Goal: Task Accomplishment & Management: Complete application form

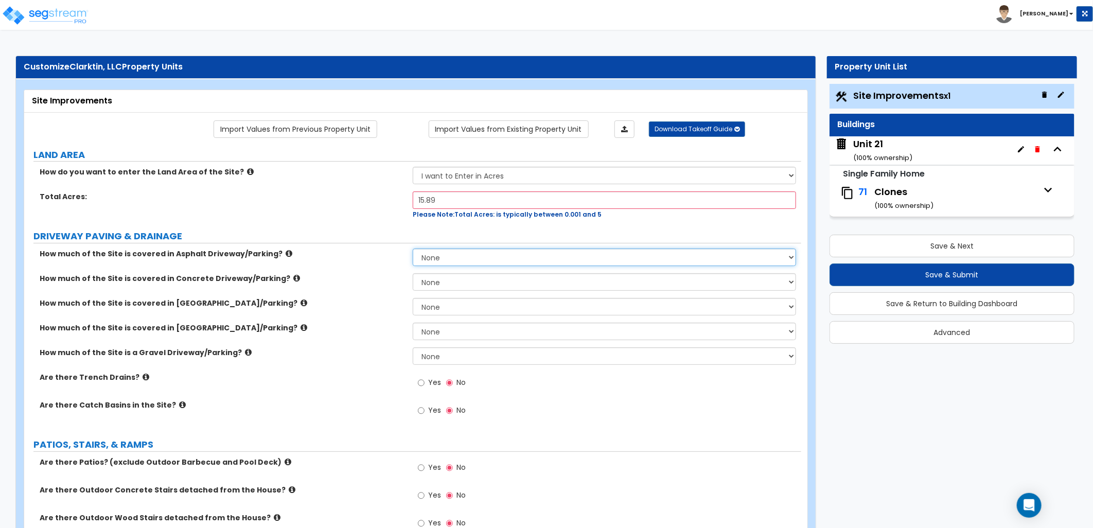
click at [432, 259] on select "None I want to Enter an Approximate Percentage I want to Enter the Square Foota…" at bounding box center [604, 256] width 383 height 17
select select "2"
click at [413, 248] on select "None I want to Enter an Approximate Percentage I want to Enter the Square Foota…" at bounding box center [604, 256] width 383 height 17
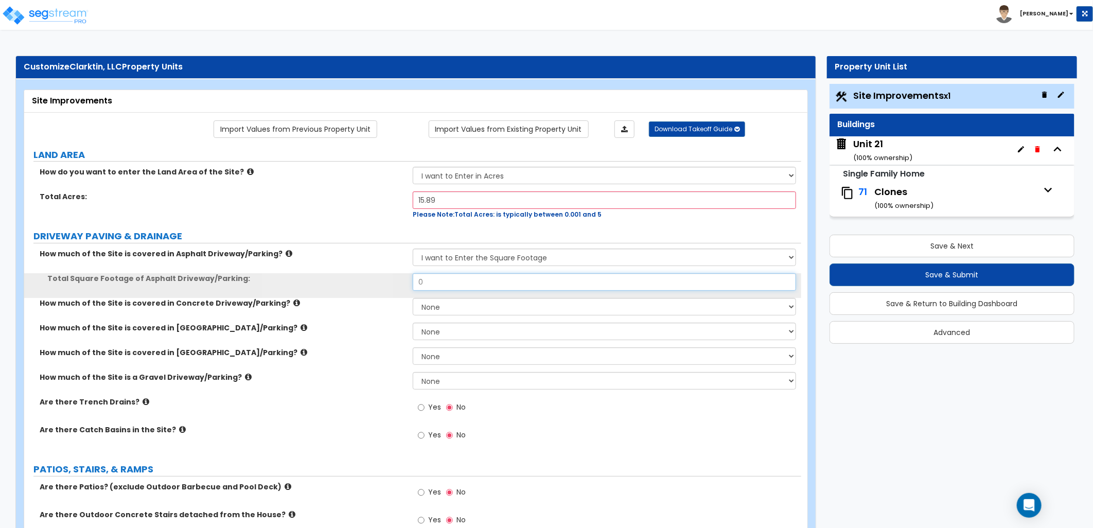
drag, startPoint x: 433, startPoint y: 281, endPoint x: 387, endPoint y: 283, distance: 45.8
click at [387, 283] on div "Total Square Footage of Asphalt Driveway/Parking: 0" at bounding box center [412, 285] width 777 height 25
type input "70,000"
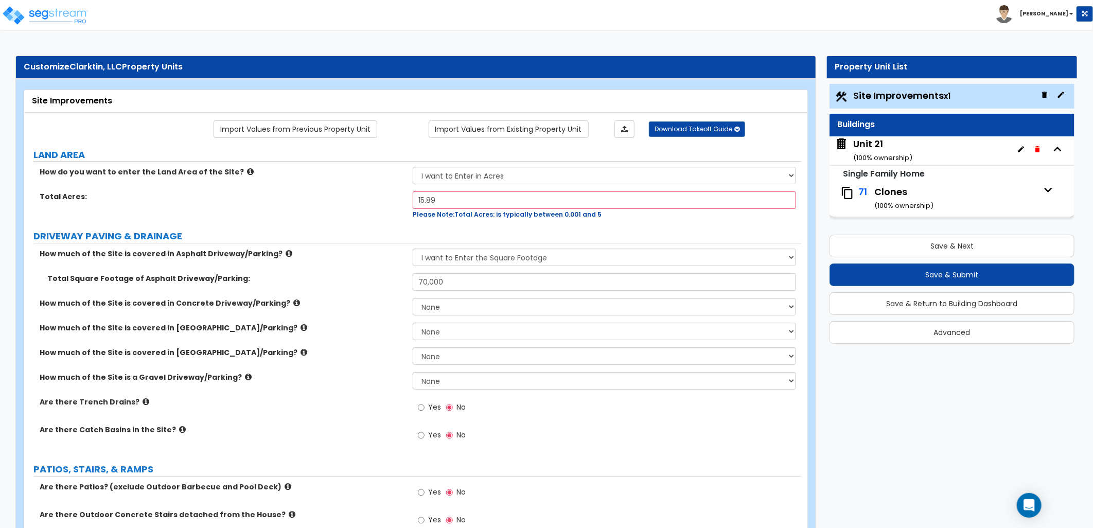
click at [395, 283] on label "Total Square Footage of Asphalt Driveway/Parking:" at bounding box center [226, 278] width 358 height 10
click at [440, 309] on select "None I want to Enter an Approximate Percentage I want to Enter the Square Foota…" at bounding box center [604, 306] width 383 height 17
select select "2"
click at [413, 298] on select "None I want to Enter an Approximate Percentage I want to Enter the Square Foota…" at bounding box center [604, 306] width 383 height 17
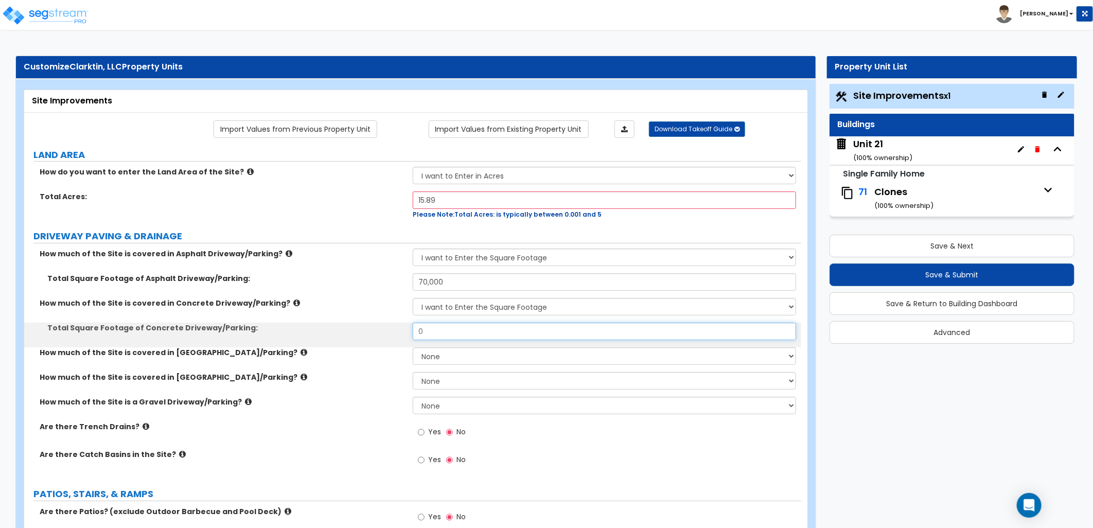
drag, startPoint x: 435, startPoint y: 335, endPoint x: 401, endPoint y: 334, distance: 34.0
click at [401, 334] on div "Total Square Footage of Concrete Driveway/Parking: 0" at bounding box center [412, 335] width 777 height 25
type input "38,000"
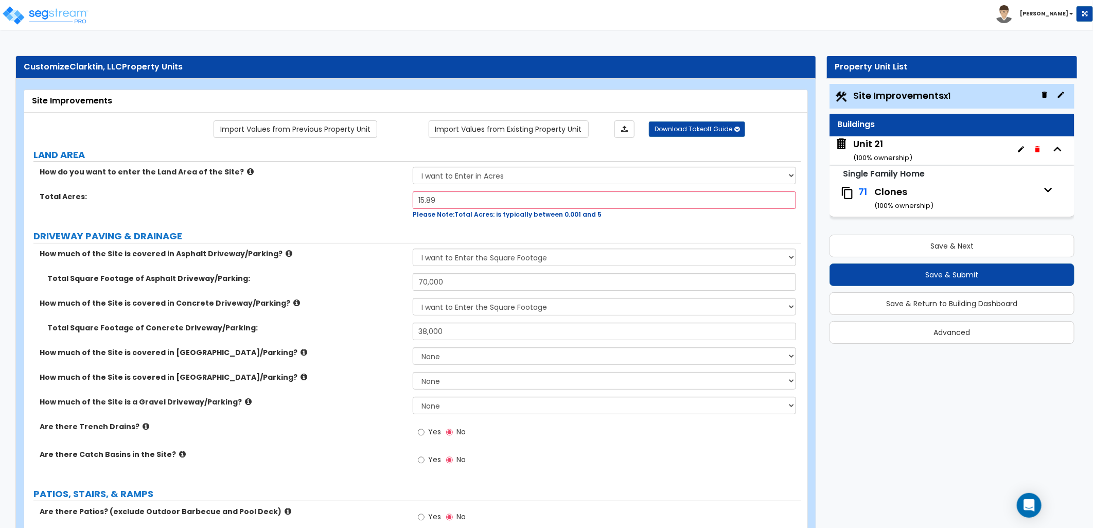
click at [403, 332] on label "Total Square Footage of Concrete Driveway/Parking:" at bounding box center [226, 328] width 358 height 10
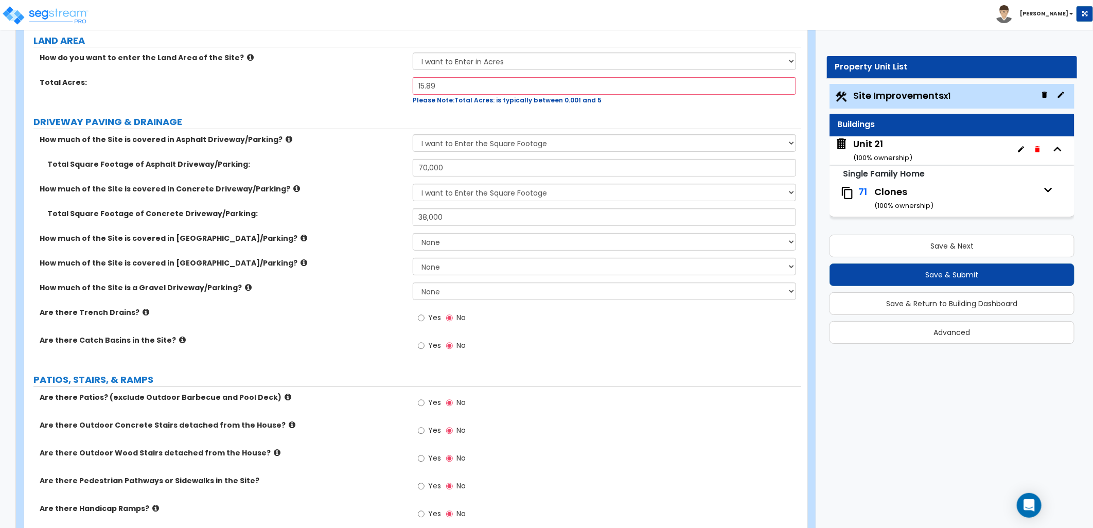
scroll to position [228, 0]
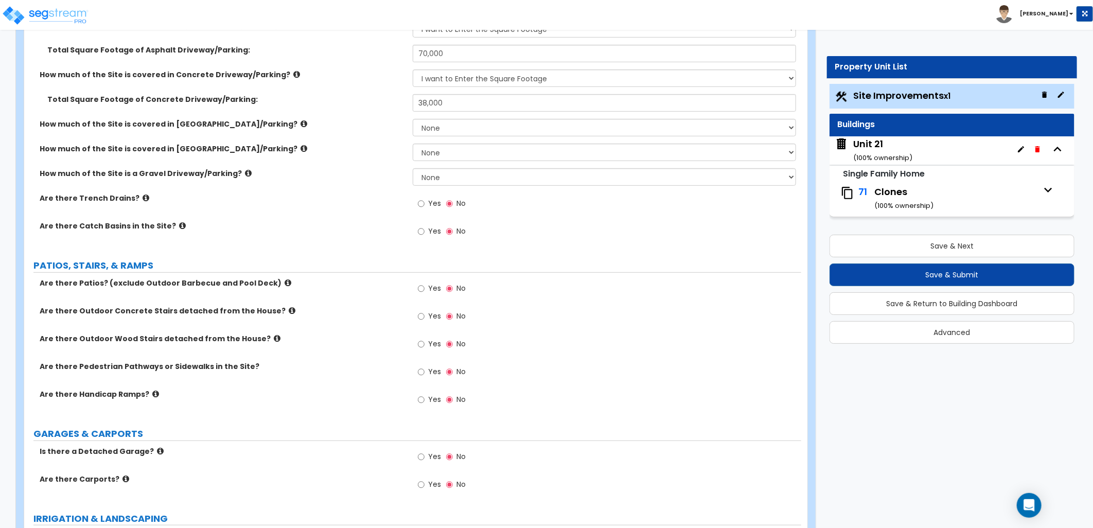
click at [427, 290] on label "Yes" at bounding box center [429, 289] width 23 height 17
click at [424, 290] on input "Yes" at bounding box center [421, 288] width 7 height 11
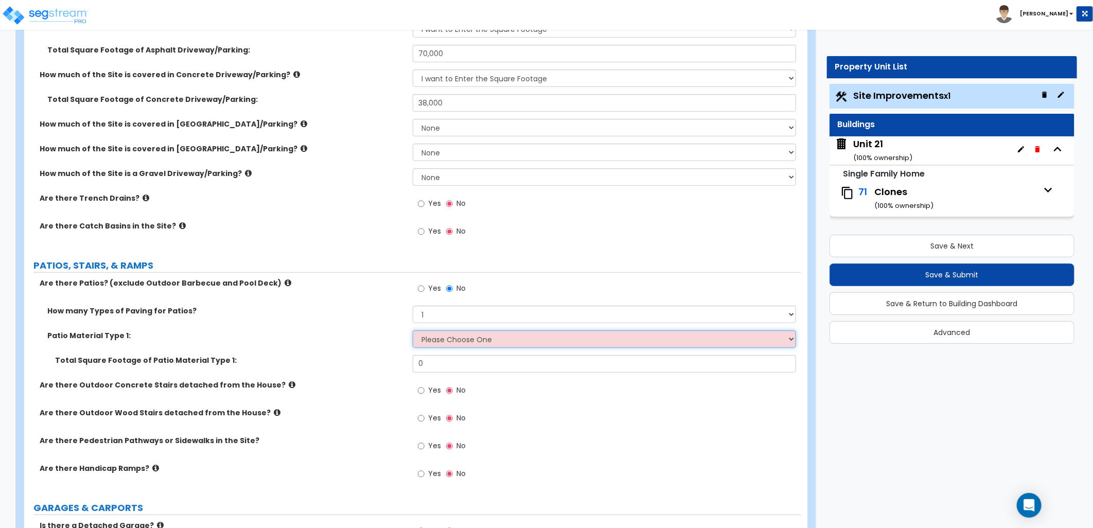
click at [433, 335] on select "Please Choose One Bare Concrete Stamped Concrete Brick Pavers Stone Pavers Tile…" at bounding box center [604, 338] width 383 height 17
select select "1"
click at [413, 330] on select "Please Choose One Bare Concrete Stamped Concrete Brick Pavers Stone Pavers Tile…" at bounding box center [604, 338] width 383 height 17
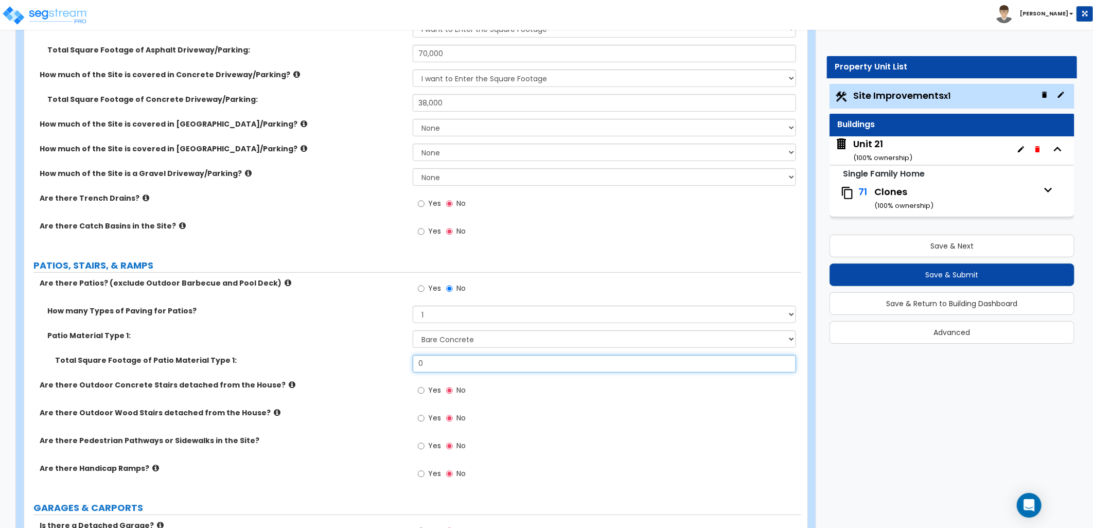
drag, startPoint x: 418, startPoint y: 363, endPoint x: 435, endPoint y: 368, distance: 17.7
click at [410, 363] on div "Total Square Footage of Patio Material Type 1: 0" at bounding box center [412, 367] width 777 height 25
type input "5,000"
click at [543, 392] on div "Yes No" at bounding box center [607, 394] width 388 height 28
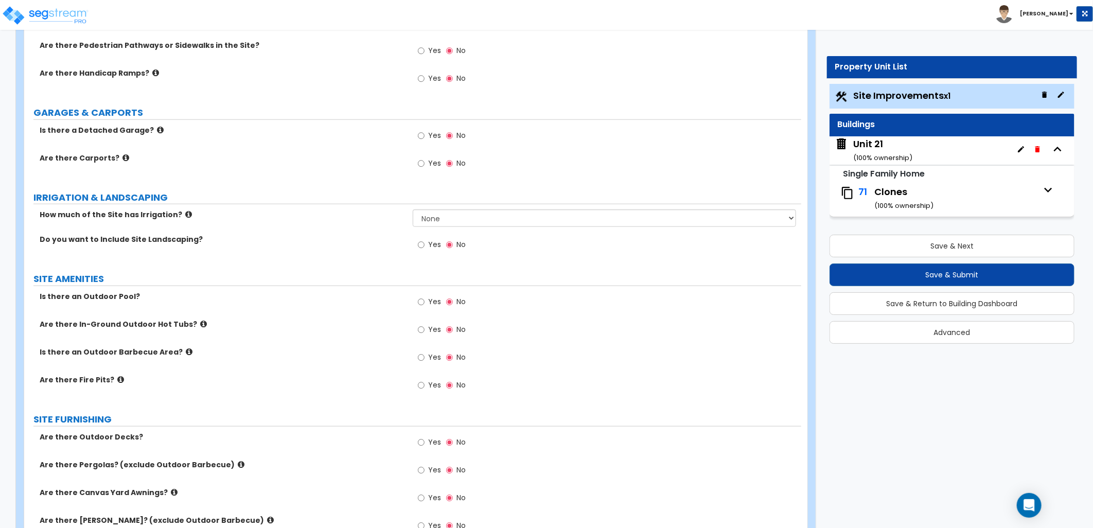
scroll to position [686, 0]
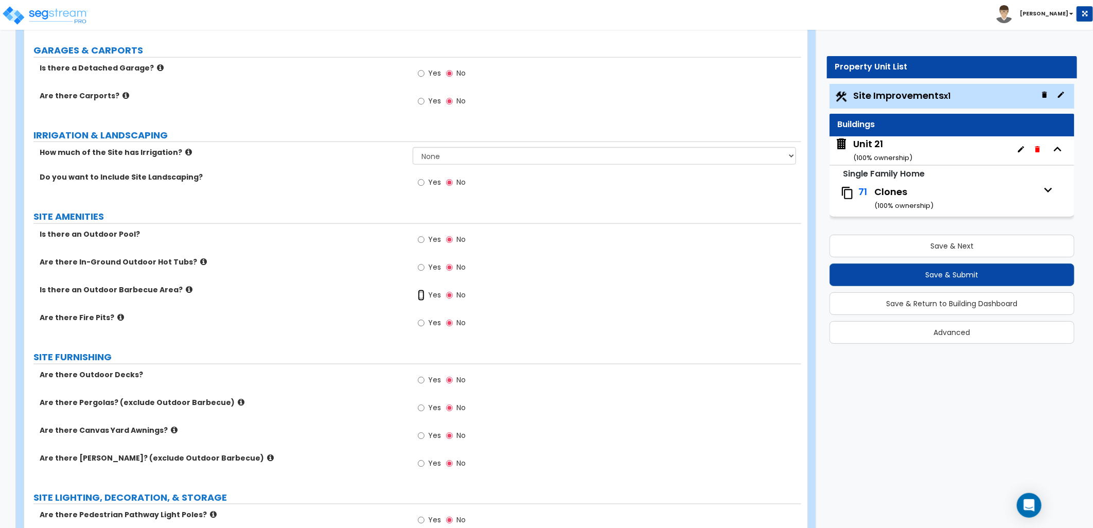
click at [419, 296] on input "Yes" at bounding box center [421, 295] width 7 height 11
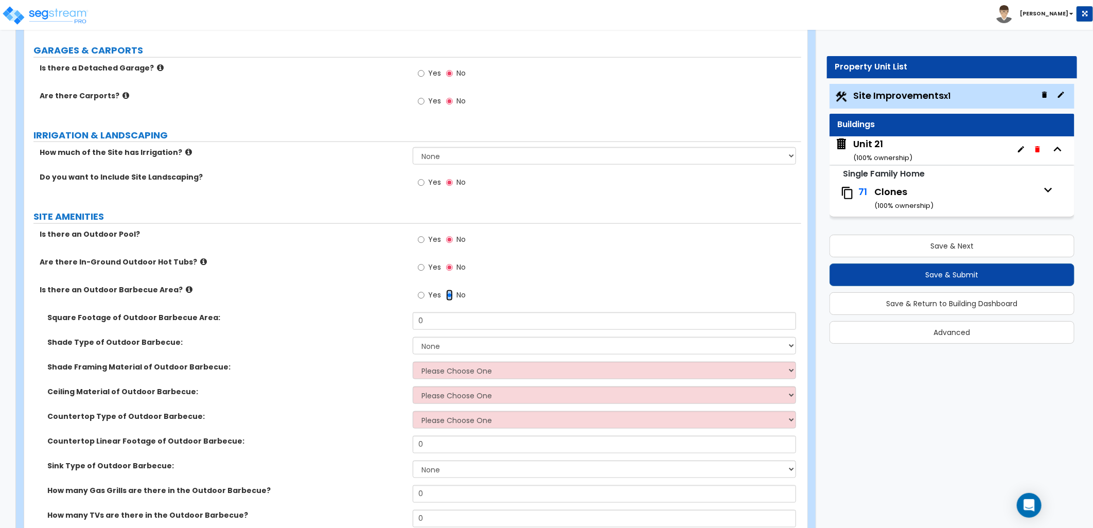
click at [448, 293] on input "No" at bounding box center [449, 295] width 7 height 11
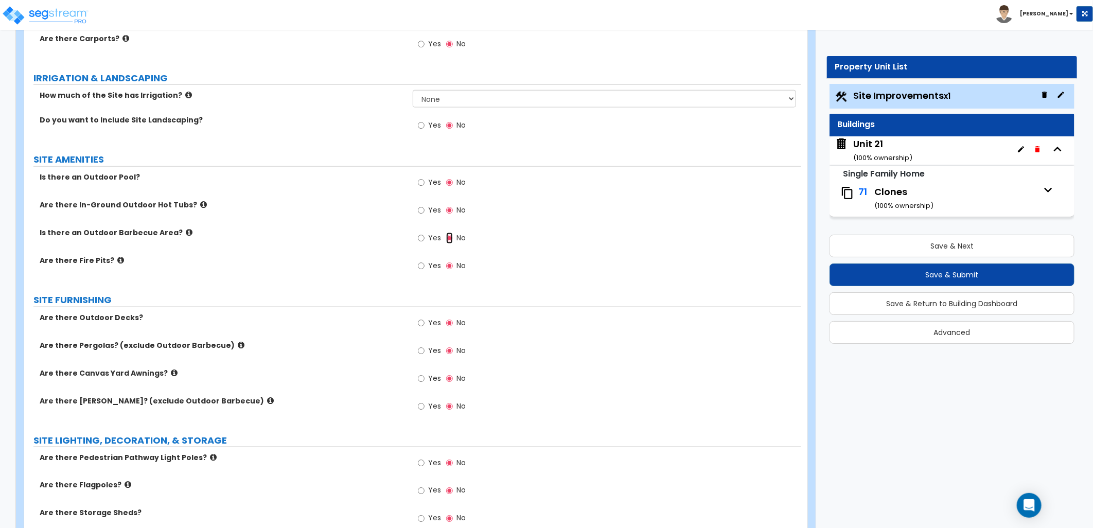
scroll to position [629, 0]
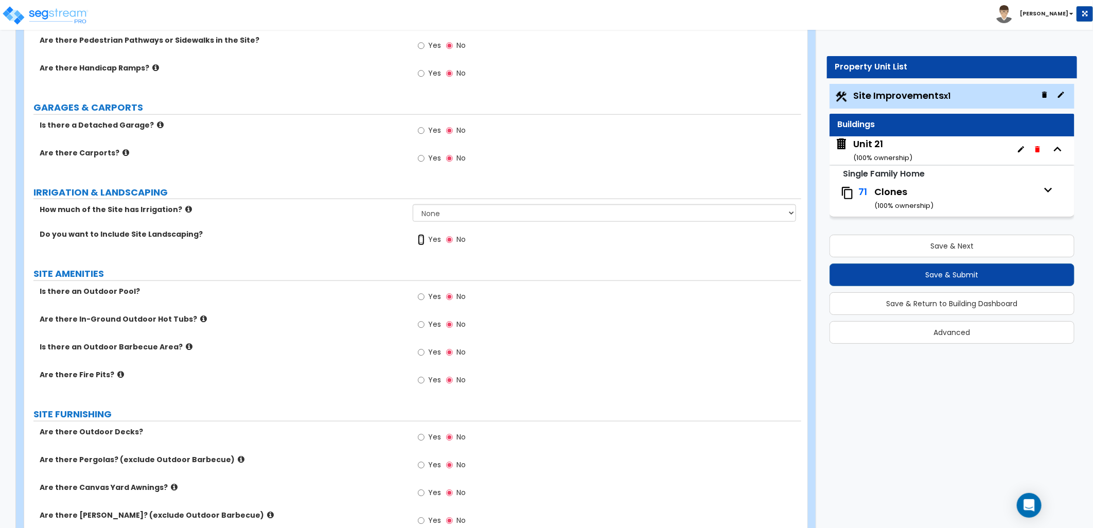
click at [422, 241] on input "Yes" at bounding box center [421, 239] width 7 height 11
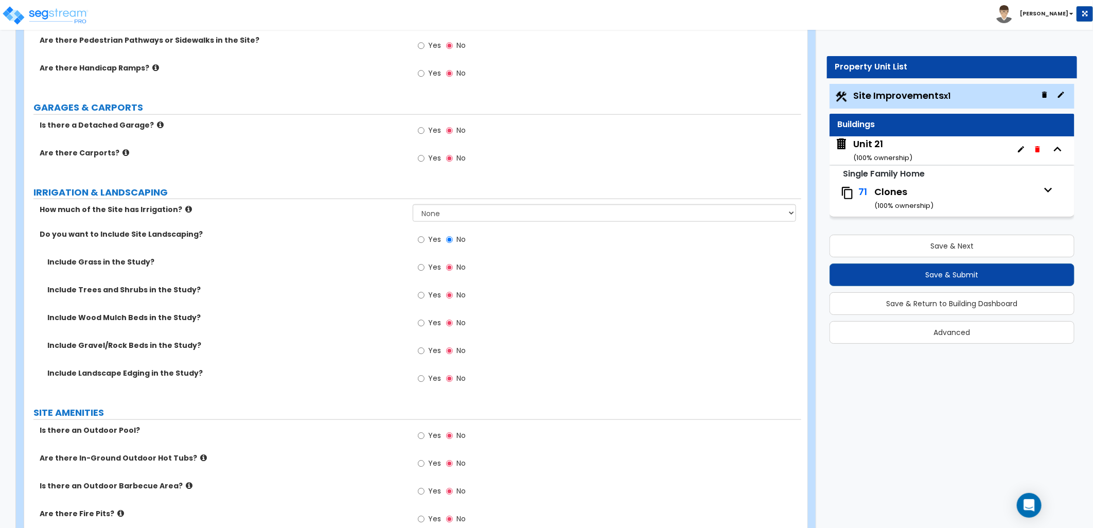
click at [425, 266] on label "Yes" at bounding box center [429, 268] width 23 height 17
click at [424, 266] on input "Yes" at bounding box center [421, 267] width 7 height 11
radio input "true"
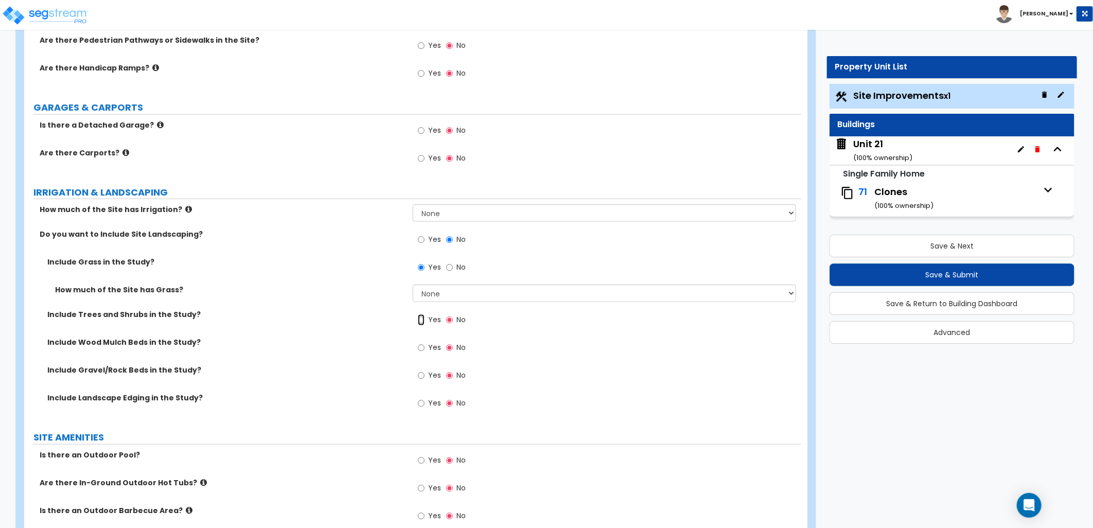
click at [420, 320] on input "Yes" at bounding box center [421, 319] width 7 height 11
radio input "true"
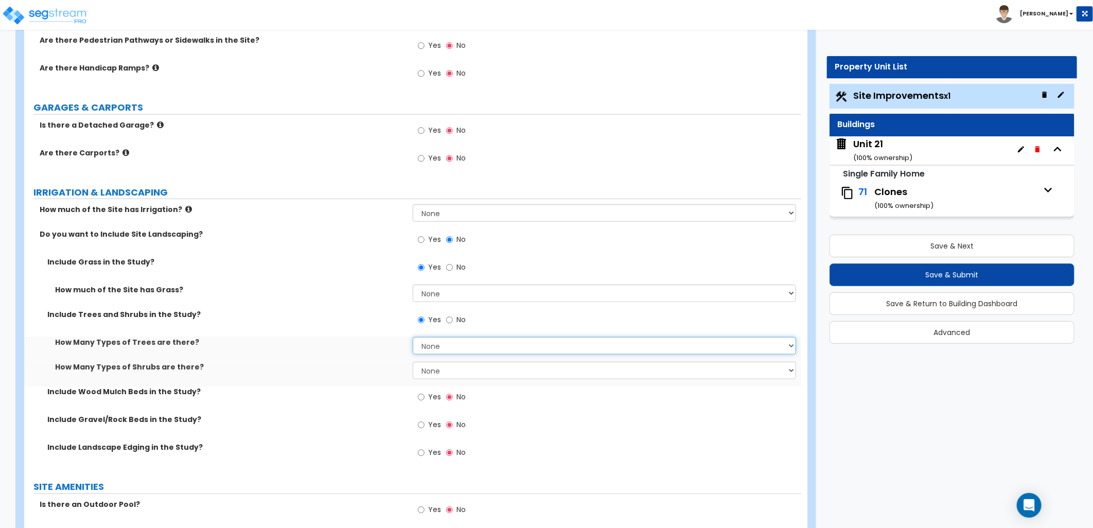
click at [430, 341] on select "None 1 2 3" at bounding box center [604, 345] width 383 height 17
select select "1"
click at [413, 337] on select "None 1 2 3" at bounding box center [604, 345] width 383 height 17
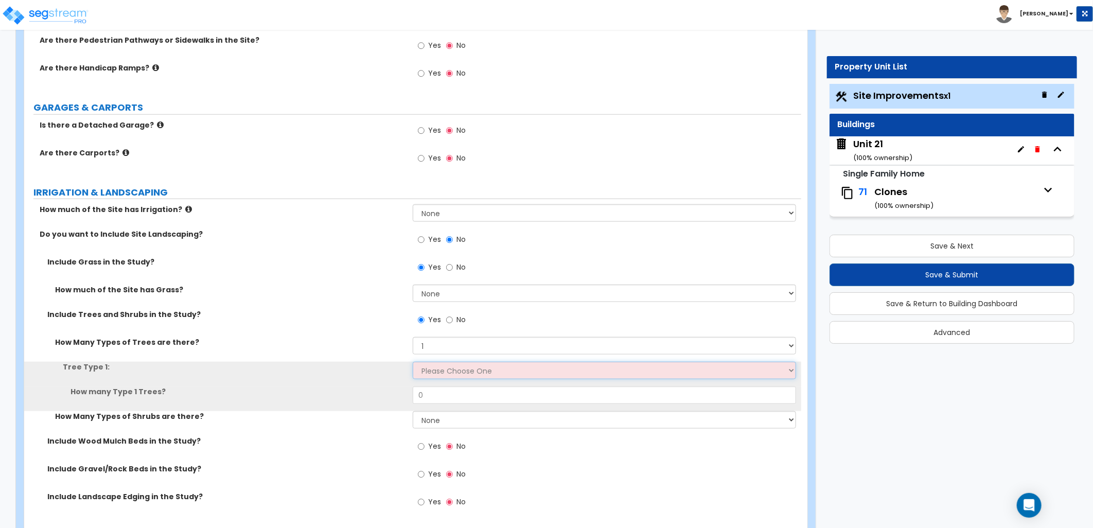
click at [436, 369] on select "Please Choose One Honey Locust Planetree Poplar Elm Hawthorn Linden Maple Red M…" at bounding box center [604, 370] width 383 height 17
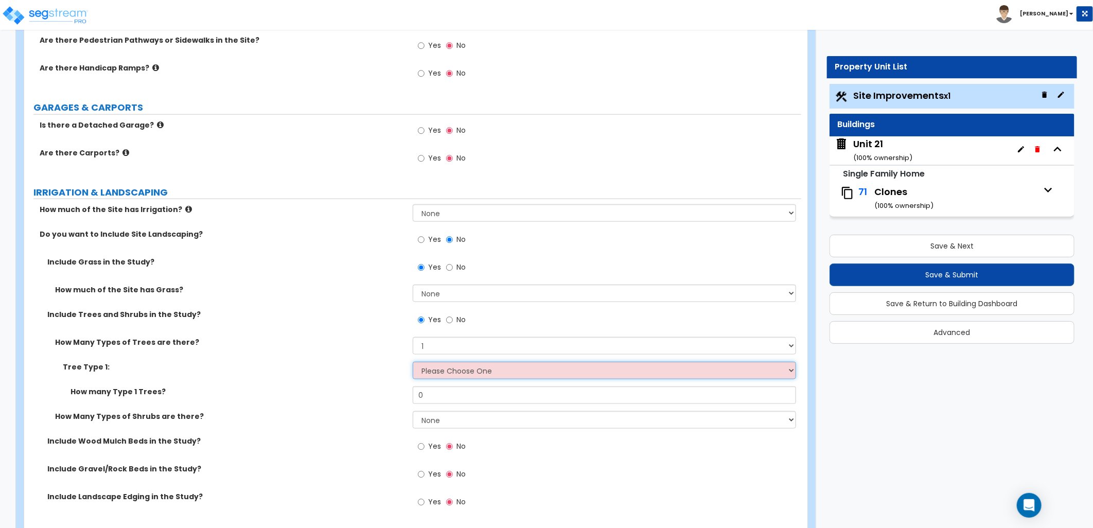
select select "2"
click at [413, 362] on select "Please Choose One Honey Locust Planetree Poplar Elm Hawthorn Linden Maple Red M…" at bounding box center [604, 370] width 383 height 17
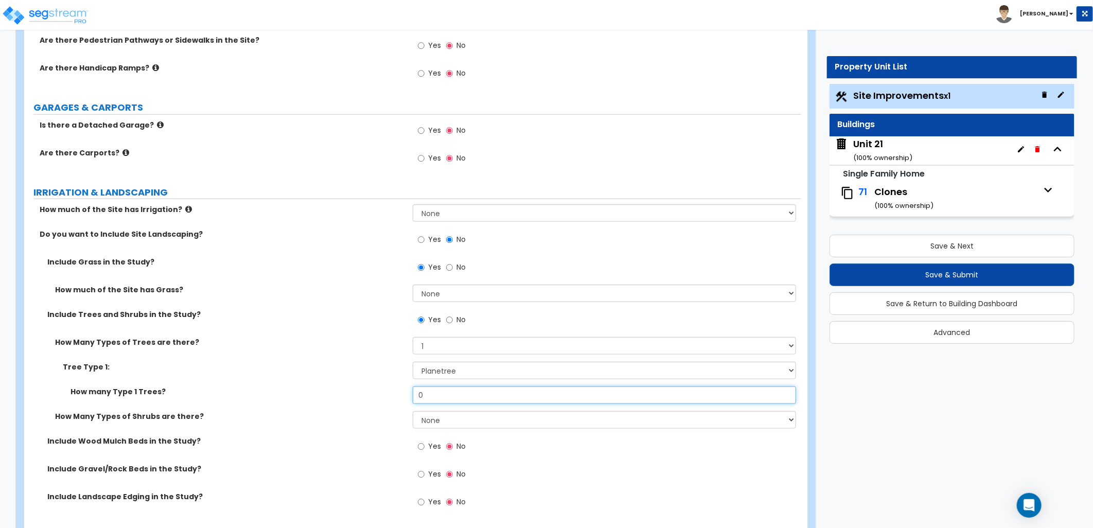
click at [385, 395] on div "How many Type 1 Trees? 0" at bounding box center [412, 398] width 777 height 25
type input "71"
drag, startPoint x: 391, startPoint y: 394, endPoint x: 385, endPoint y: 394, distance: 6.2
click at [389, 394] on label "How many Type 1 Trees?" at bounding box center [237, 391] width 334 height 10
click at [466, 419] on select "None 1 2 3" at bounding box center [604, 419] width 383 height 17
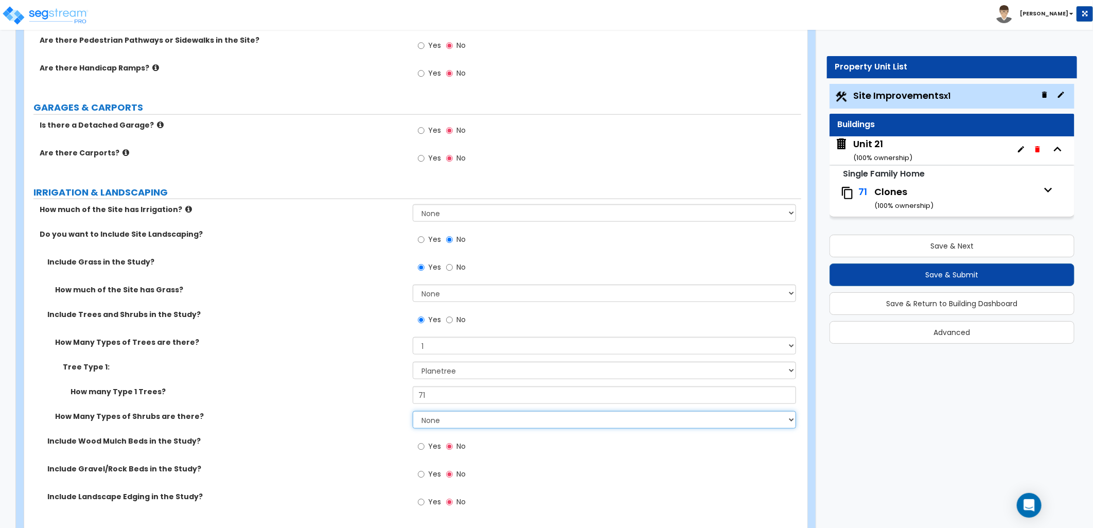
select select "1"
click at [413, 411] on select "None 1 2 3" at bounding box center [604, 419] width 383 height 17
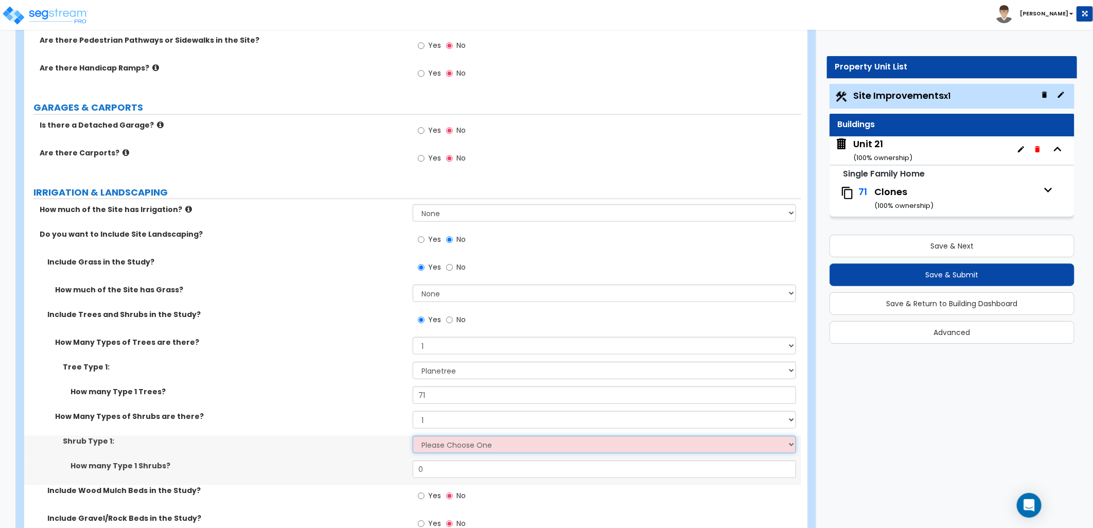
click at [445, 446] on select "Please Choose One Arborvitae Azalea Yew Boxwood Juniper Holly Cotoneaster Euony…" at bounding box center [604, 444] width 383 height 17
select select "4"
click at [413, 436] on select "Please Choose One Arborvitae Azalea Yew Boxwood Juniper Holly Cotoneaster Euony…" at bounding box center [604, 444] width 383 height 17
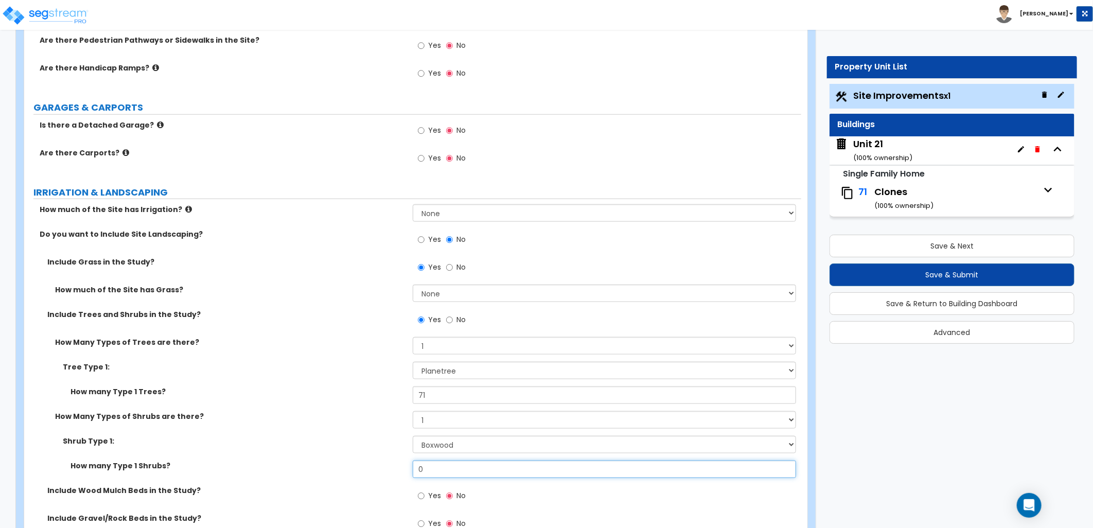
drag, startPoint x: 434, startPoint y: 469, endPoint x: 405, endPoint y: 468, distance: 28.3
click at [406, 468] on div "How many Type 1 Shrubs? 0" at bounding box center [412, 472] width 777 height 25
type input "213"
click at [353, 418] on label "How Many Types of Shrubs are there?" at bounding box center [230, 416] width 350 height 10
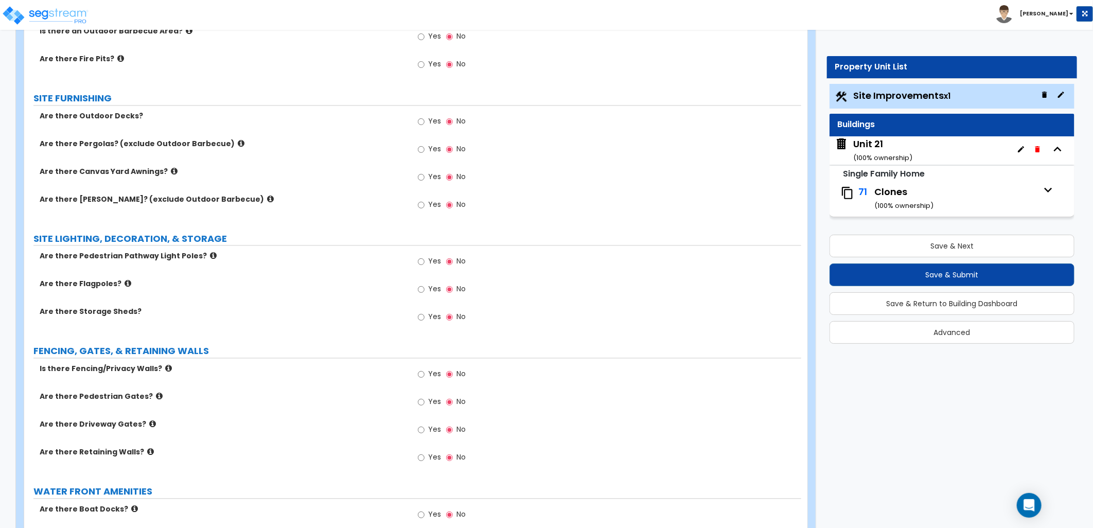
scroll to position [1257, 0]
click at [210, 251] on icon at bounding box center [213, 255] width 7 height 8
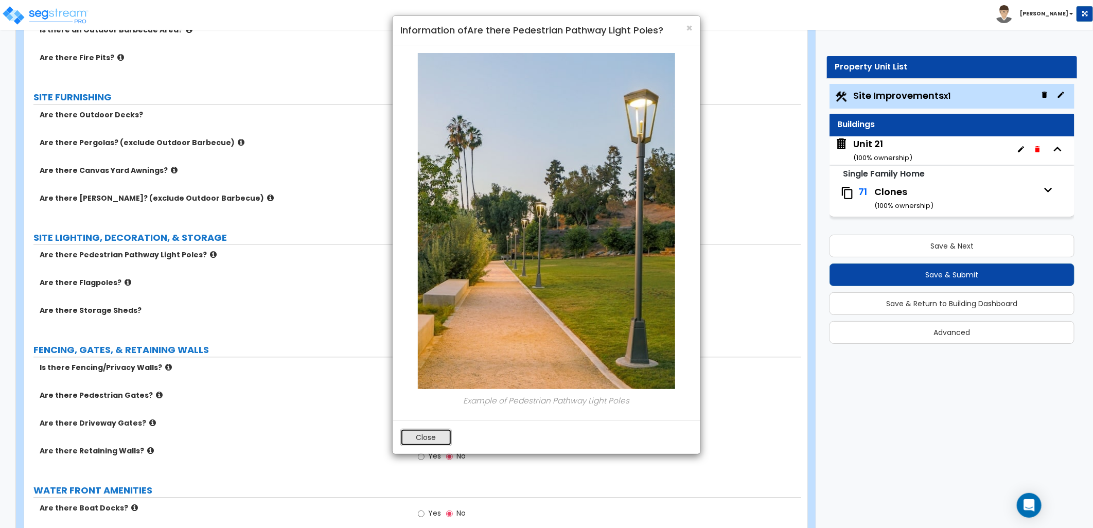
click at [412, 438] on button "Close" at bounding box center [425, 437] width 51 height 17
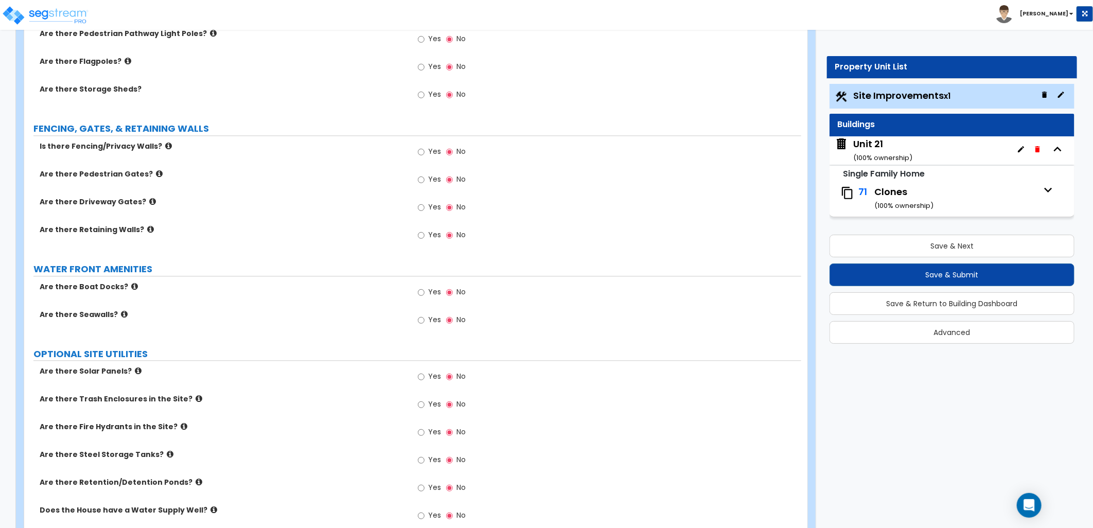
scroll to position [1558, 0]
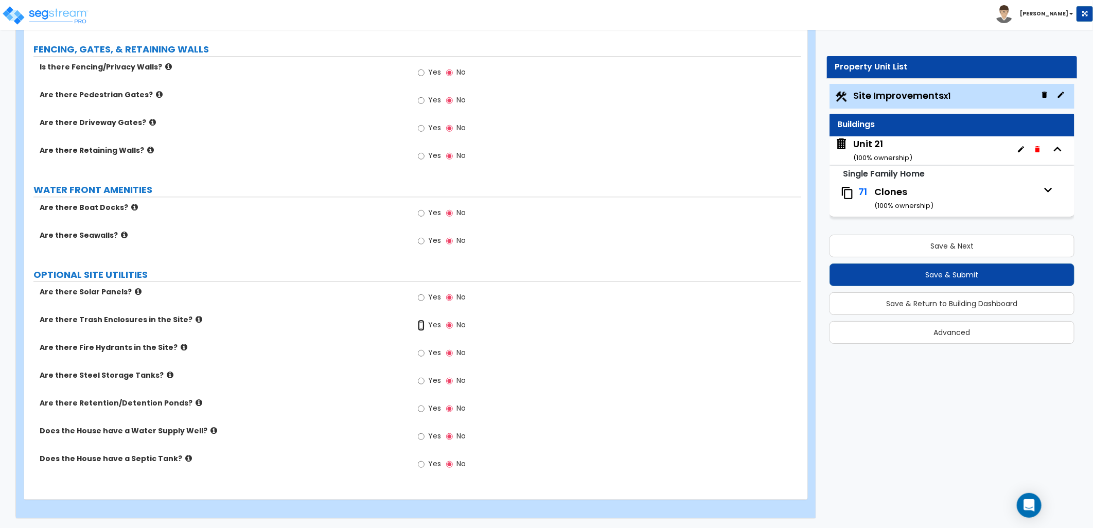
click at [420, 325] on input "Yes" at bounding box center [421, 324] width 7 height 11
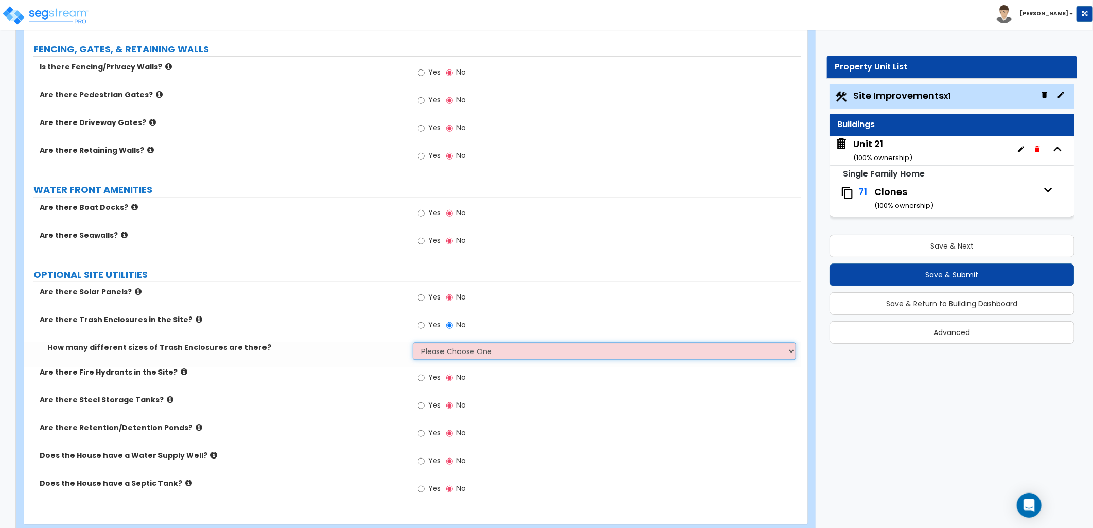
click at [460, 350] on select "Please Choose One 1 2 3" at bounding box center [604, 350] width 383 height 17
select select "1"
click at [413, 342] on select "Please Choose One 1 2 3" at bounding box center [604, 350] width 383 height 17
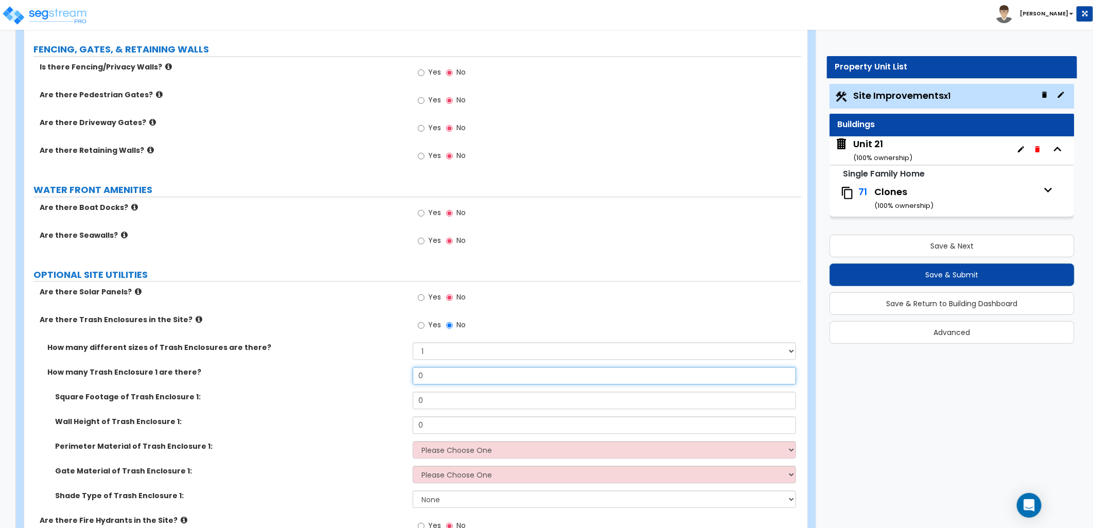
drag, startPoint x: 402, startPoint y: 379, endPoint x: 392, endPoint y: 381, distance: 9.9
click at [394, 380] on div "How many Trash Enclosure 1 are there? 0" at bounding box center [412, 379] width 777 height 25
type input "1"
click at [382, 394] on label "Square Footage of Trash Enclosure 1:" at bounding box center [230, 397] width 350 height 10
click at [382, 403] on div "Square Footage of Trash Enclosure 1: 0" at bounding box center [412, 404] width 777 height 25
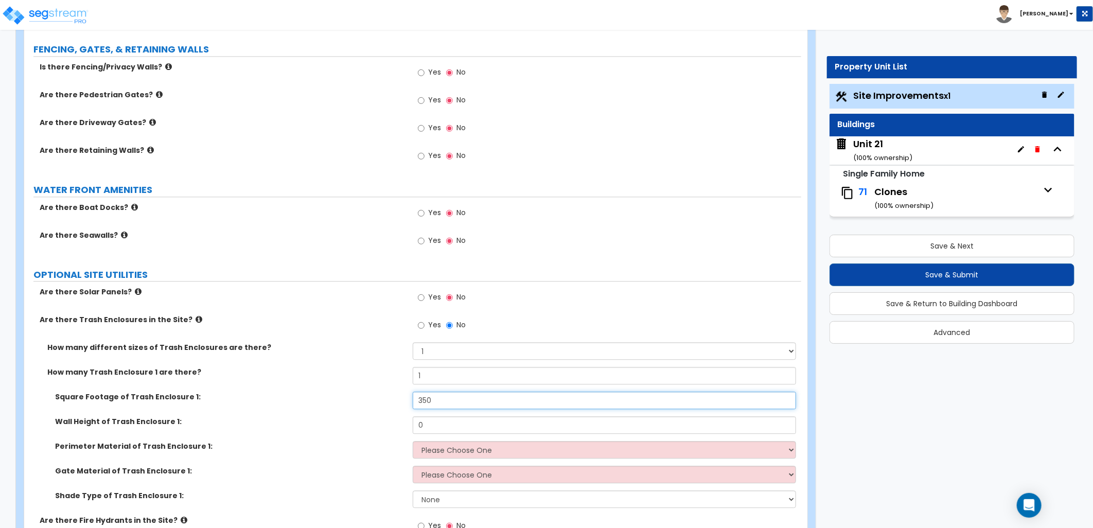
type input "350"
click at [378, 402] on div "Square Footage of Trash Enclosure 1: 350" at bounding box center [412, 404] width 777 height 25
drag, startPoint x: 429, startPoint y: 429, endPoint x: 391, endPoint y: 428, distance: 38.1
click at [394, 428] on div "Wall Height of Trash Enclosure 1: 0" at bounding box center [412, 428] width 777 height 25
type input "6"
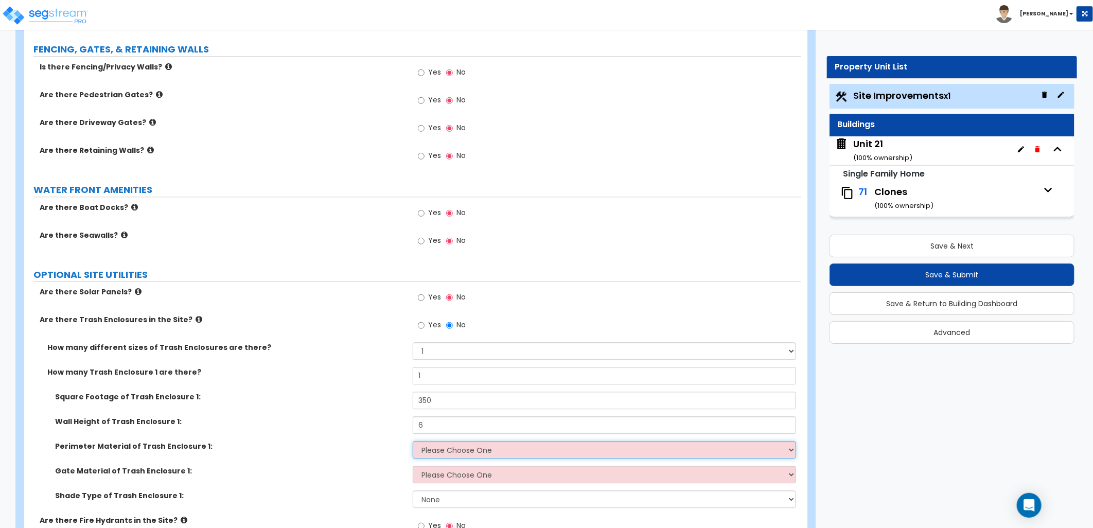
click at [484, 450] on select "Please Choose One Chain Link Wood Metal CMU" at bounding box center [604, 449] width 383 height 17
select select "1"
click at [413, 441] on select "Please Choose One Chain Link Wood Metal CMU" at bounding box center [604, 449] width 383 height 17
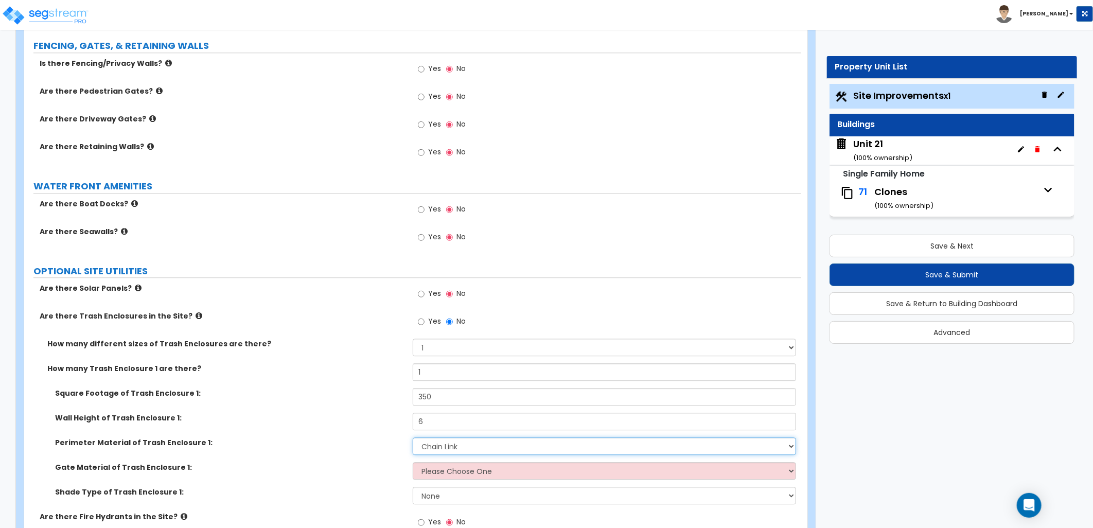
scroll to position [1615, 0]
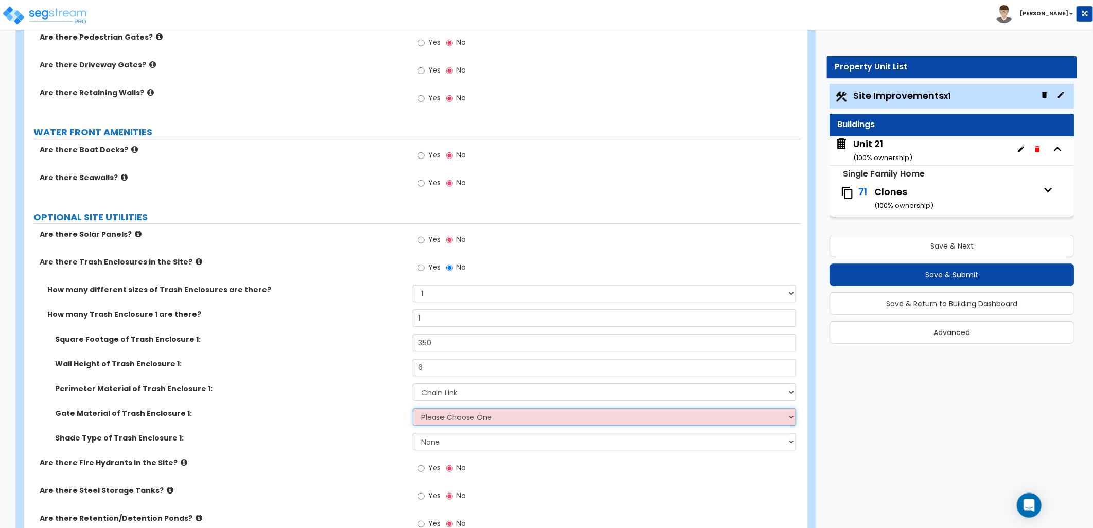
click at [442, 413] on select "Please Choose One Wood Metal" at bounding box center [604, 416] width 383 height 17
select select "1"
click at [413, 408] on select "Please Choose One Wood Metal" at bounding box center [604, 416] width 383 height 17
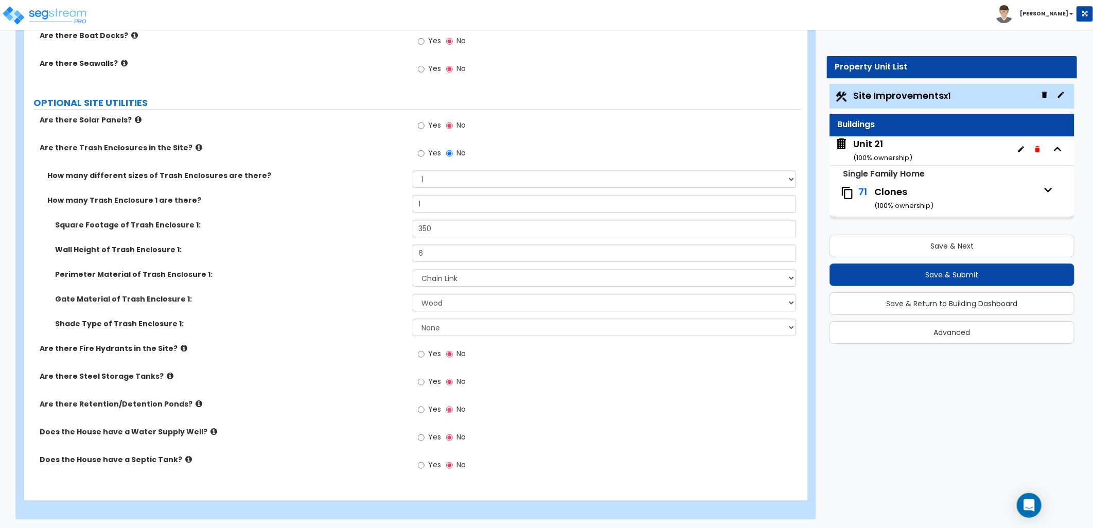
scroll to position [1731, 0]
click at [441, 330] on select "None Roof Pergola" at bounding box center [604, 325] width 383 height 17
click at [413, 317] on select "None Roof Pergola" at bounding box center [604, 325] width 383 height 17
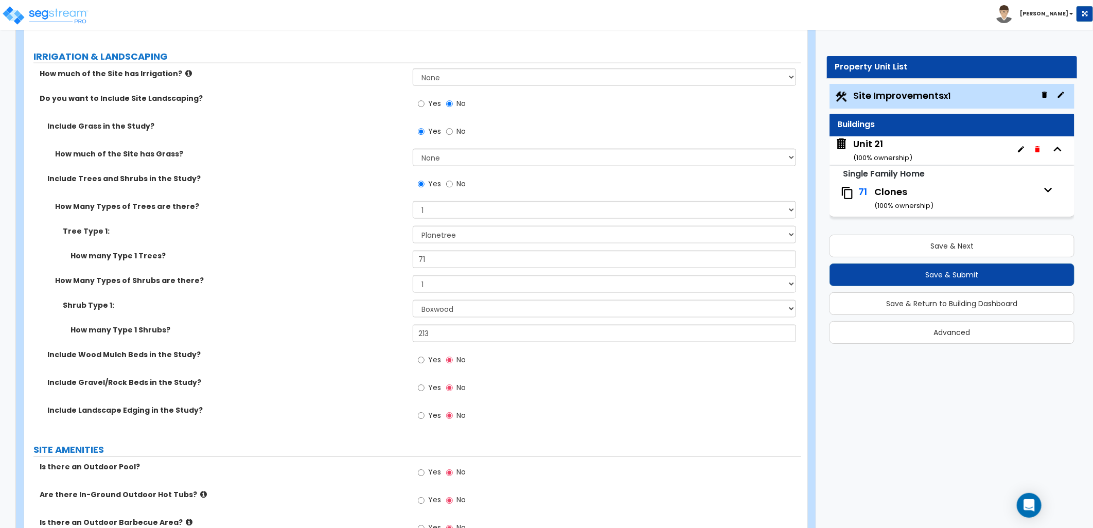
scroll to position [873, 0]
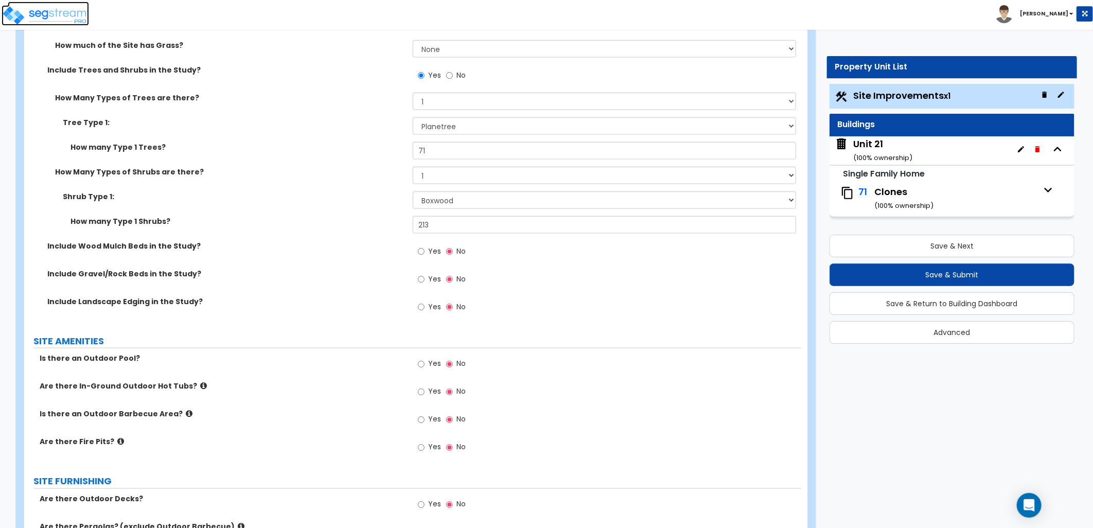
drag, startPoint x: 65, startPoint y: 19, endPoint x: 207, endPoint y: 68, distance: 150.8
click at [65, 19] on img at bounding box center [45, 15] width 87 height 21
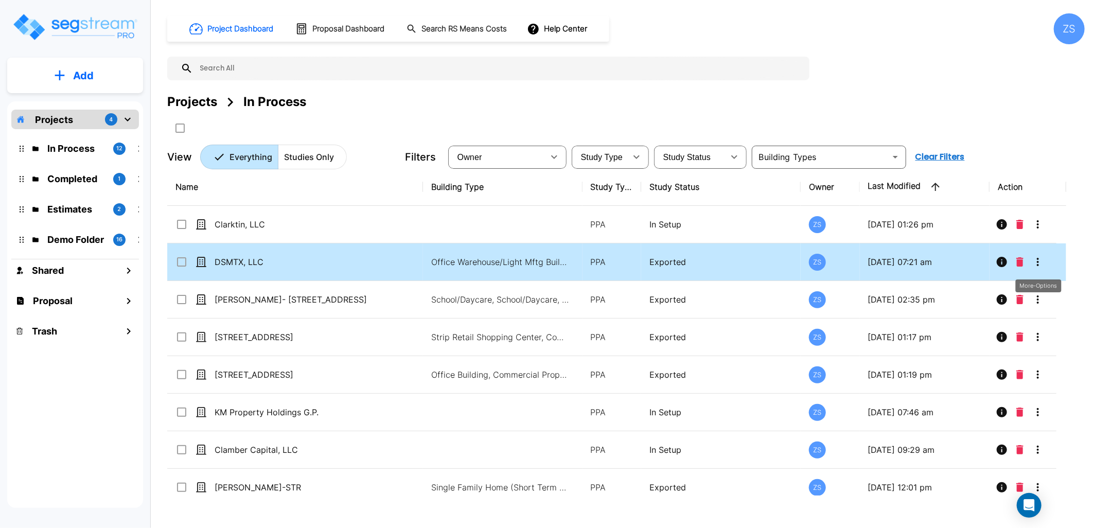
click at [1045, 260] on button "More-Options" at bounding box center [1037, 262] width 21 height 21
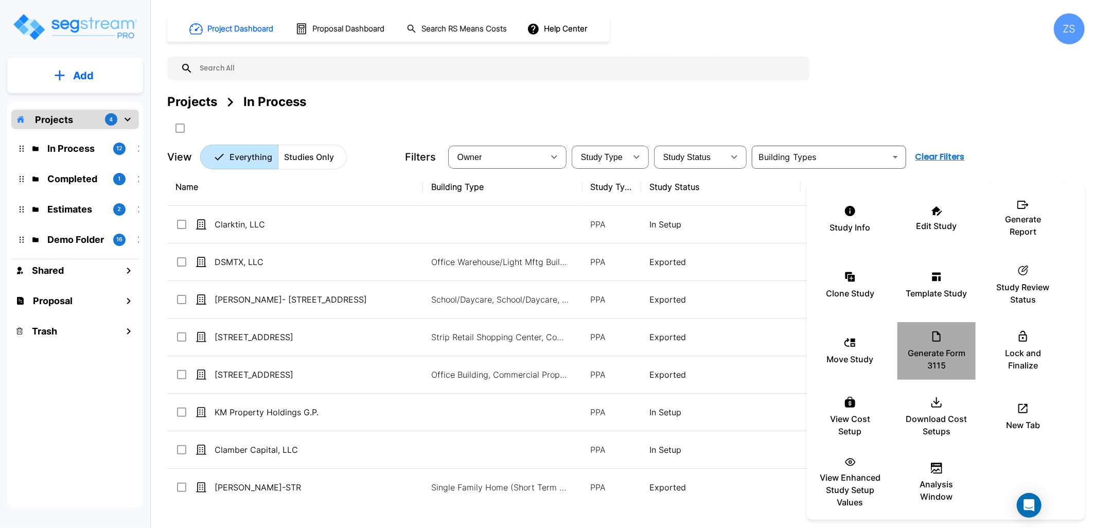
click at [935, 340] on icon at bounding box center [936, 336] width 12 height 12
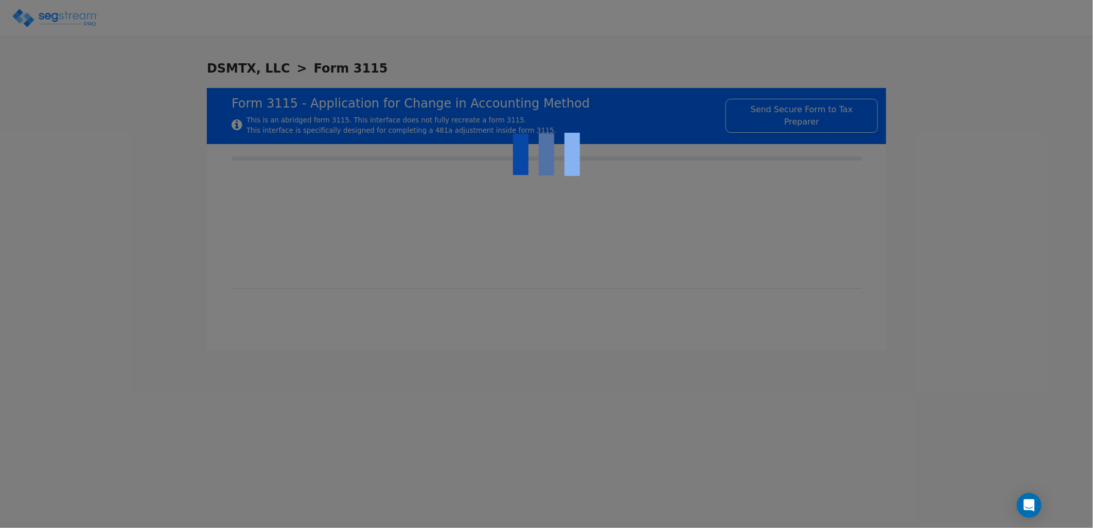
checkbox input "true"
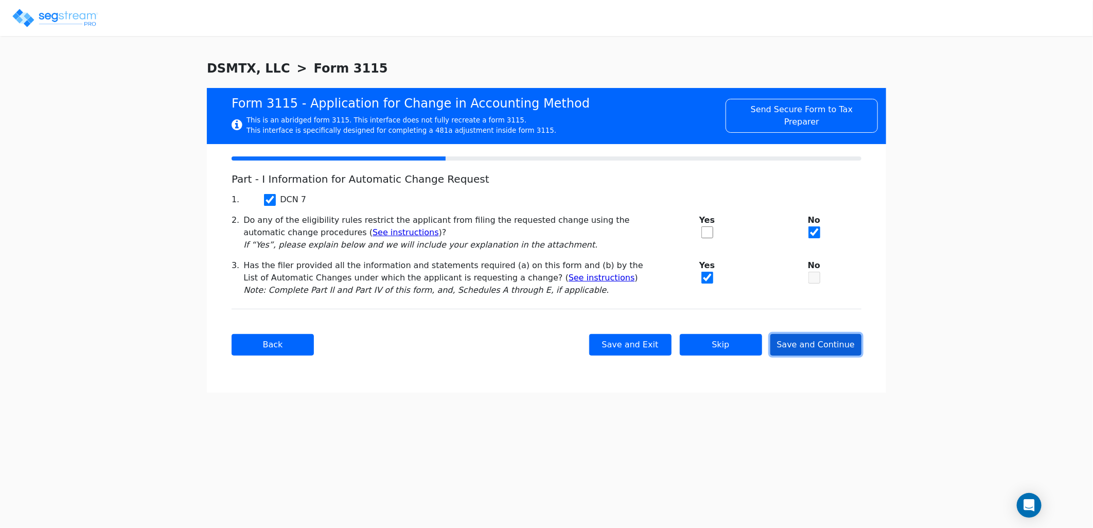
click at [805, 348] on button "Save and Continue" at bounding box center [816, 345] width 92 height 22
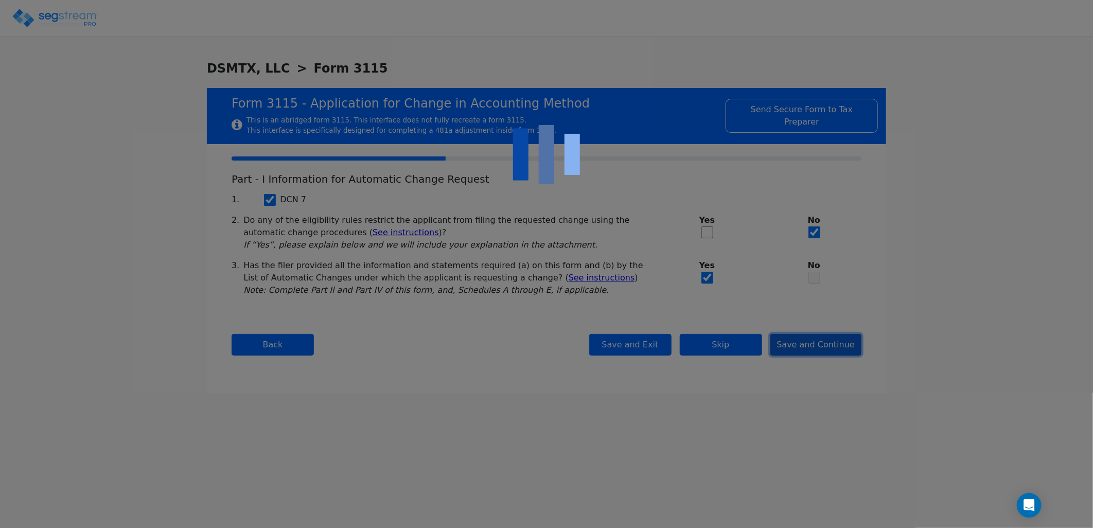
checkbox input "true"
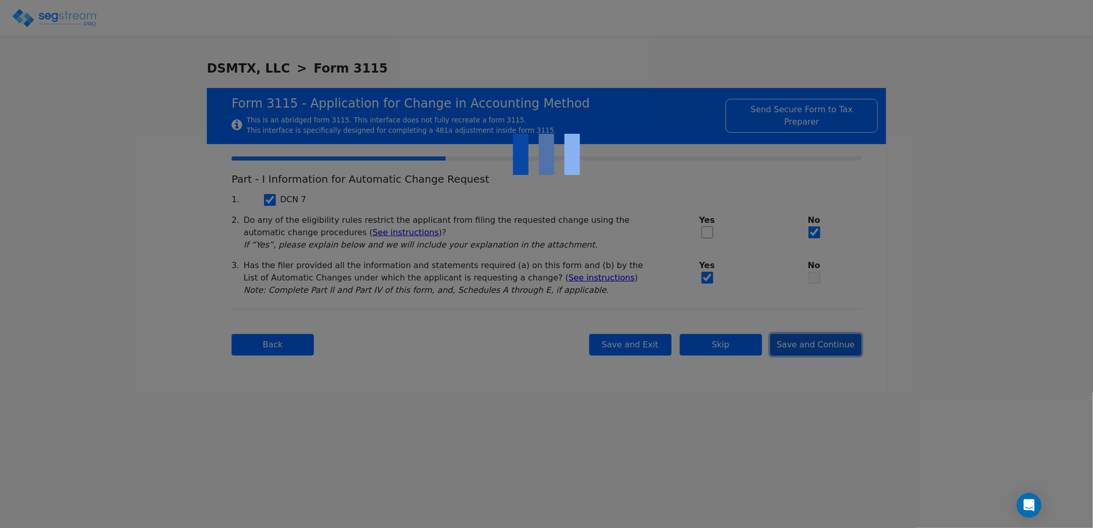
checkbox input "true"
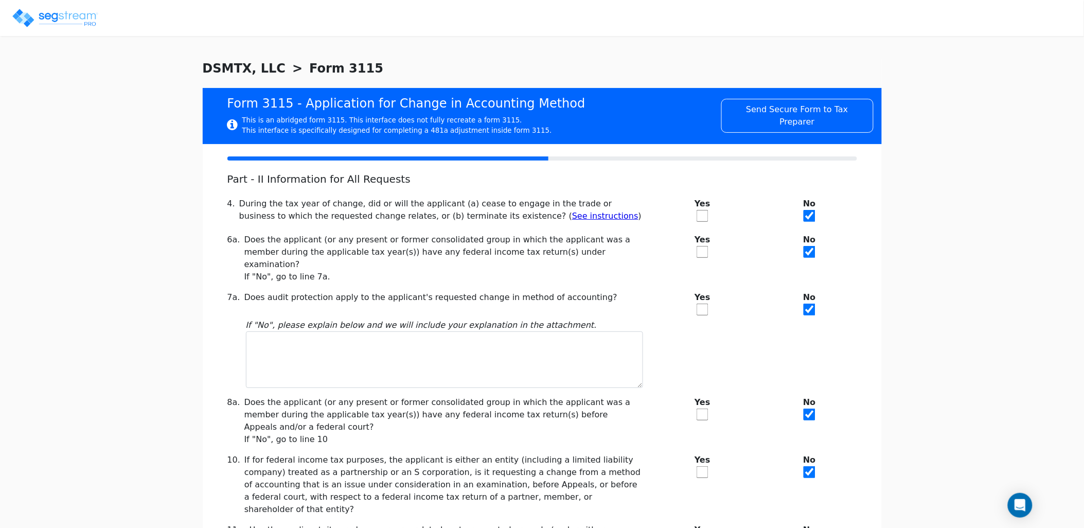
click at [971, 362] on div "We are Building your Study. So please grab a coffee and let us do the heavy lif…" at bounding box center [542, 386] width 1084 height 655
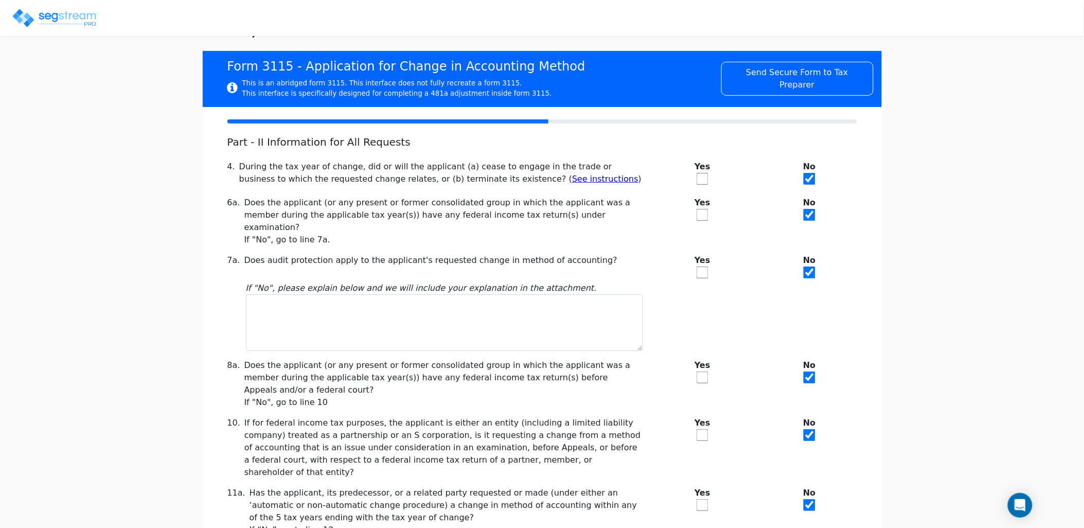
scroll to position [57, 0]
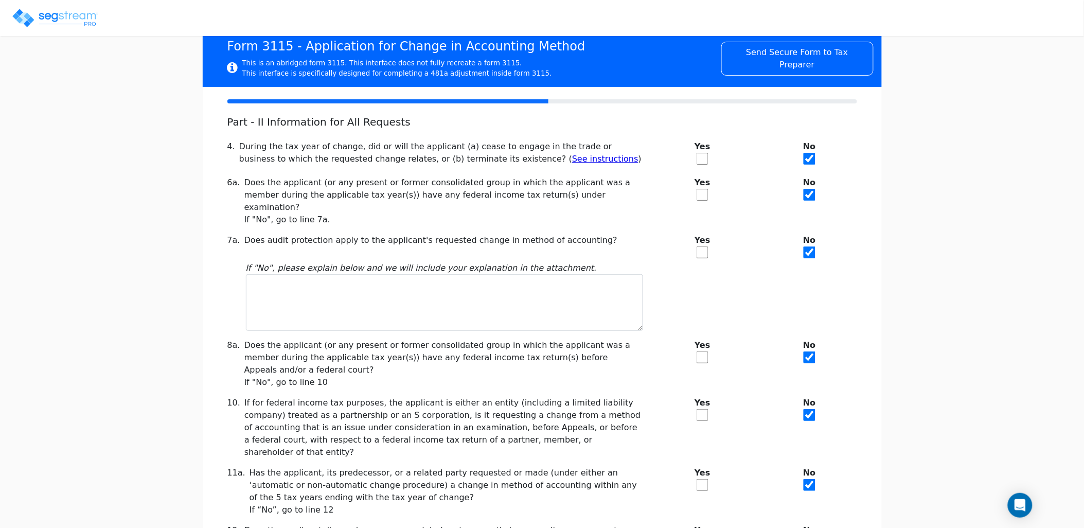
click at [698, 246] on input "checkbox" at bounding box center [703, 252] width 12 height 12
checkbox input "true"
checkbox input "false"
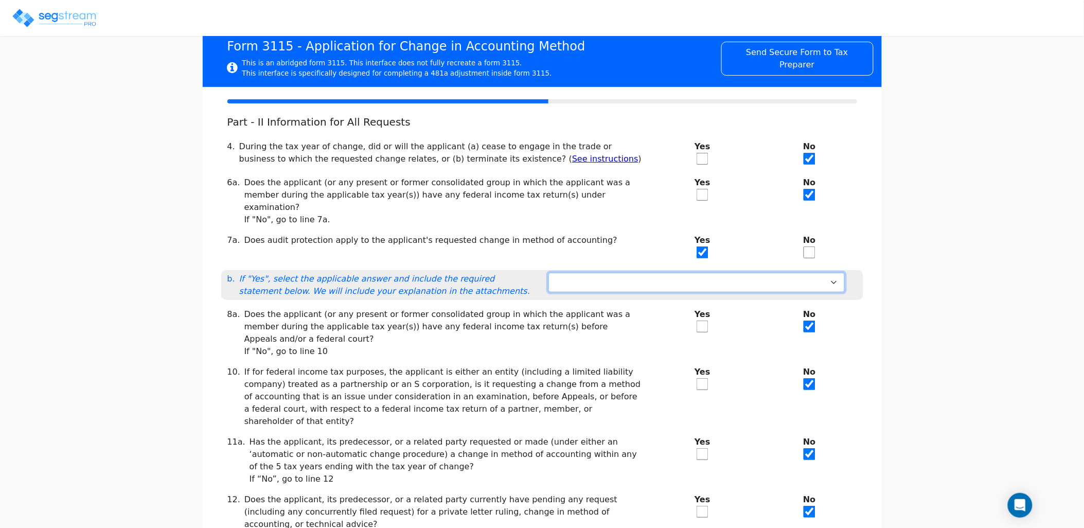
click at [670, 274] on select "Not under exam Method not before director Audit protection at end of exam 3-mon…" at bounding box center [696, 283] width 296 height 20
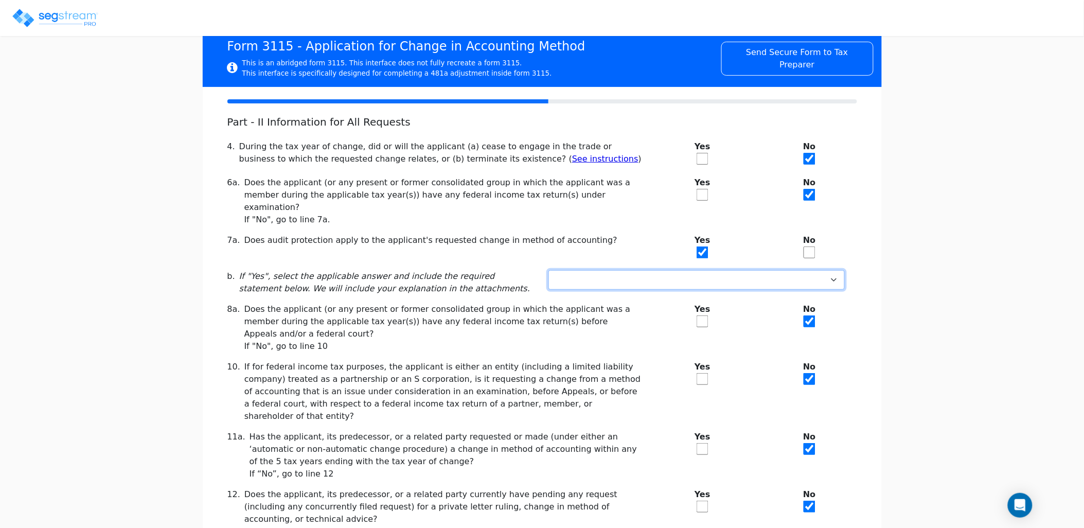
select select "Not under exam"
click at [548, 270] on select "Not under exam Method not before director Audit protection at end of exam 3-mon…" at bounding box center [696, 280] width 296 height 20
click at [647, 303] on div "8a. Does the applicant (or any present or former consolidated group in which th…" at bounding box center [435, 327] width 428 height 49
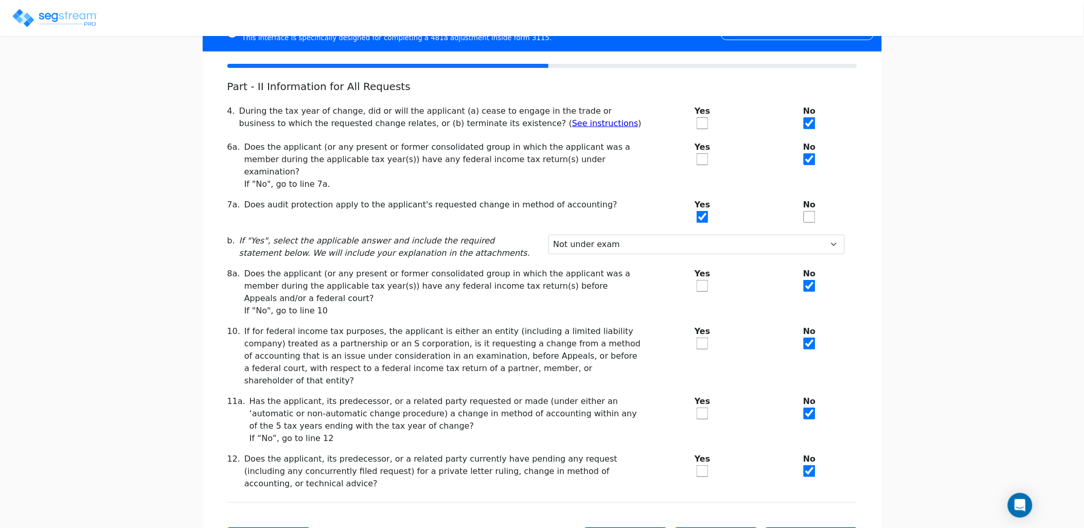
scroll to position [115, 0]
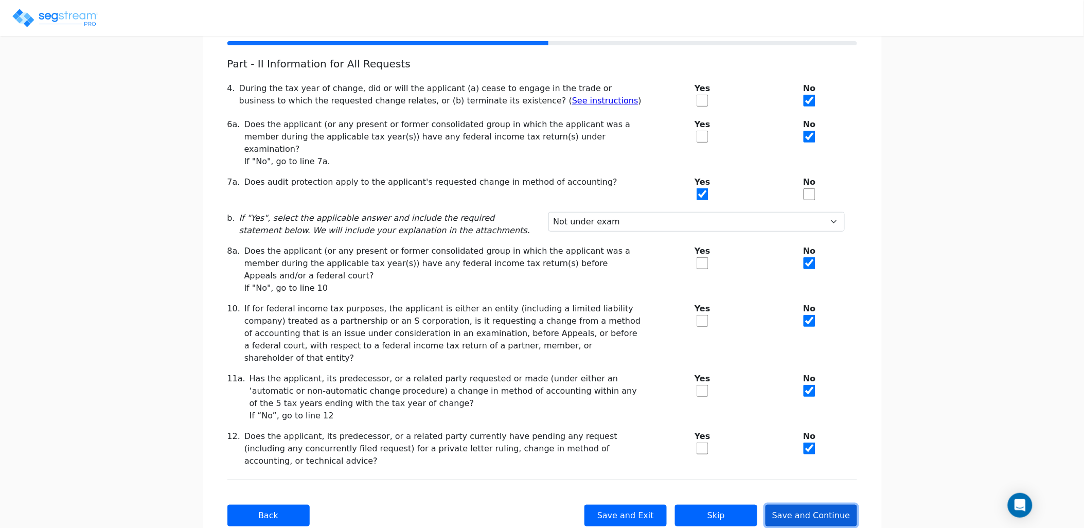
click at [809, 505] on button "Save and Continue" at bounding box center [812, 516] width 92 height 22
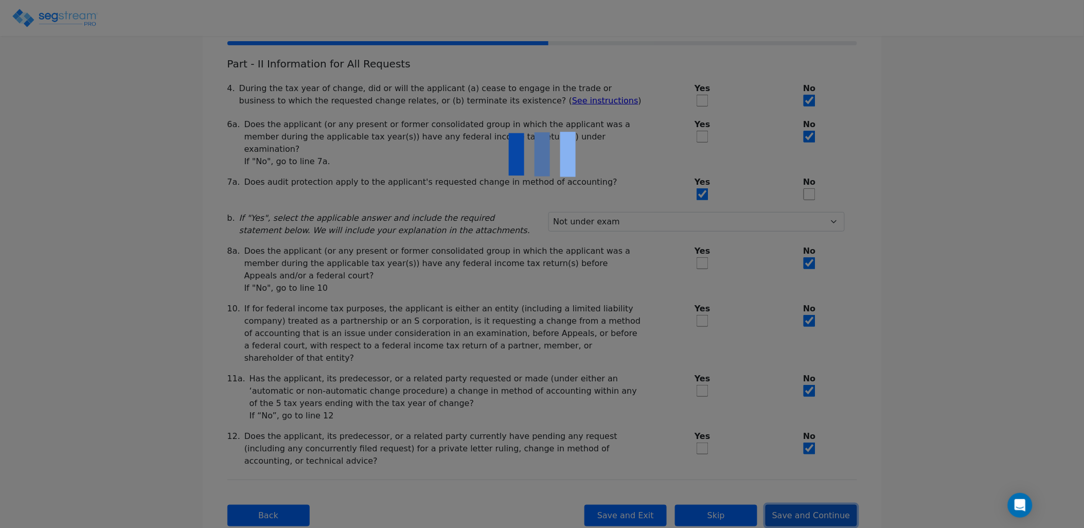
checkbox input "true"
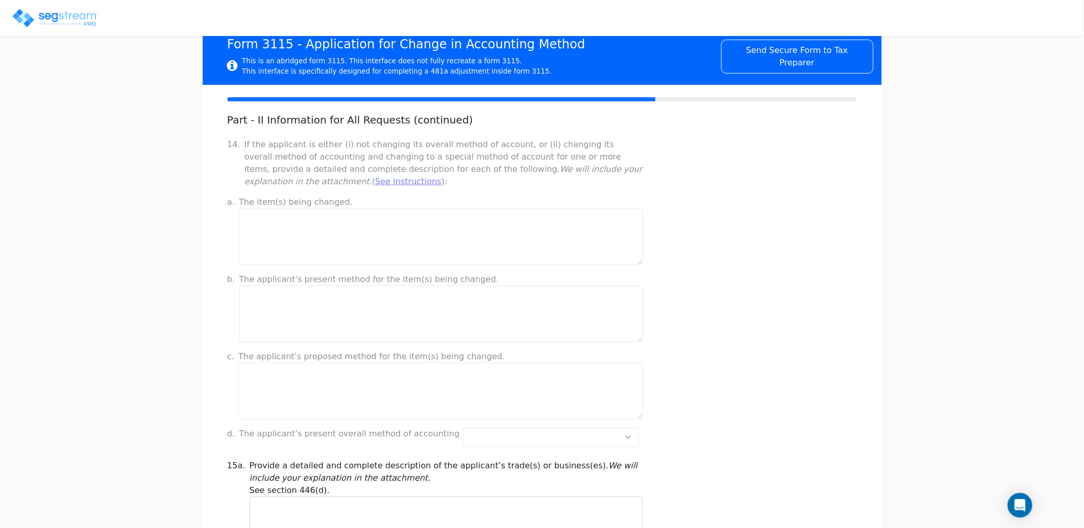
scroll to position [0, 0]
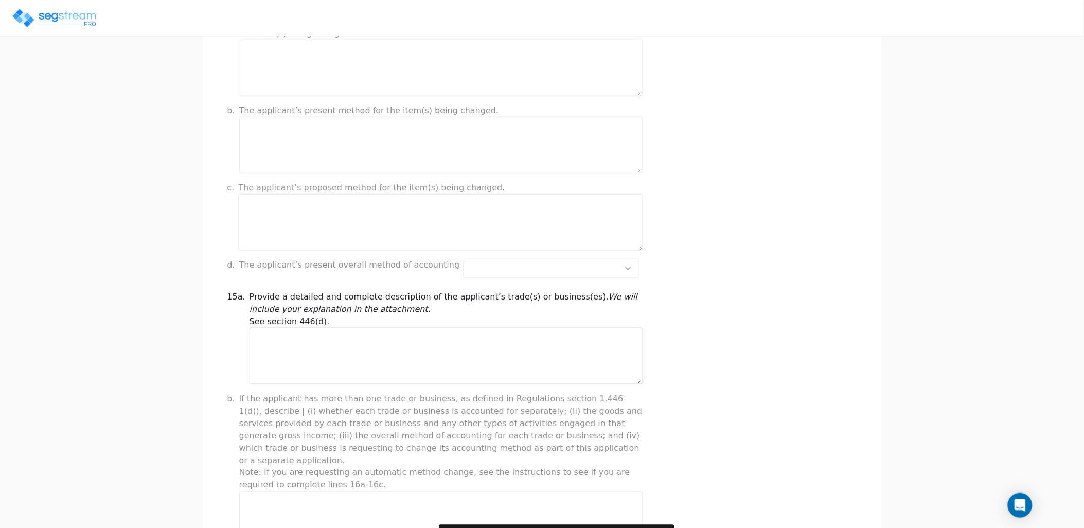
scroll to position [228, 0]
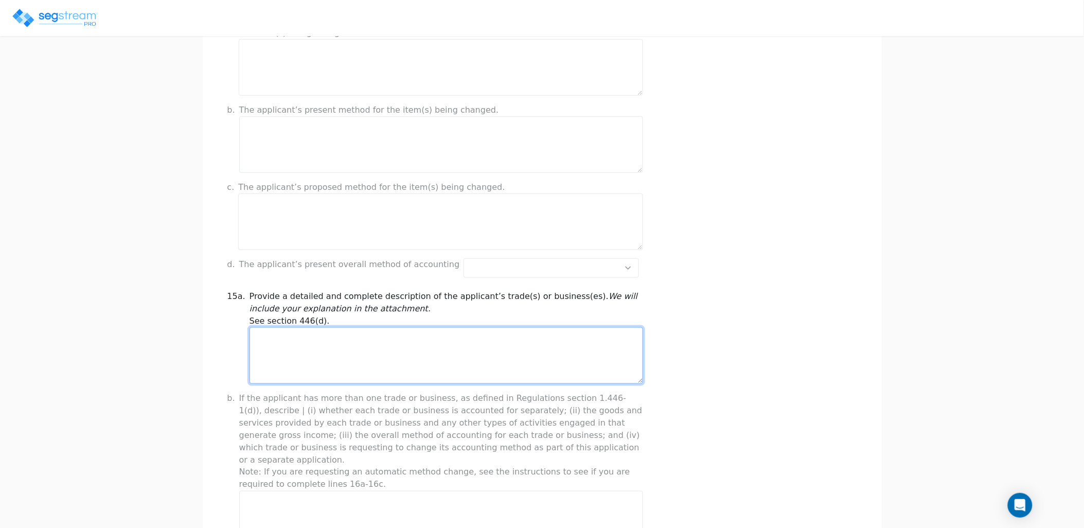
click at [345, 340] on textarea at bounding box center [447, 355] width 394 height 57
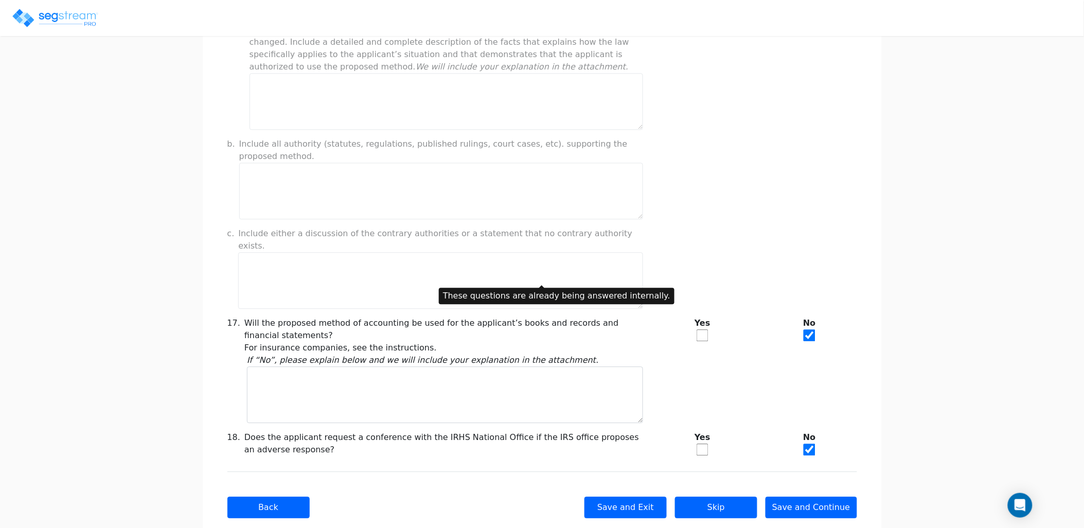
scroll to position [763, 0]
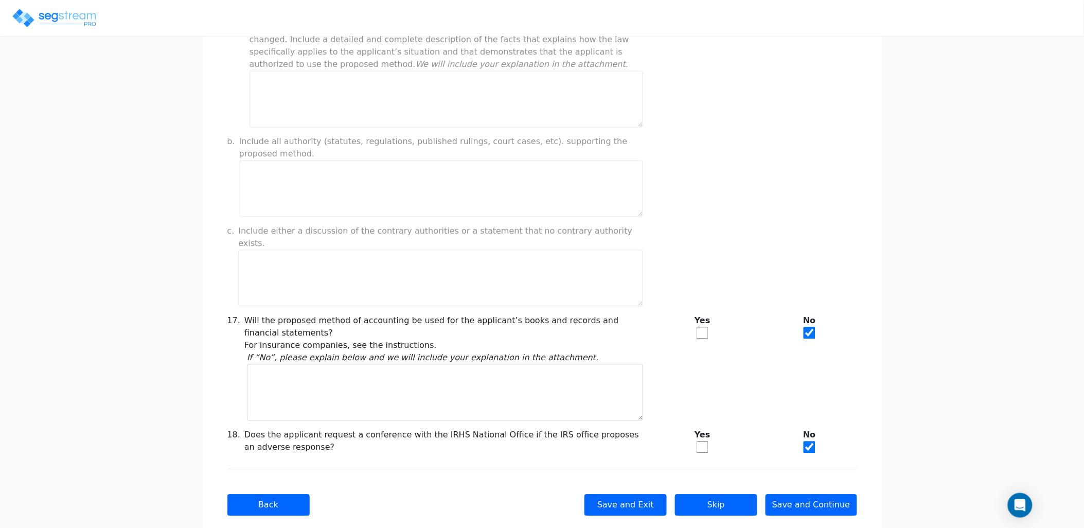
type textarea "Rental Real EState"
click at [701, 327] on input "checkbox" at bounding box center [703, 333] width 12 height 12
checkbox input "true"
checkbox input "false"
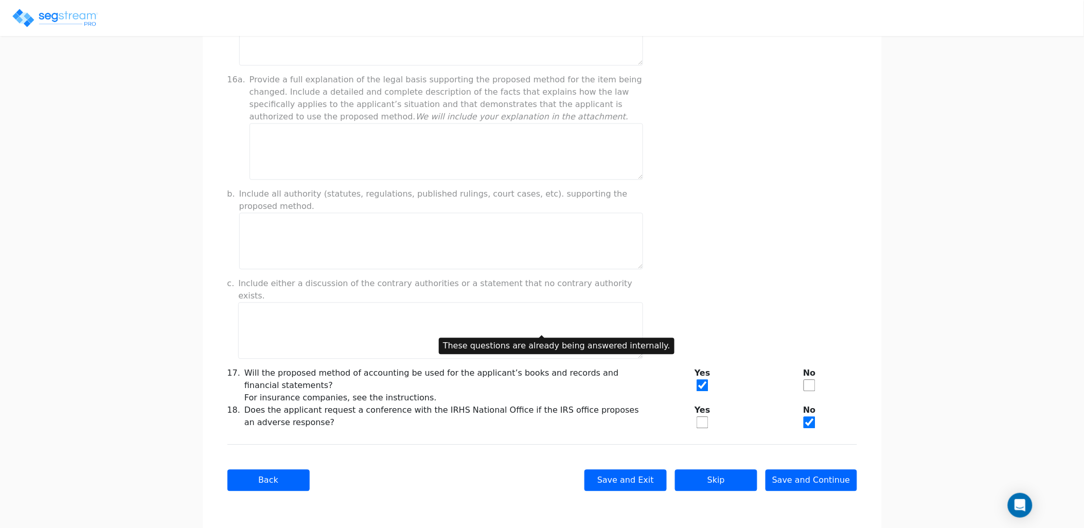
scroll to position [685, 0]
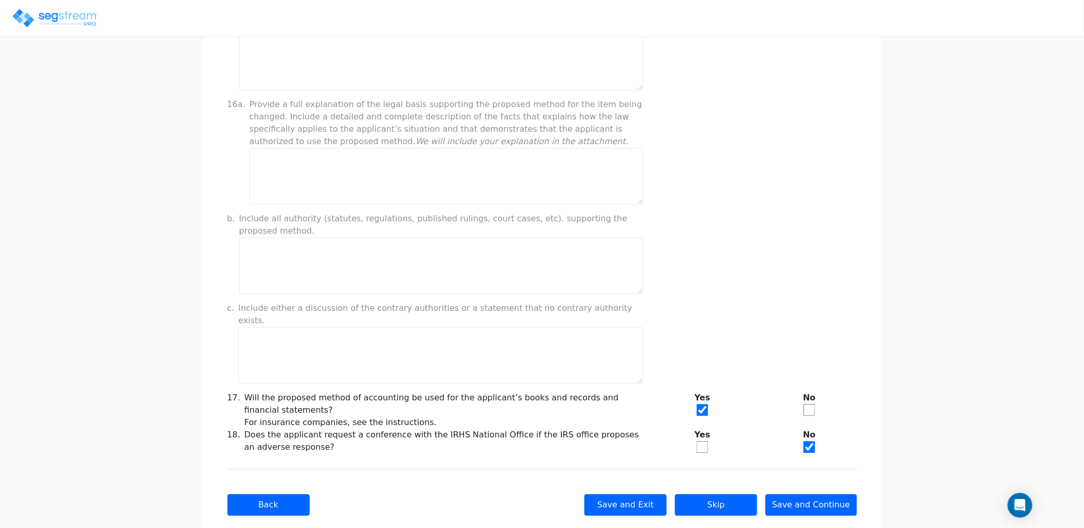
click at [701, 441] on input "checkbox" at bounding box center [703, 447] width 12 height 12
checkbox input "true"
checkbox input "false"
click at [818, 494] on button "Save and Continue" at bounding box center [812, 505] width 92 height 22
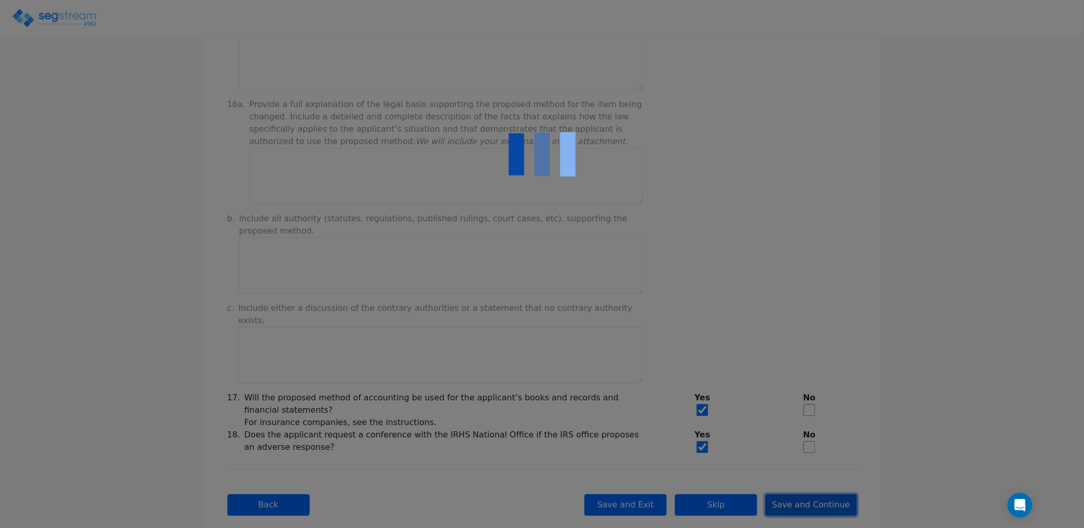
type input "-454,239.99"
checkbox input "true"
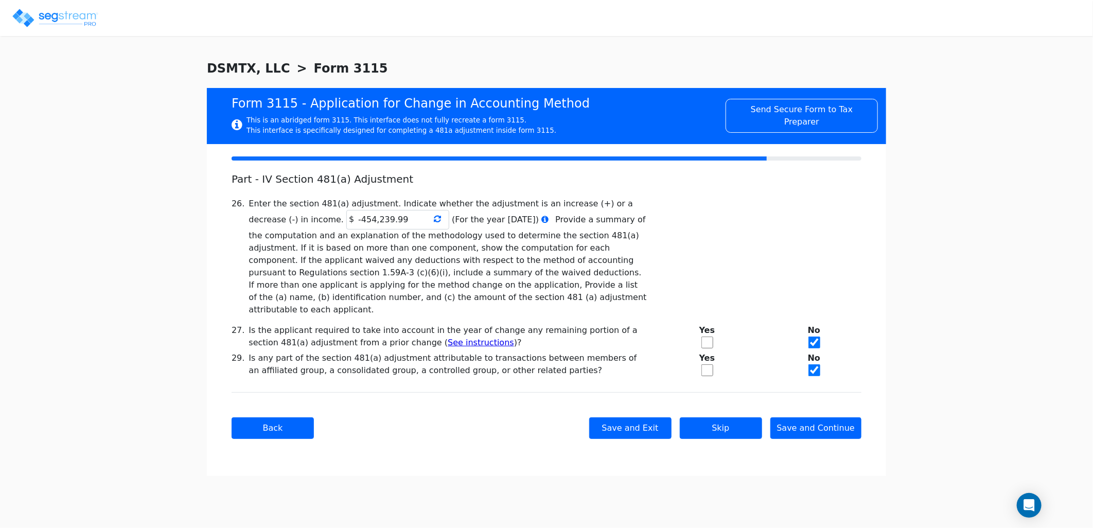
click at [1039, 315] on div "We are Building your Study. So please grab a coffee and let us do the heavy lif…" at bounding box center [546, 267] width 1093 height 417
click at [346, 219] on input "-454,239.99" at bounding box center [397, 220] width 103 height 20
type input "-454,240.00"
click at [709, 230] on div "26. Enter the section 481(a) adjustment. Indicate whether the adjustment is an …" at bounding box center [546, 257] width 642 height 118
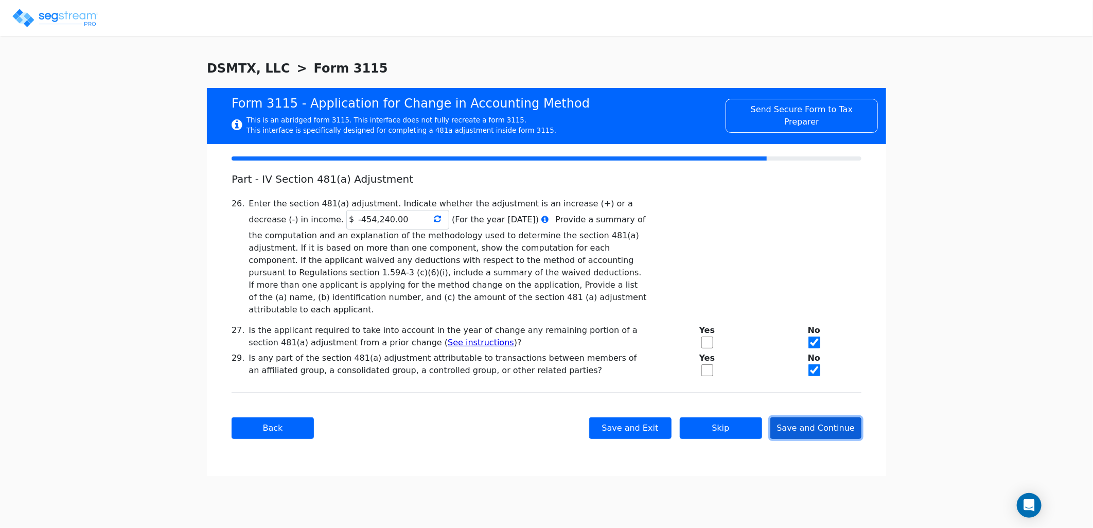
drag, startPoint x: 822, startPoint y: 413, endPoint x: 810, endPoint y: 403, distance: 15.0
click at [822, 417] on button "Save and Continue" at bounding box center [816, 428] width 92 height 22
checkbox input "true"
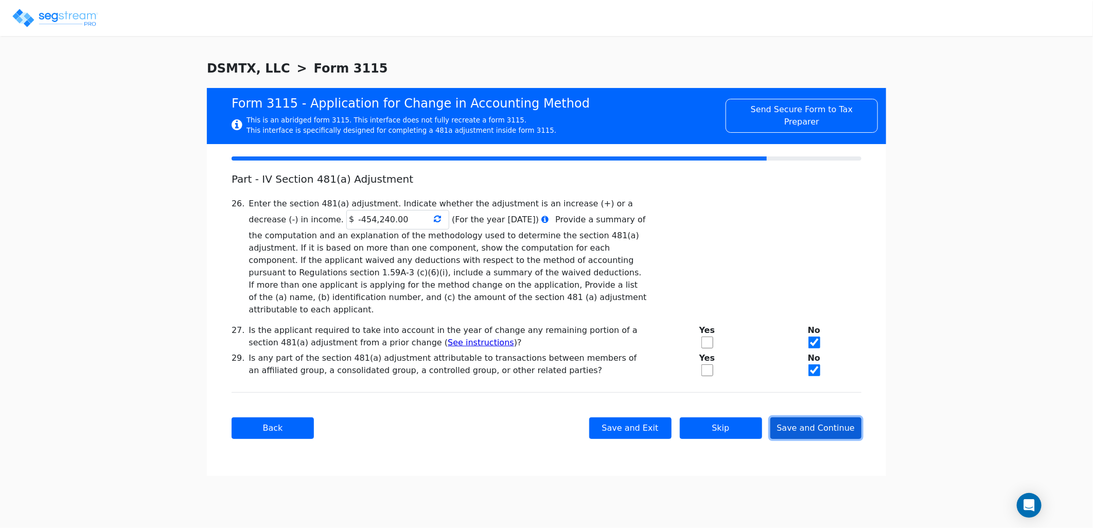
checkbox input "true"
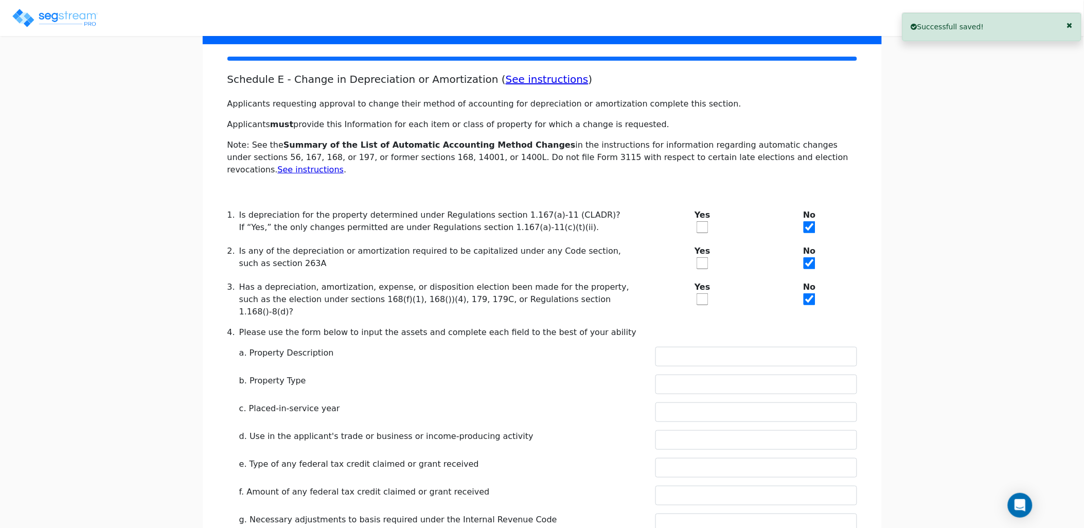
scroll to position [114, 0]
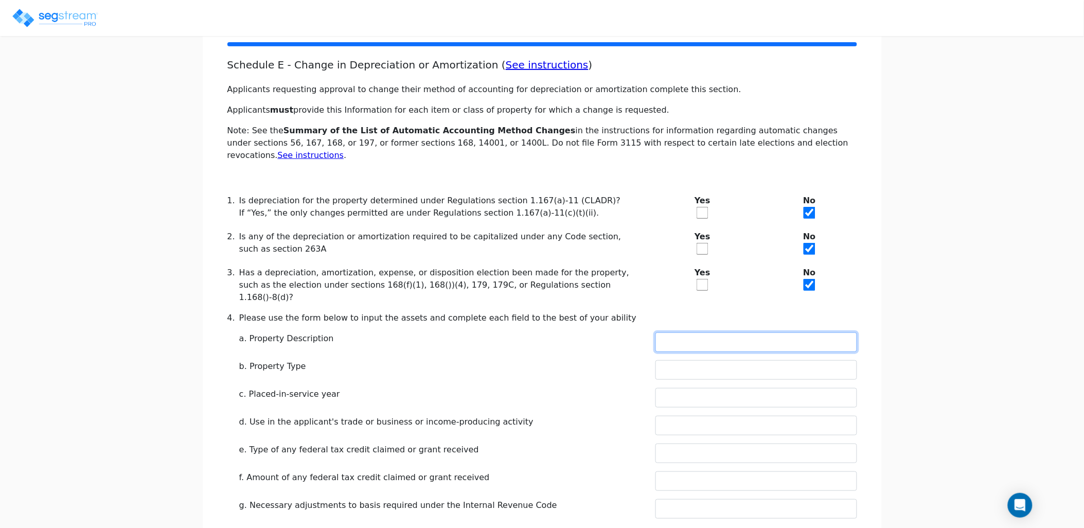
click at [704, 332] on input "text" at bounding box center [756, 342] width 202 height 20
click at [573, 332] on div "a. Property Description" at bounding box center [441, 342] width 404 height 20
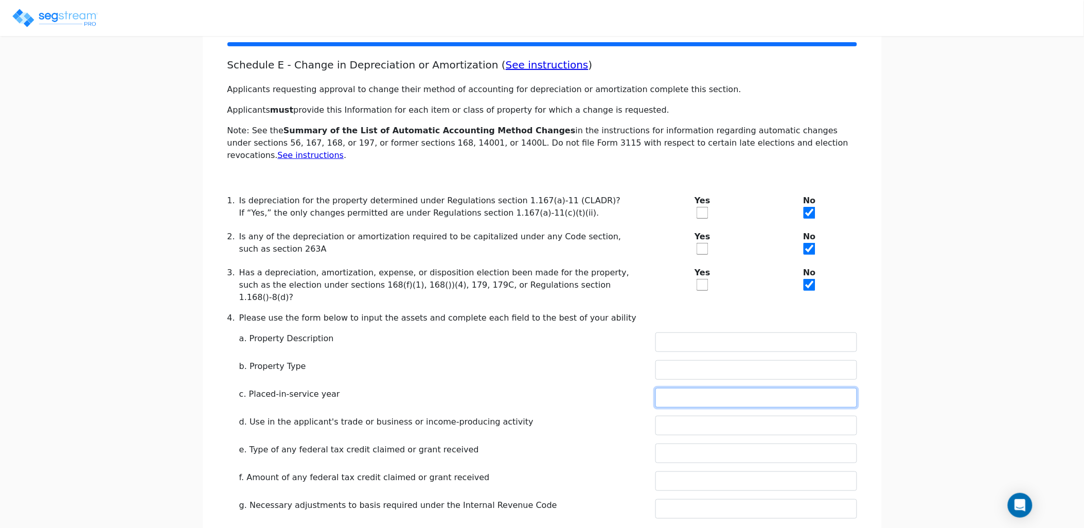
click at [736, 388] on input "text" at bounding box center [756, 398] width 202 height 20
type input "2022"
click at [757, 360] on input "text" at bounding box center [756, 370] width 202 height 20
type input "COMMERCIAL"
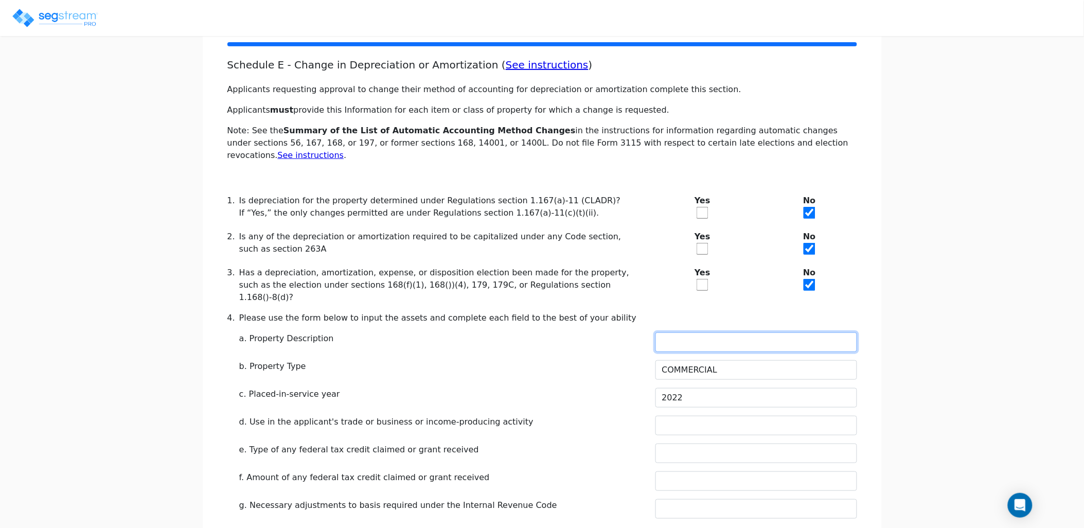
click at [731, 332] on input "text" at bounding box center [756, 342] width 202 height 20
click at [938, 327] on div "We are Building your Study. So please grab a coffee and let us do the heavy lif…" at bounding box center [542, 375] width 1084 height 860
click at [896, 317] on div "We are Building your Study. So please grab a coffee and let us do the heavy lif…" at bounding box center [542, 375] width 1084 height 860
click at [785, 332] on input "text" at bounding box center [756, 342] width 202 height 20
type input "INDUSTRIAL WAREHOUSE"
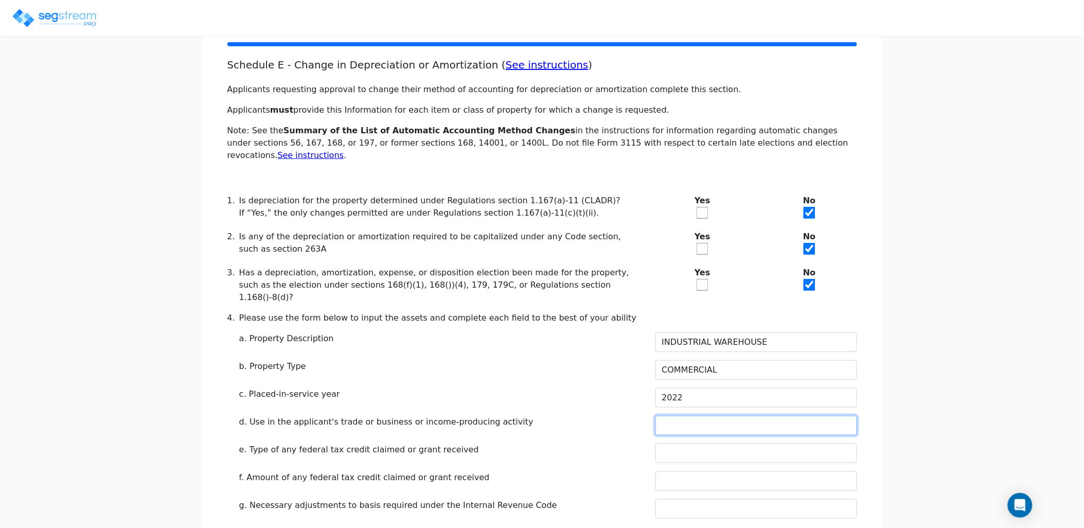
click at [712, 416] on input "text" at bounding box center [756, 426] width 202 height 20
click at [381, 360] on div "b. Property Type" at bounding box center [441, 366] width 404 height 12
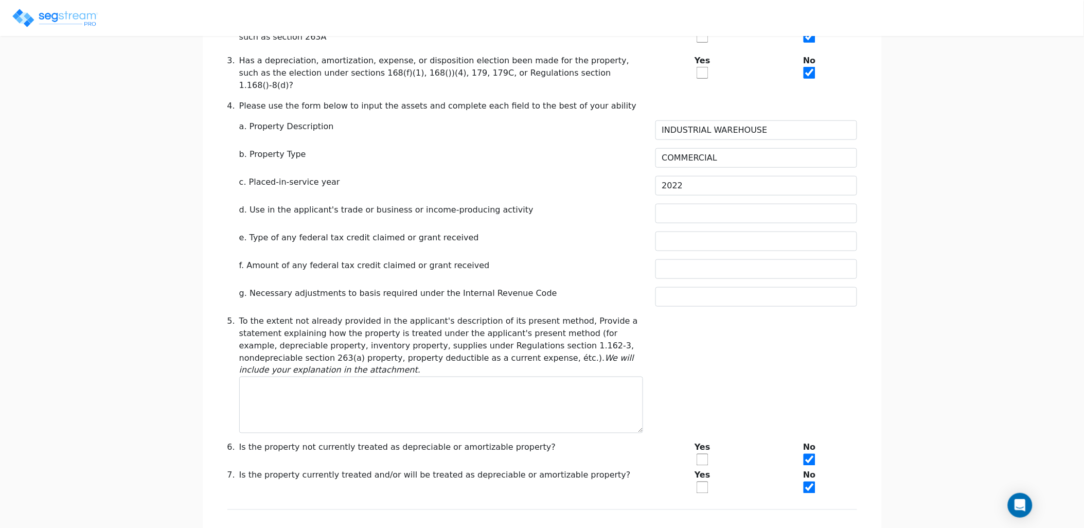
scroll to position [368, 0]
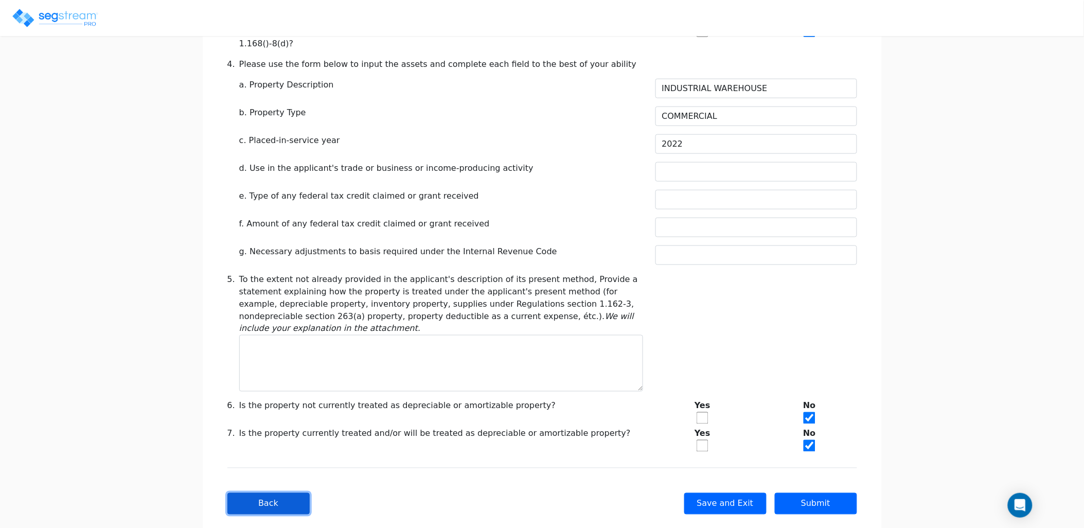
click at [295, 493] on button "Back" at bounding box center [268, 504] width 82 height 22
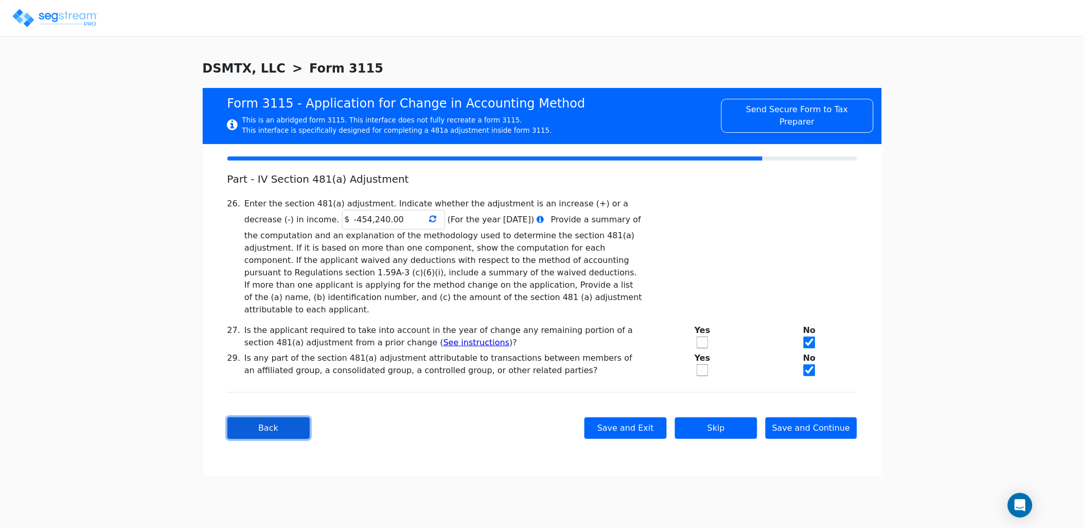
scroll to position [0, 0]
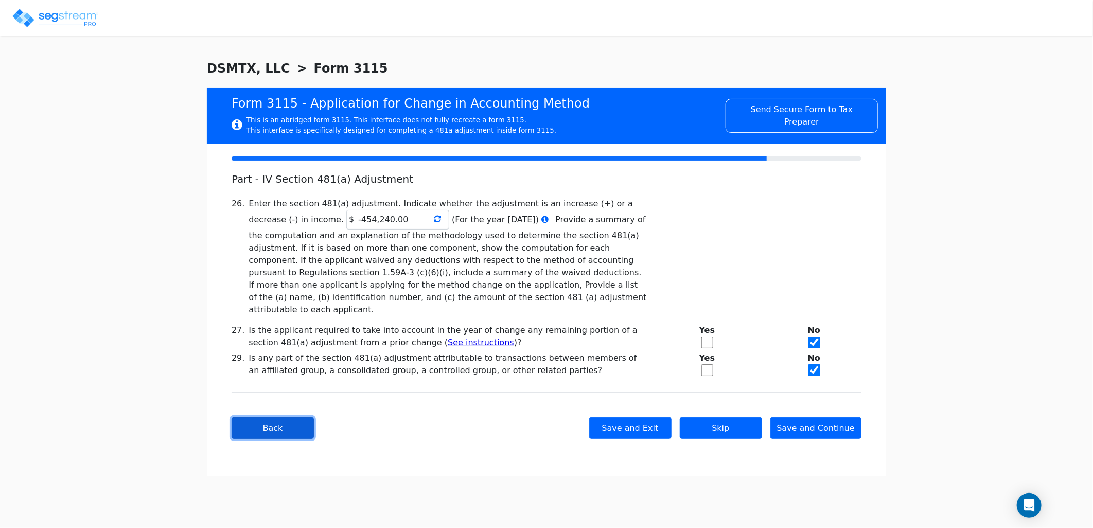
click at [279, 419] on button "Back" at bounding box center [273, 428] width 82 height 22
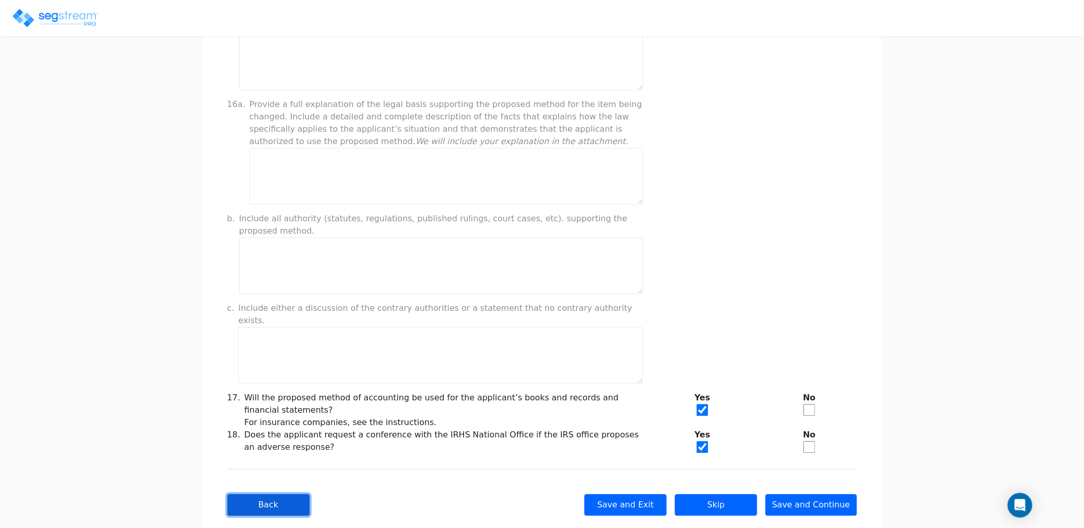
drag, startPoint x: 265, startPoint y: 475, endPoint x: 268, endPoint y: 453, distance: 22.2
click at [265, 494] on button "Back" at bounding box center [268, 505] width 82 height 22
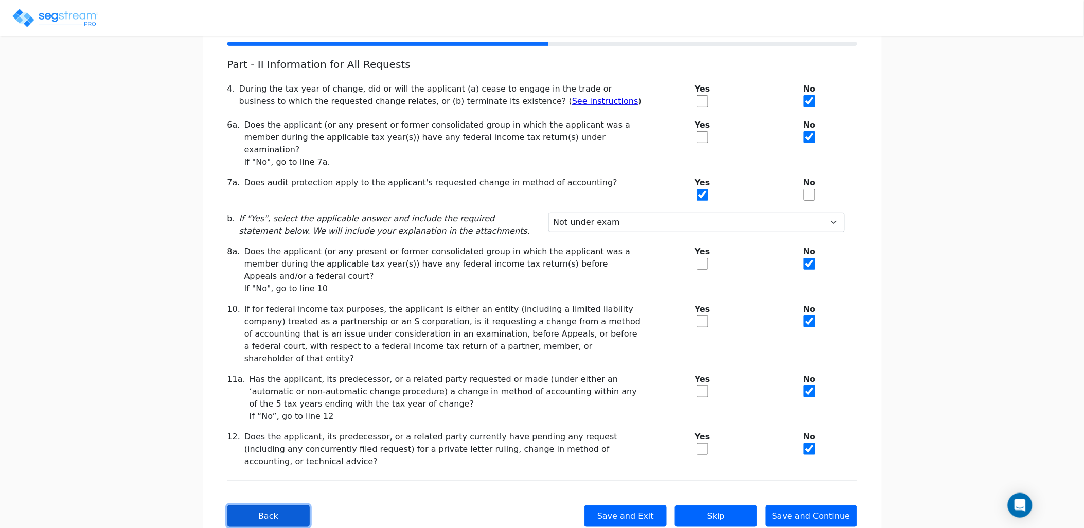
scroll to position [115, 0]
click at [274, 505] on button "Back" at bounding box center [268, 516] width 82 height 22
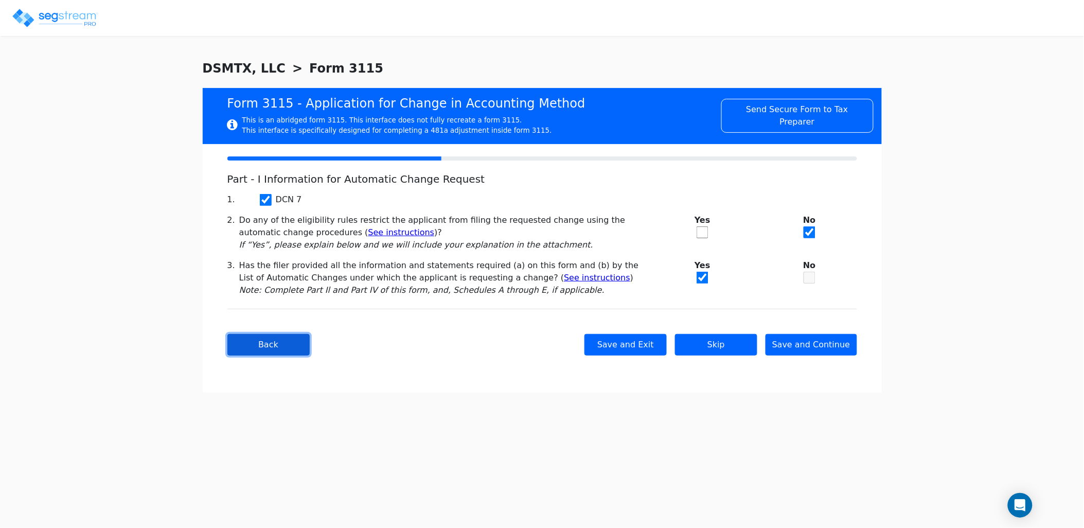
scroll to position [0, 0]
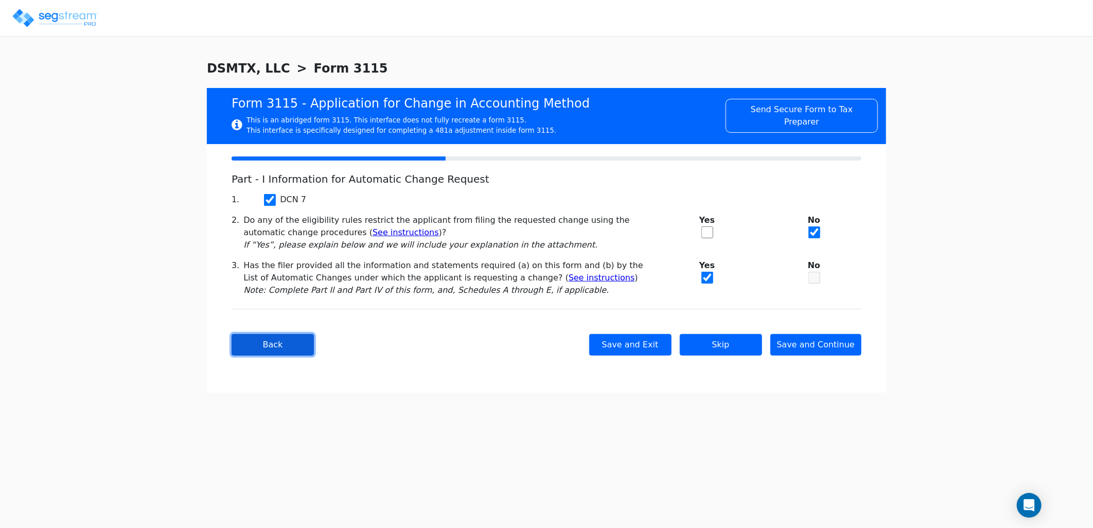
click at [276, 353] on button "Back" at bounding box center [273, 345] width 82 height 22
type input "DSMTX, LLC"
type input "1500 SHERWOOD FOREST ST"
type input "2024-01-01"
type input "2024-12-31"
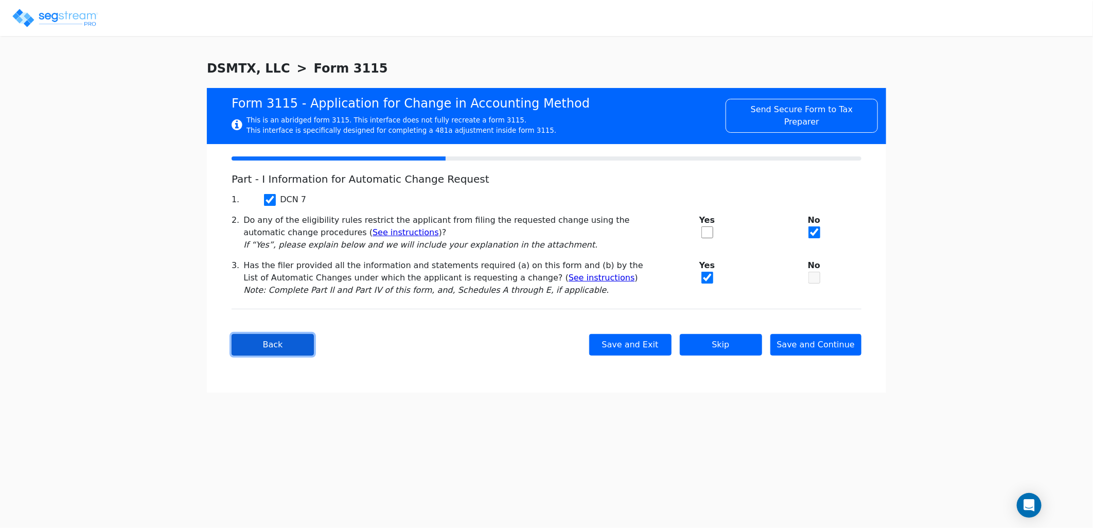
type input "77043"
select select "Commercial"
select select "Other (specify):"
type input "LLC"
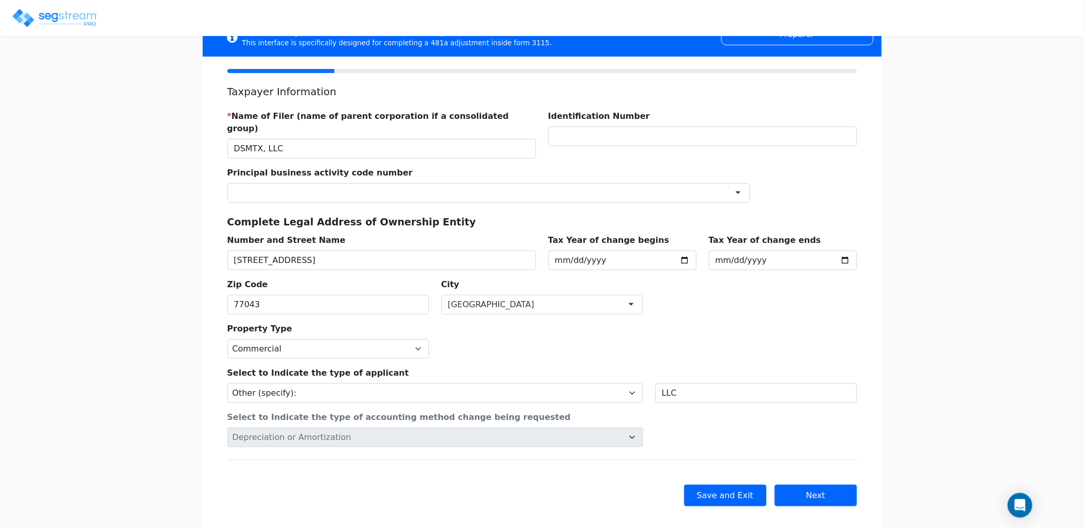
scroll to position [91, 0]
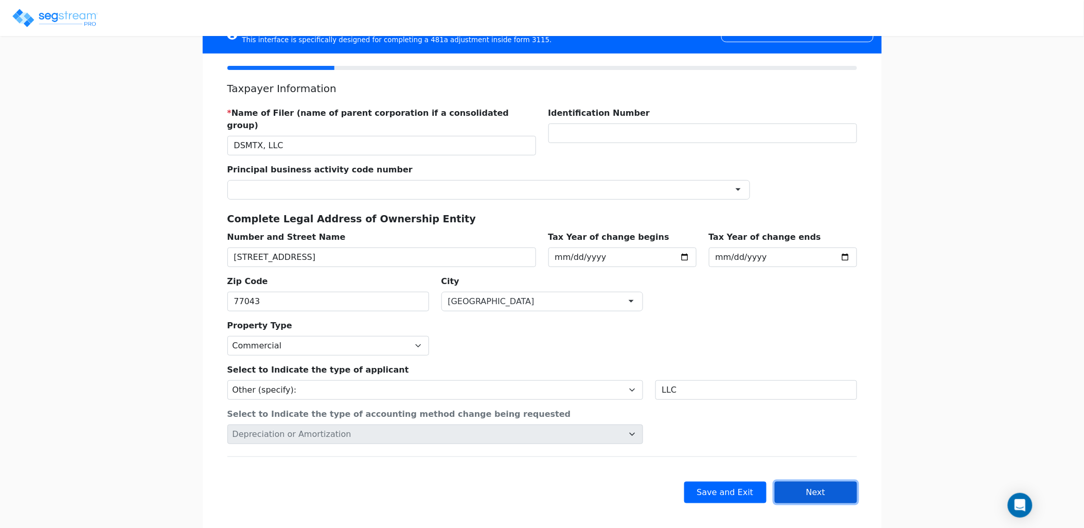
click at [815, 482] on button "Next" at bounding box center [816, 493] width 82 height 22
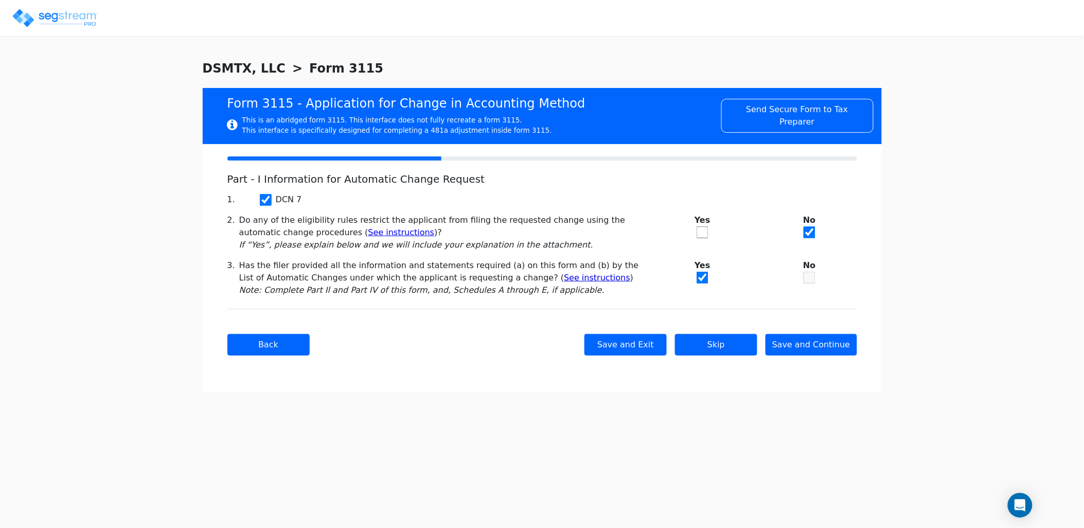
scroll to position [0, 0]
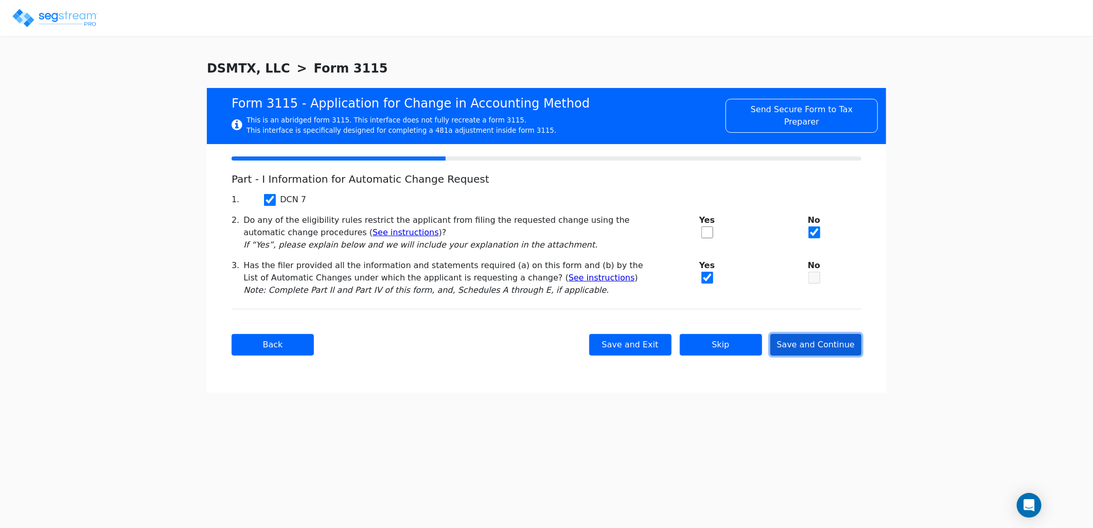
click at [810, 347] on button "Save and Continue" at bounding box center [816, 345] width 92 height 22
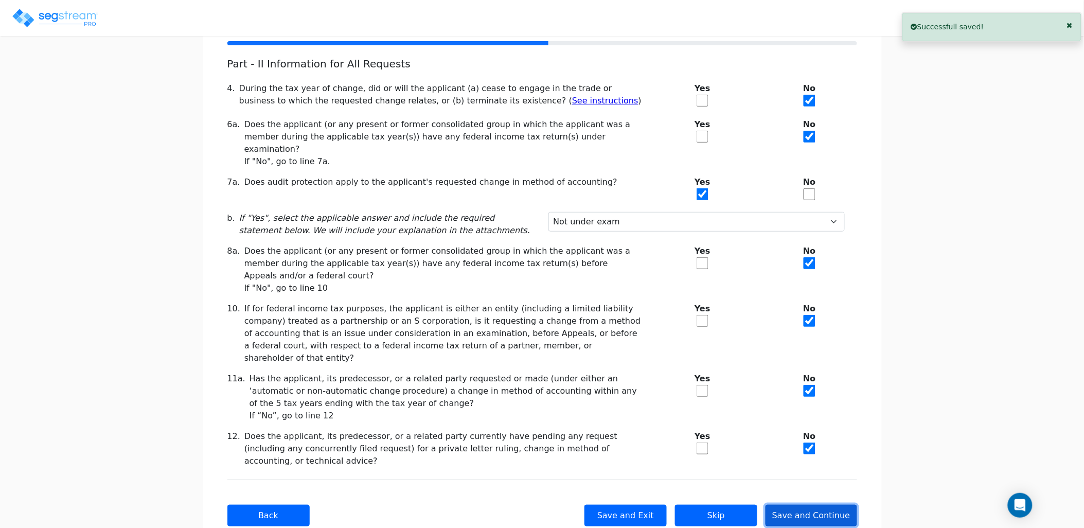
click at [815, 505] on button "Save and Continue" at bounding box center [812, 516] width 92 height 22
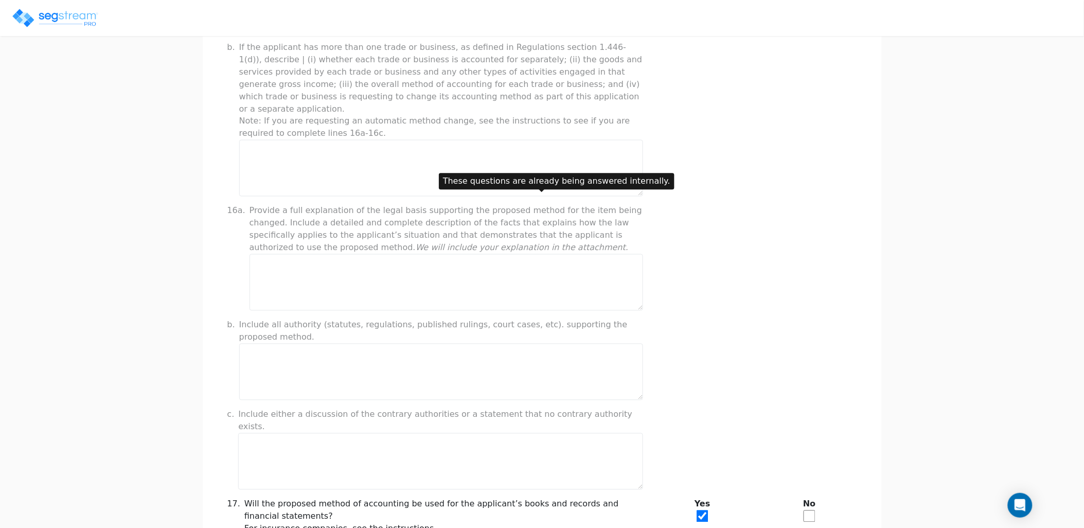
scroll to position [685, 0]
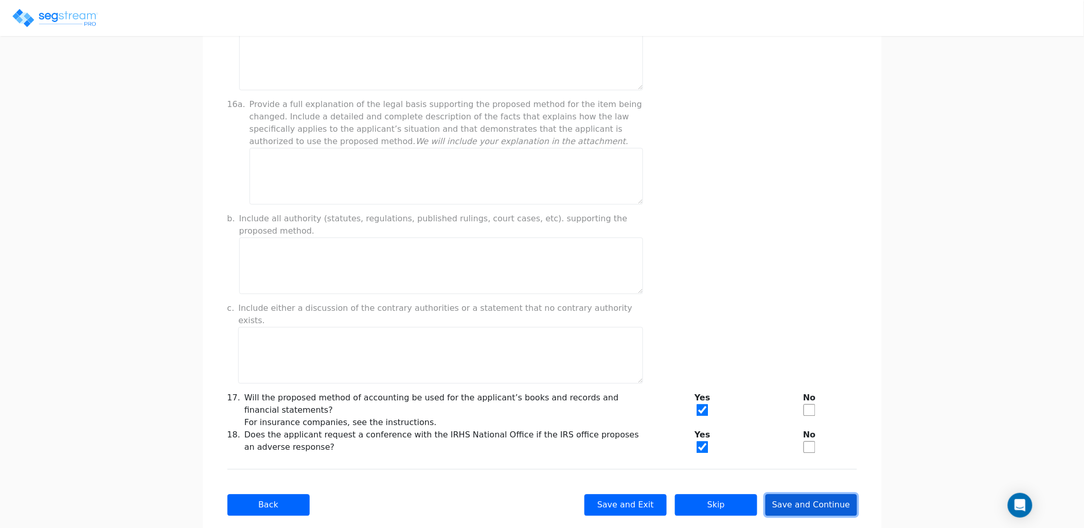
drag, startPoint x: 815, startPoint y: 485, endPoint x: 702, endPoint y: 385, distance: 150.5
click at [815, 494] on button "Save and Continue" at bounding box center [812, 505] width 92 height 22
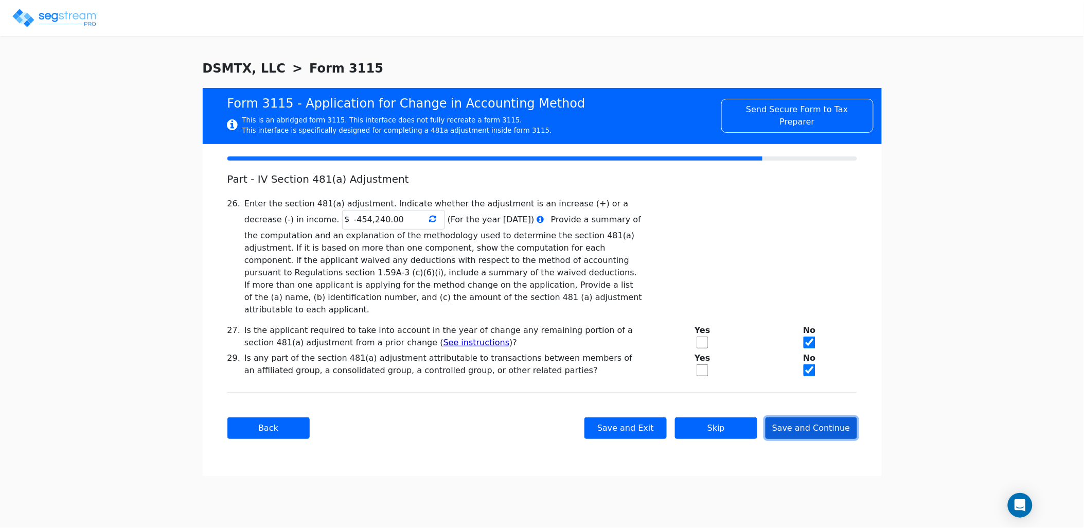
scroll to position [0, 0]
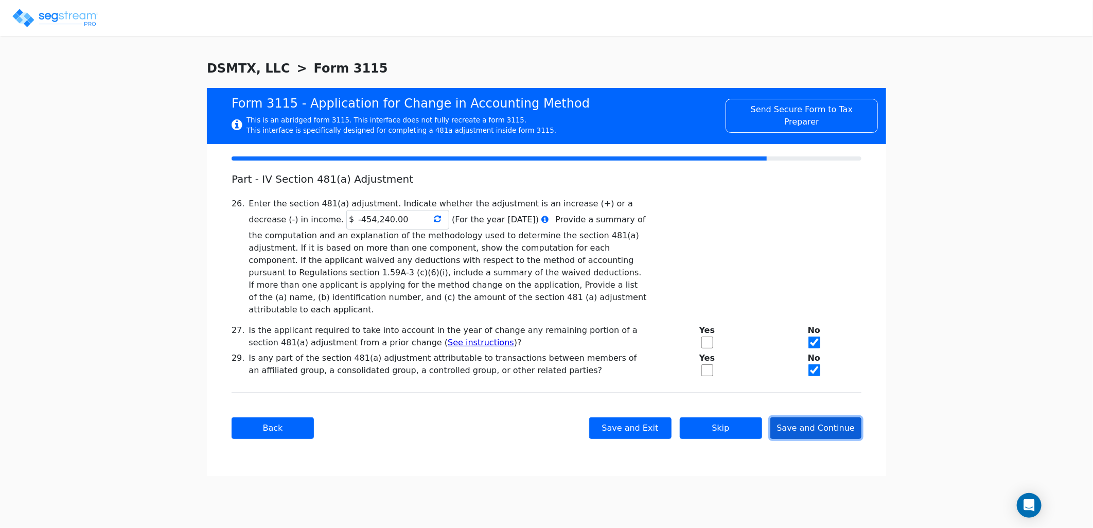
click at [806, 417] on button "Save and Continue" at bounding box center [816, 428] width 92 height 22
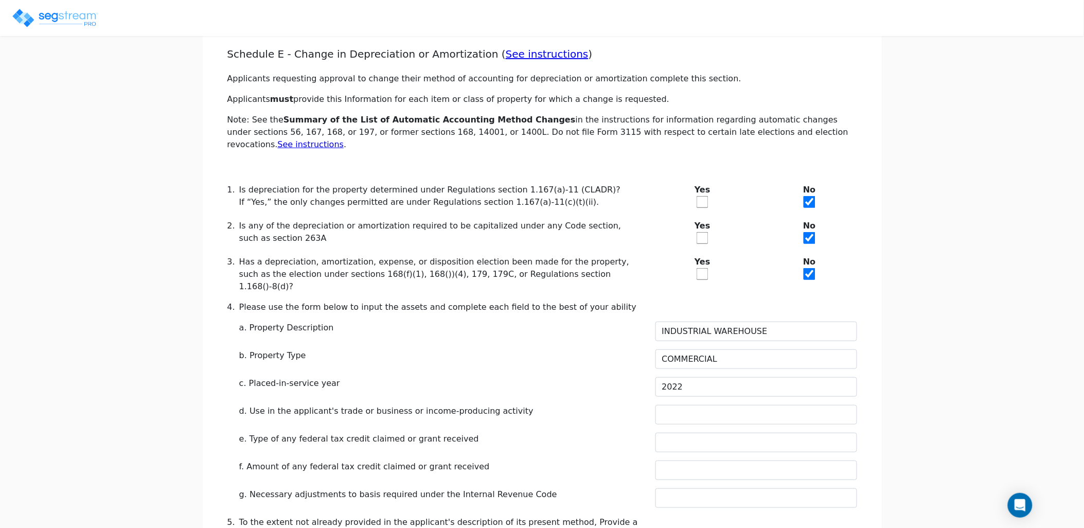
scroll to position [228, 0]
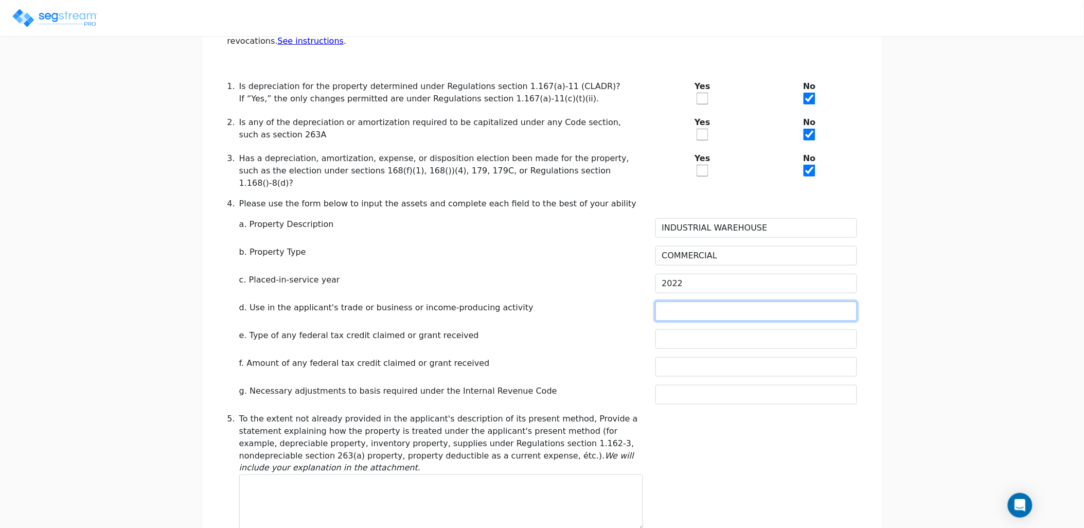
click at [677, 301] on input "text" at bounding box center [756, 311] width 202 height 20
click at [562, 357] on div "f. Amount of any federal tax credit claimed or grant received" at bounding box center [441, 363] width 404 height 12
click at [693, 329] on input "text" at bounding box center [756, 339] width 202 height 20
type input "MO"
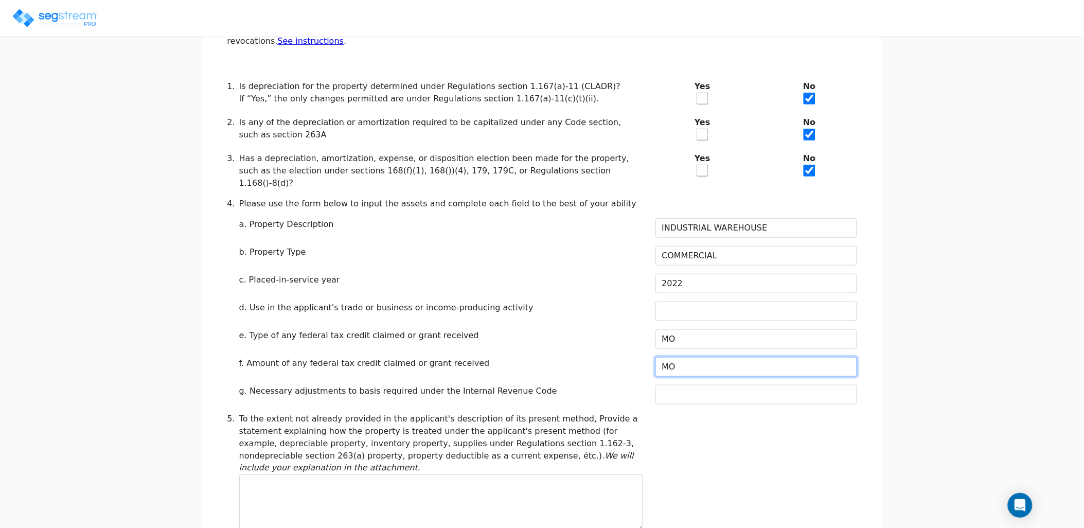
type input "M"
type input "NO"
type input "N"
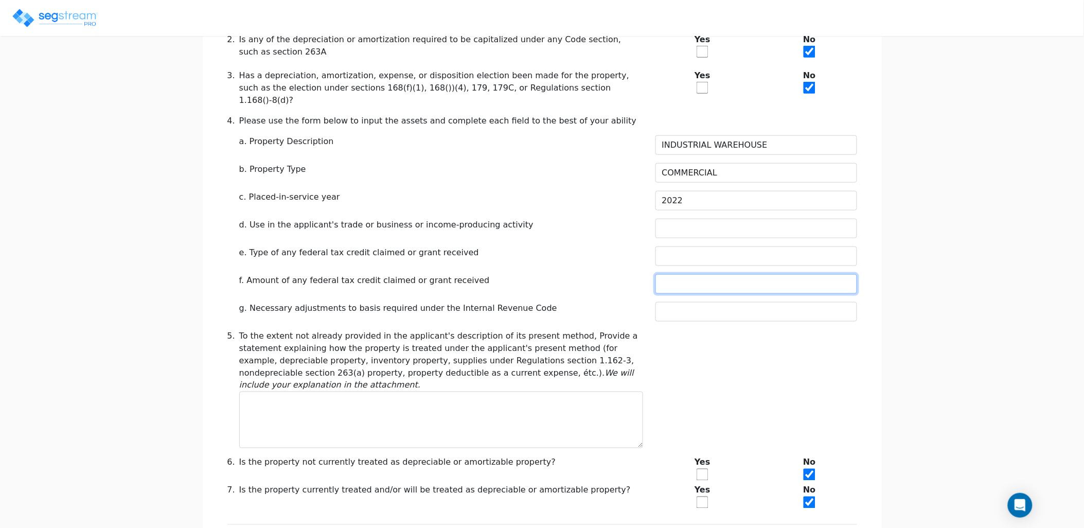
scroll to position [311, 0]
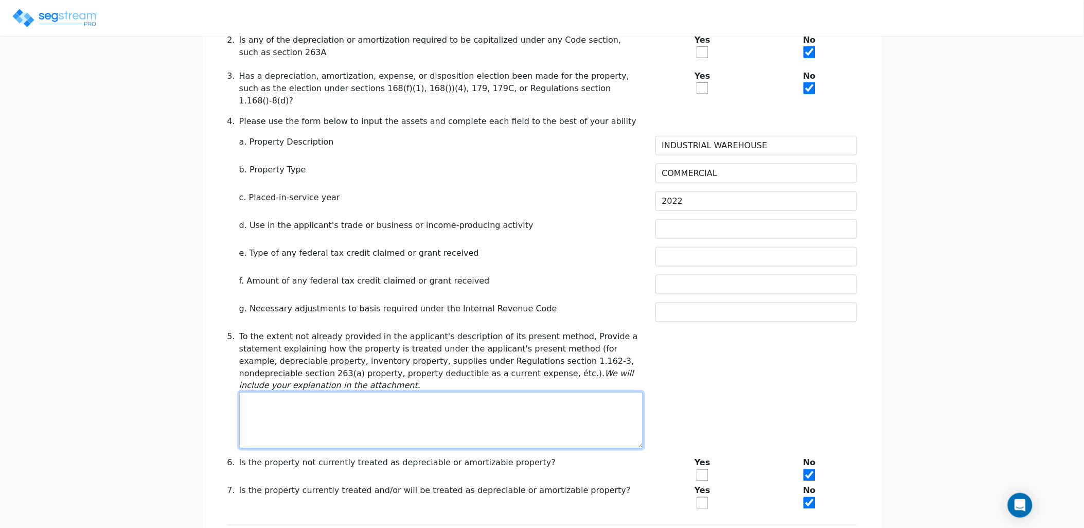
click at [422, 392] on textarea at bounding box center [441, 420] width 404 height 57
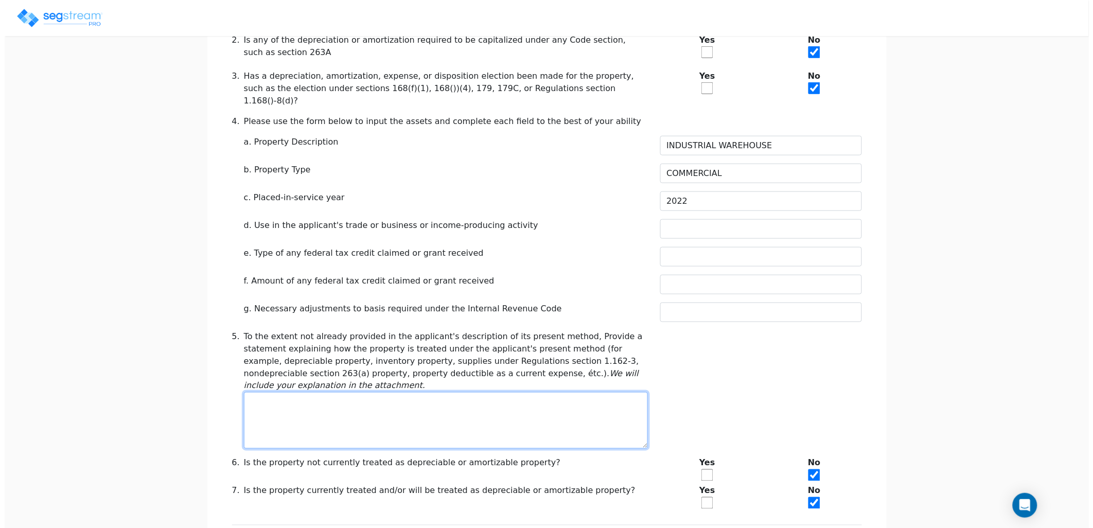
scroll to position [368, 0]
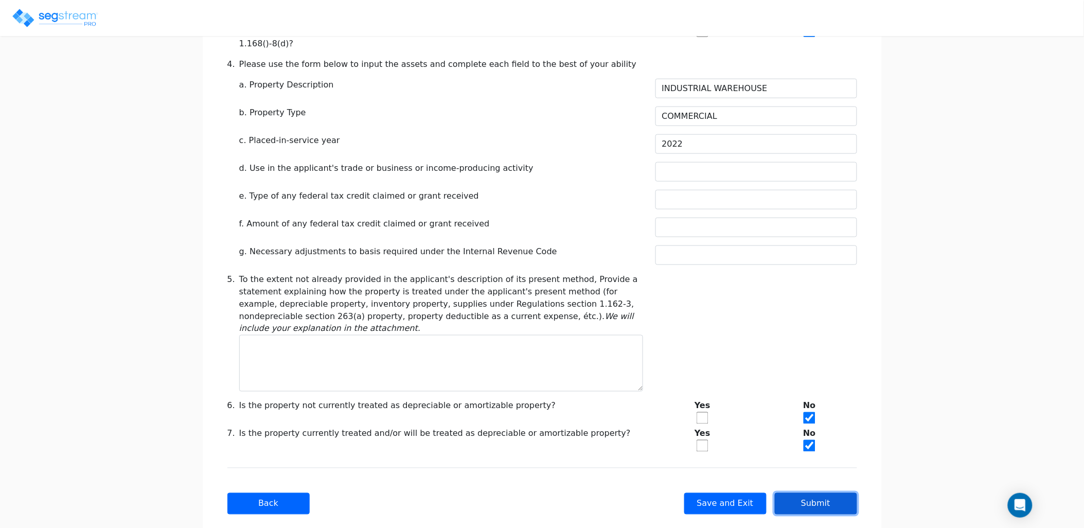
click at [811, 493] on button "Submit" at bounding box center [816, 504] width 82 height 22
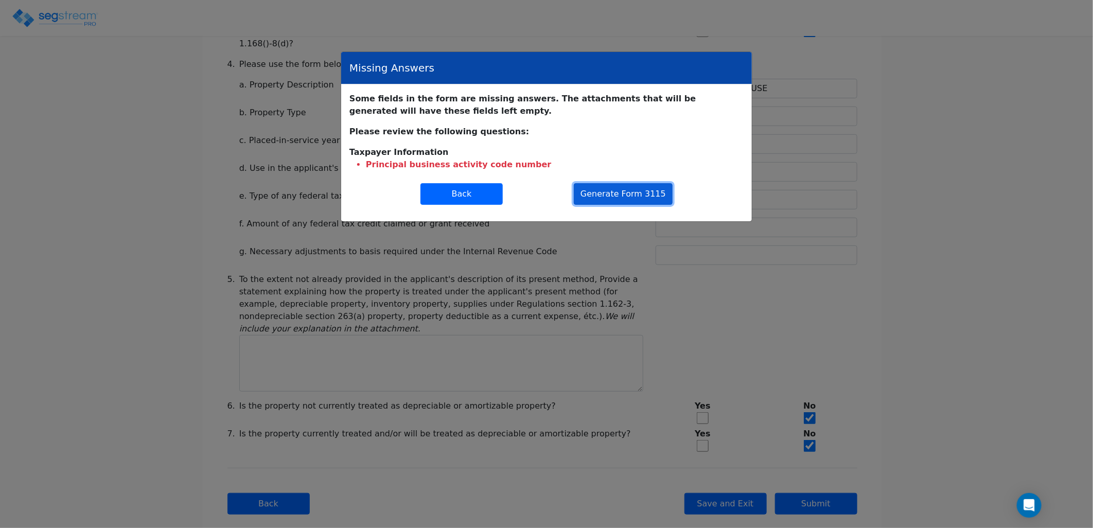
click at [612, 198] on button "Generate Form 3115" at bounding box center [623, 194] width 99 height 22
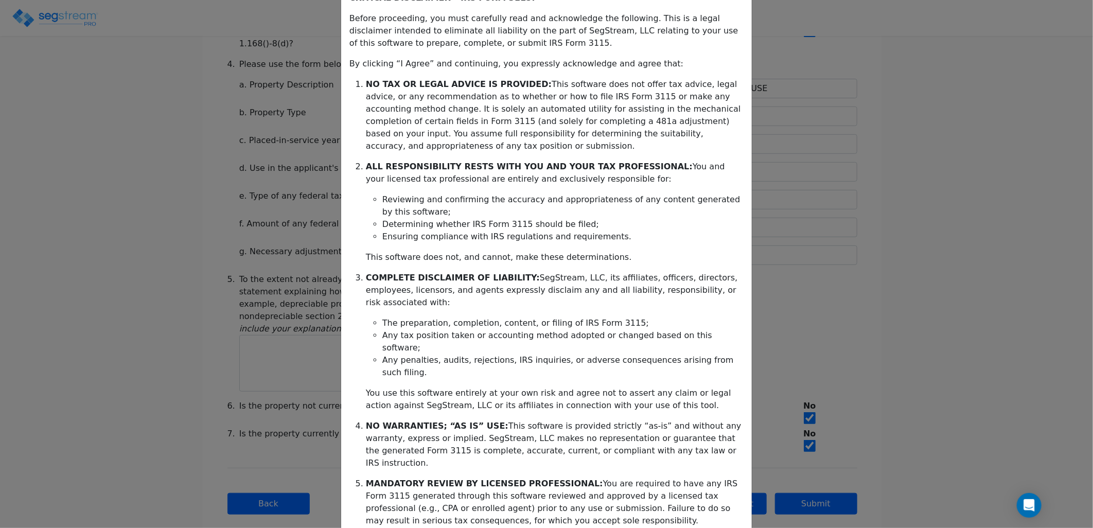
scroll to position [107, 0]
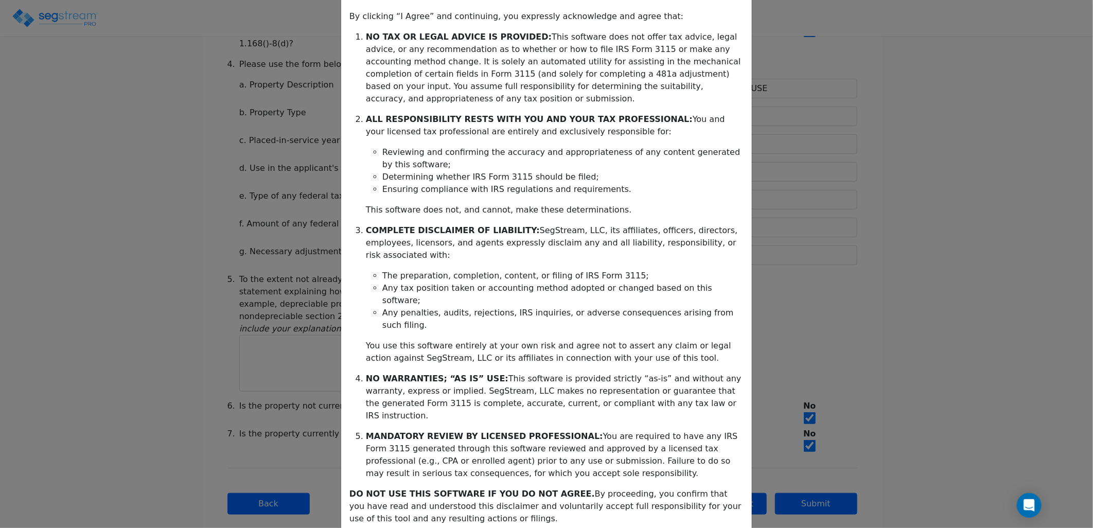
drag, startPoint x: 618, startPoint y: 482, endPoint x: 619, endPoint y: 471, distance: 10.9
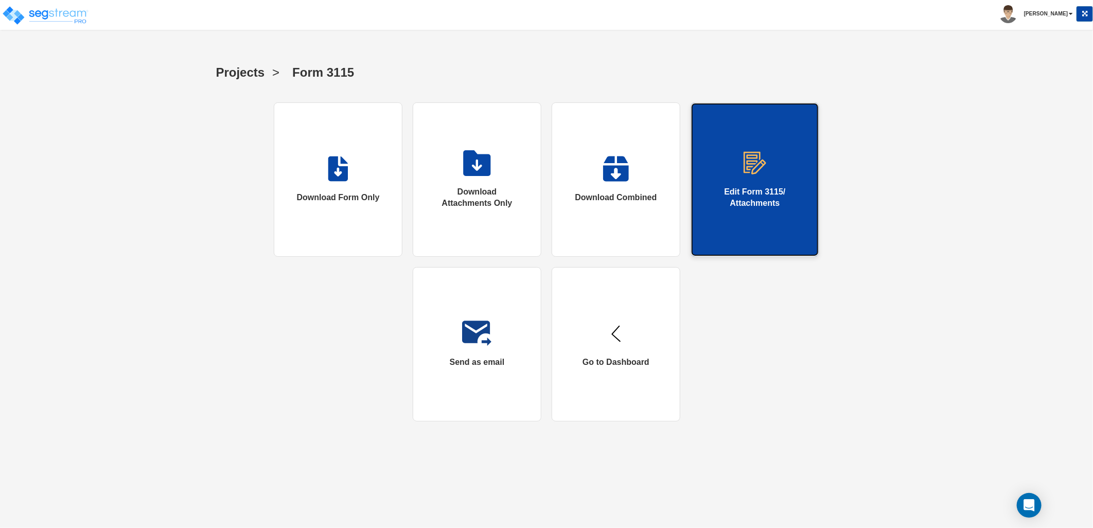
click at [749, 239] on link "Edit Form 3115/ Attachments" at bounding box center [754, 179] width 129 height 154
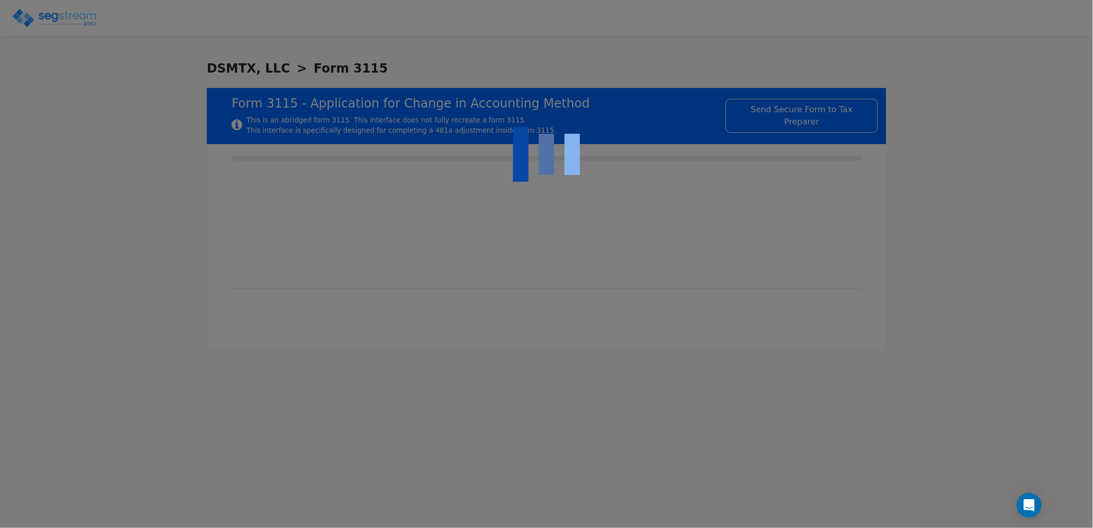
checkbox input "true"
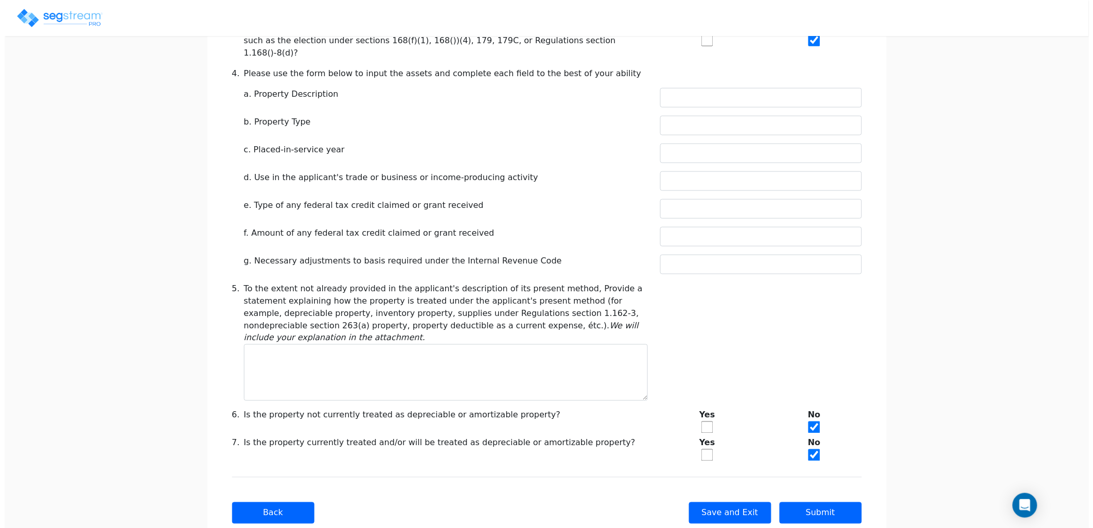
scroll to position [368, 0]
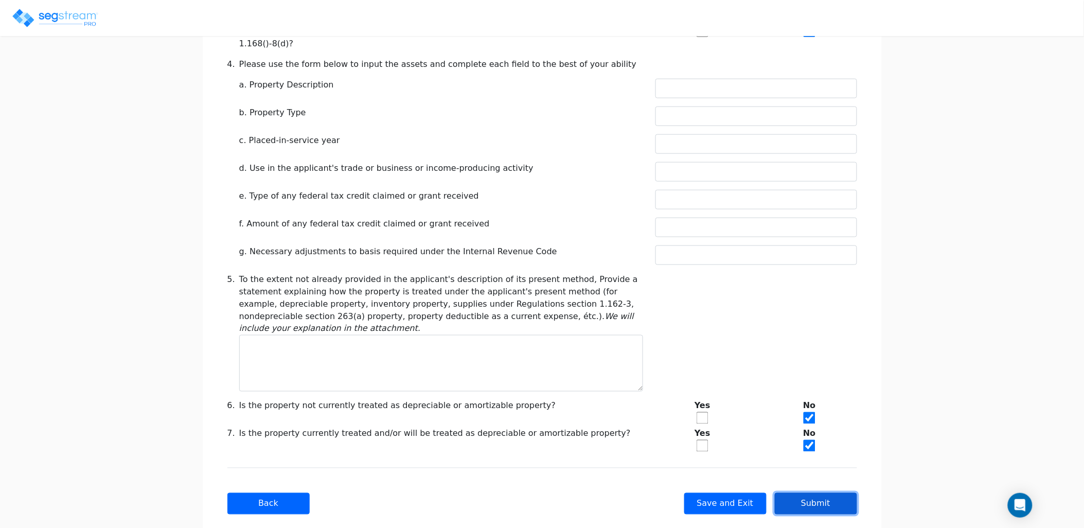
click at [813, 493] on button "Submit" at bounding box center [816, 504] width 82 height 22
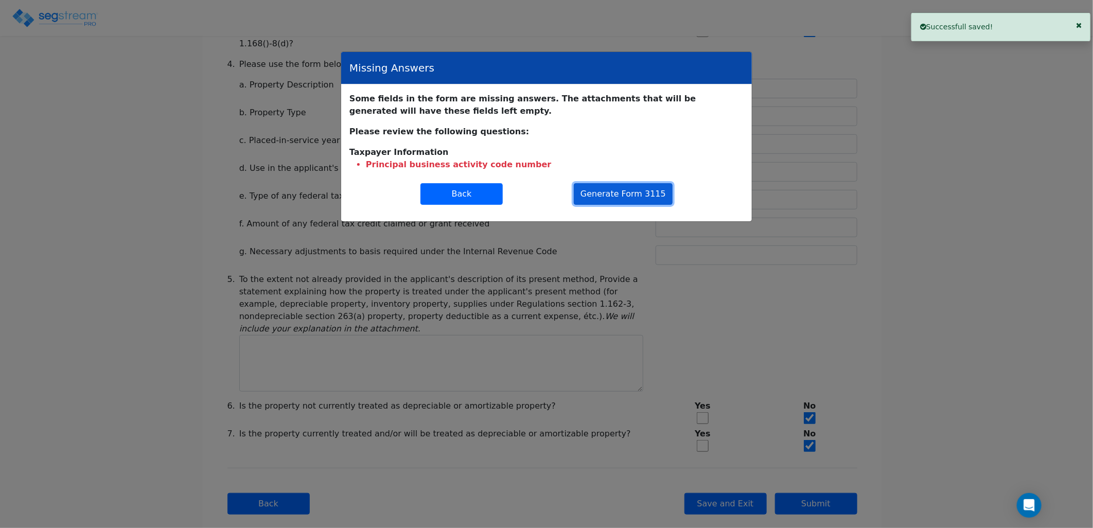
click at [625, 191] on button "Generate Form 3115" at bounding box center [623, 194] width 99 height 22
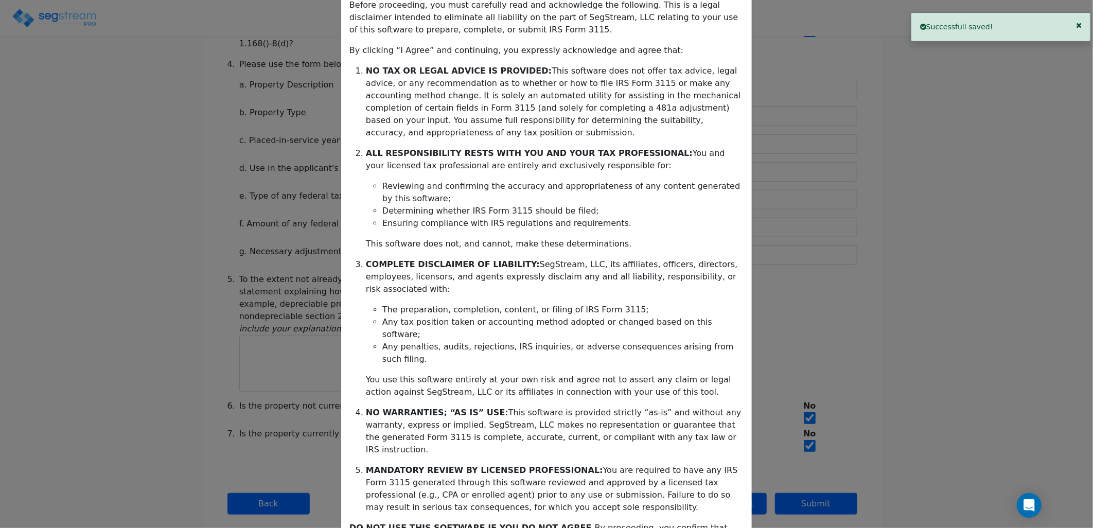
scroll to position [107, 0]
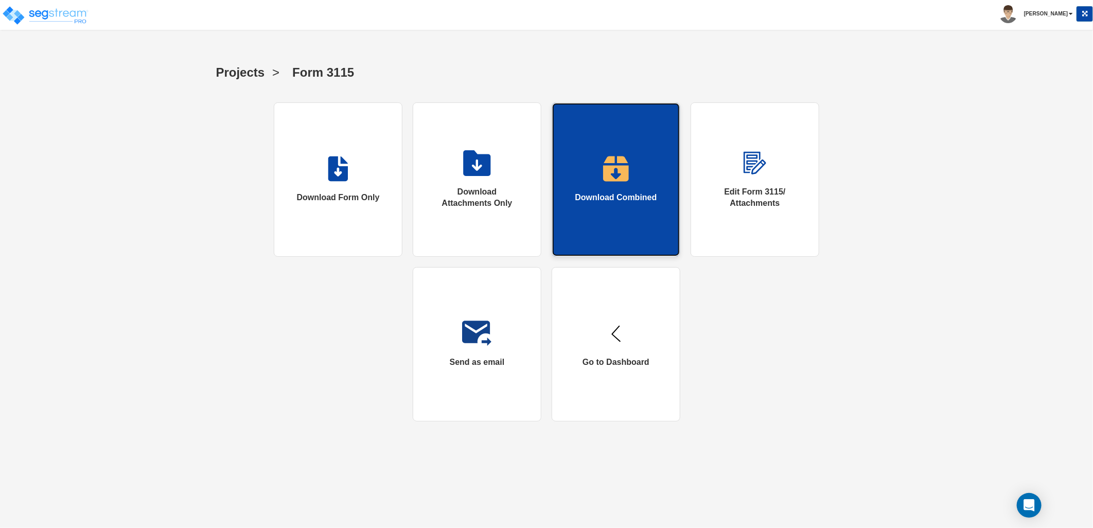
click at [621, 205] on link "Download Combined" at bounding box center [616, 179] width 129 height 154
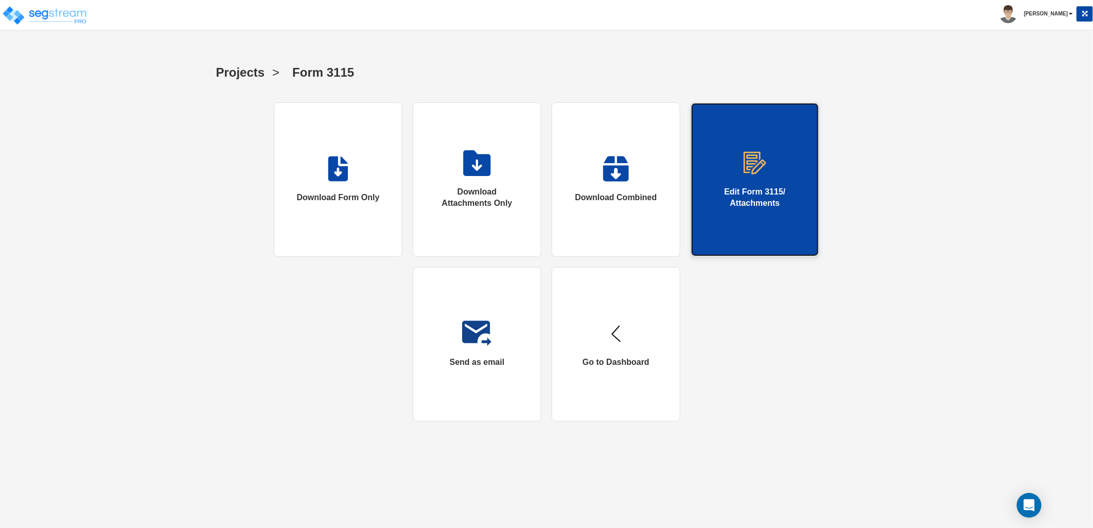
click at [763, 201] on div "Edit Form 3115/ Attachments" at bounding box center [755, 198] width 86 height 24
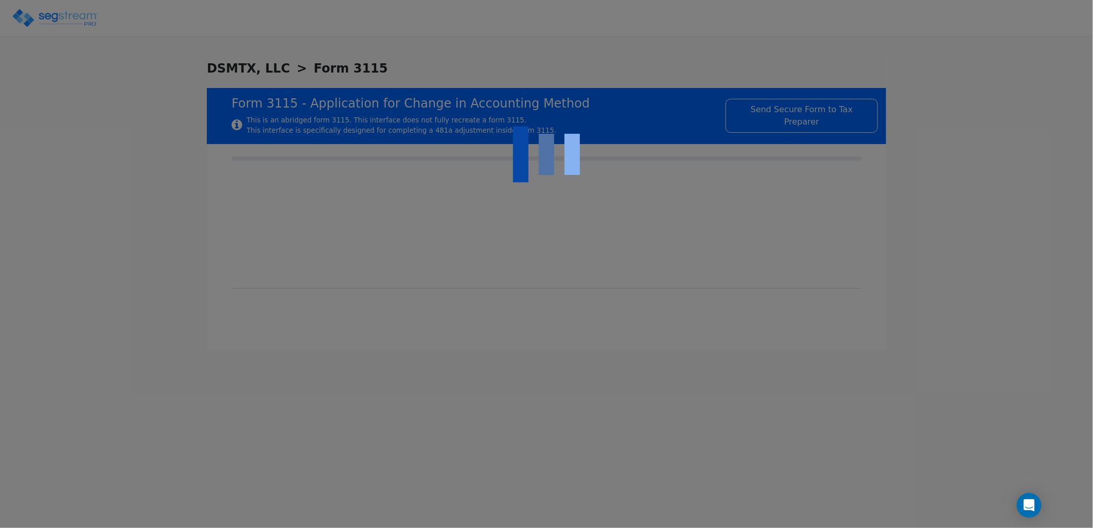
checkbox input "true"
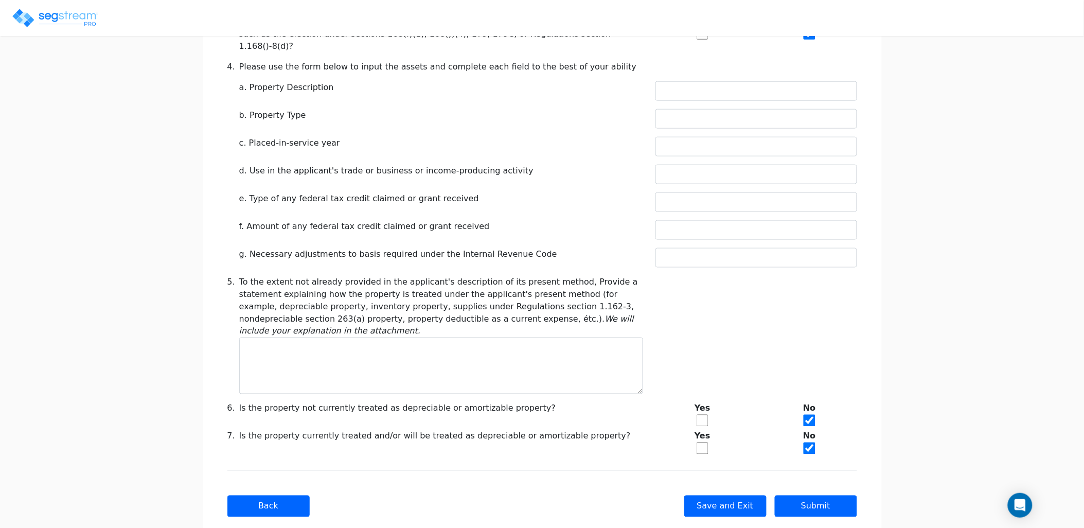
scroll to position [368, 0]
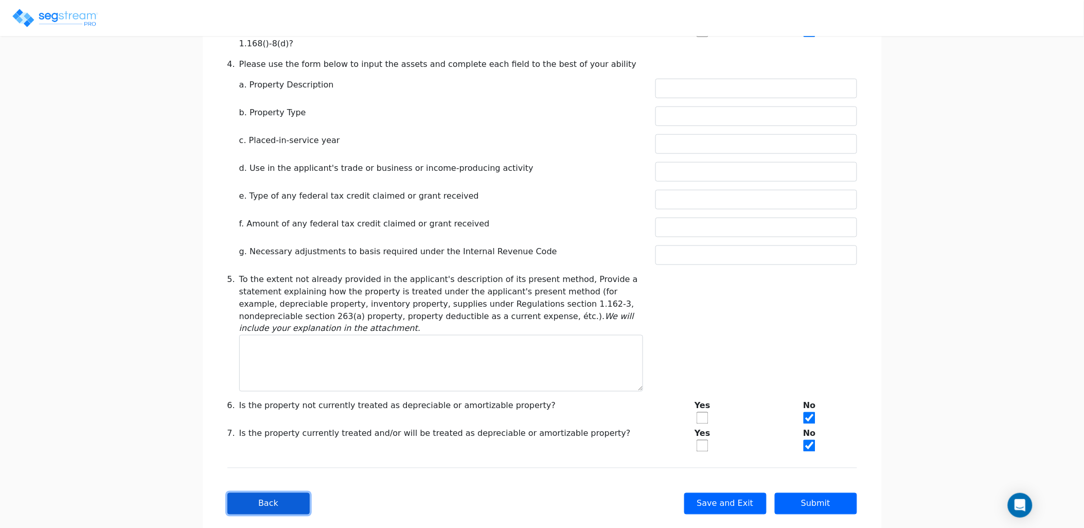
click at [286, 493] on button "Back" at bounding box center [268, 504] width 82 height 22
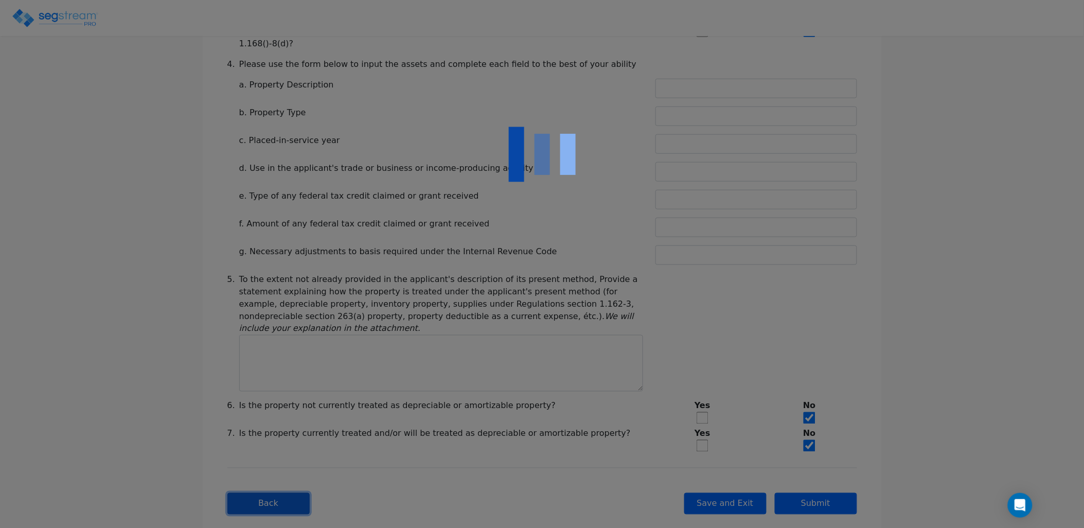
type input "-454,240.00"
checkbox input "true"
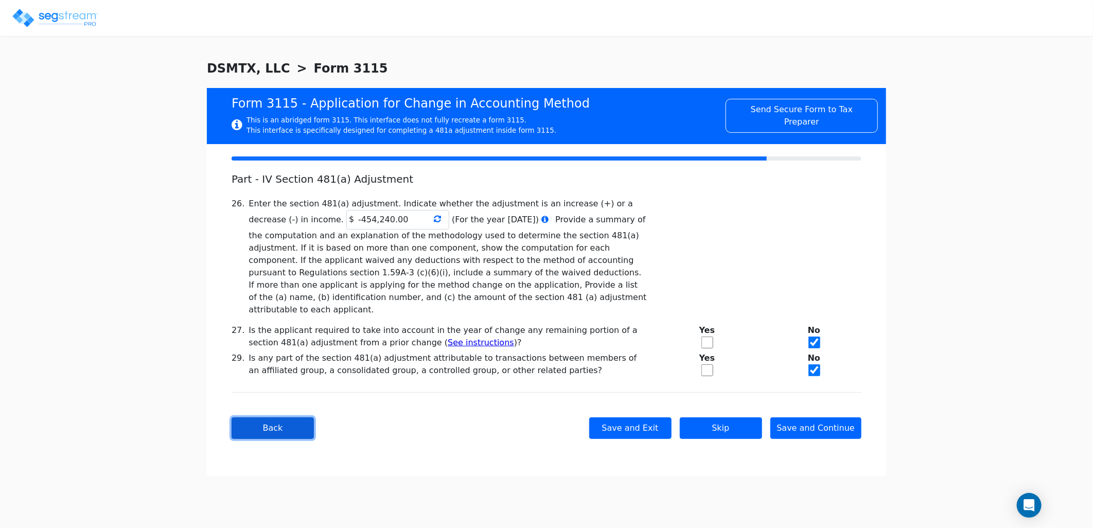
click at [275, 417] on button "Back" at bounding box center [273, 428] width 82 height 22
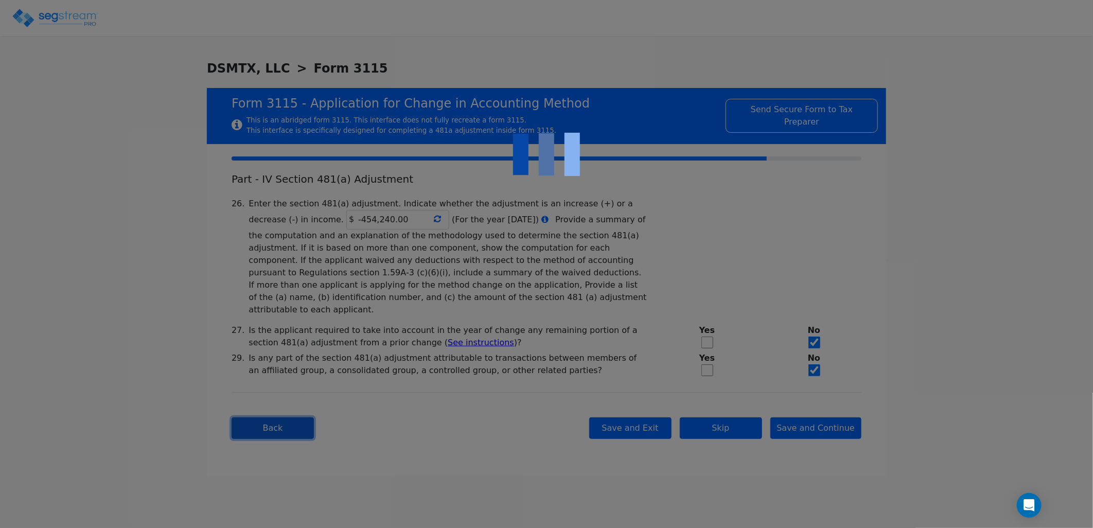
type textarea "Rental Real EState"
checkbox input "true"
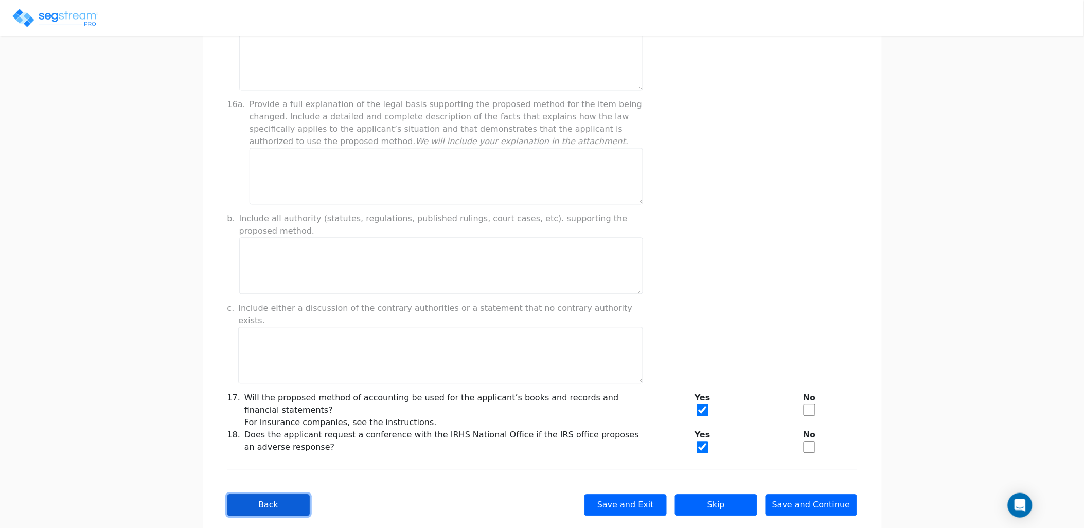
click at [254, 494] on button "Back" at bounding box center [268, 505] width 82 height 22
checkbox input "true"
select select "Not under exam"
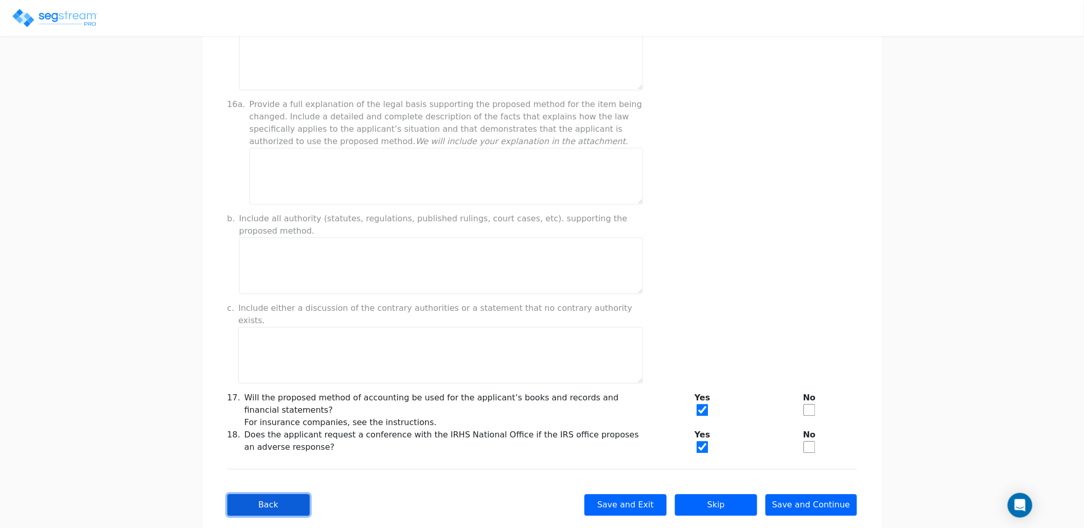
checkbox input "true"
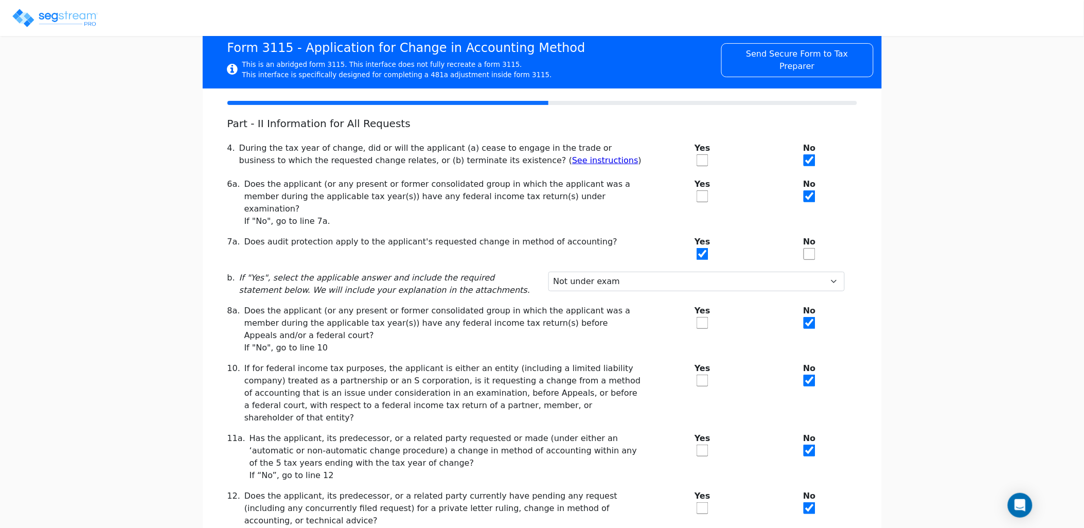
scroll to position [115, 0]
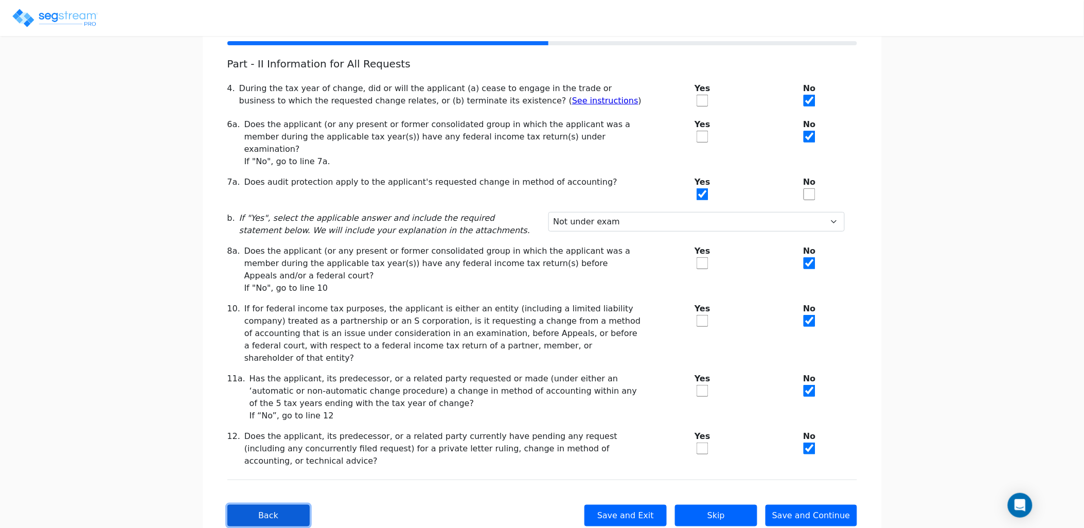
click at [265, 505] on button "Back" at bounding box center [268, 516] width 82 height 22
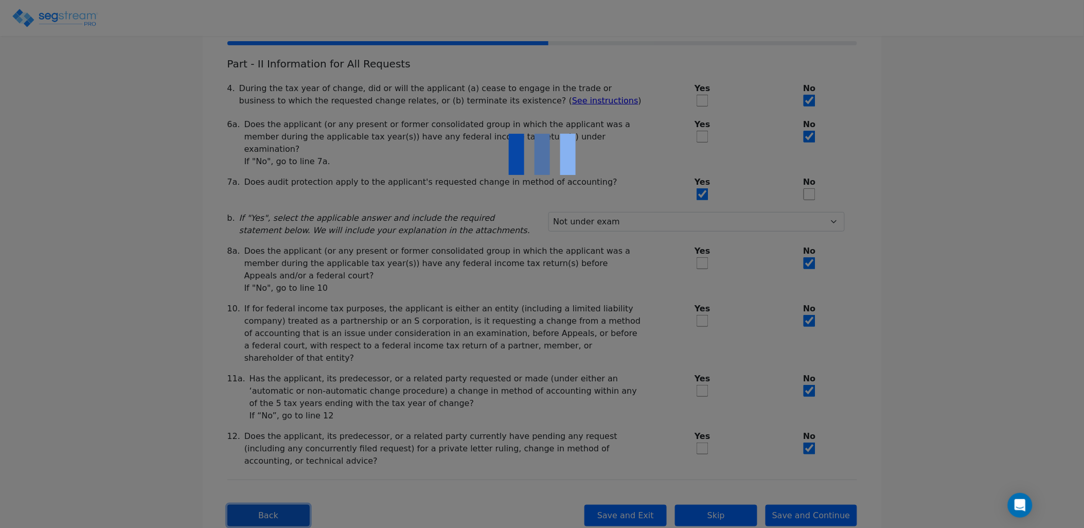
checkbox input "true"
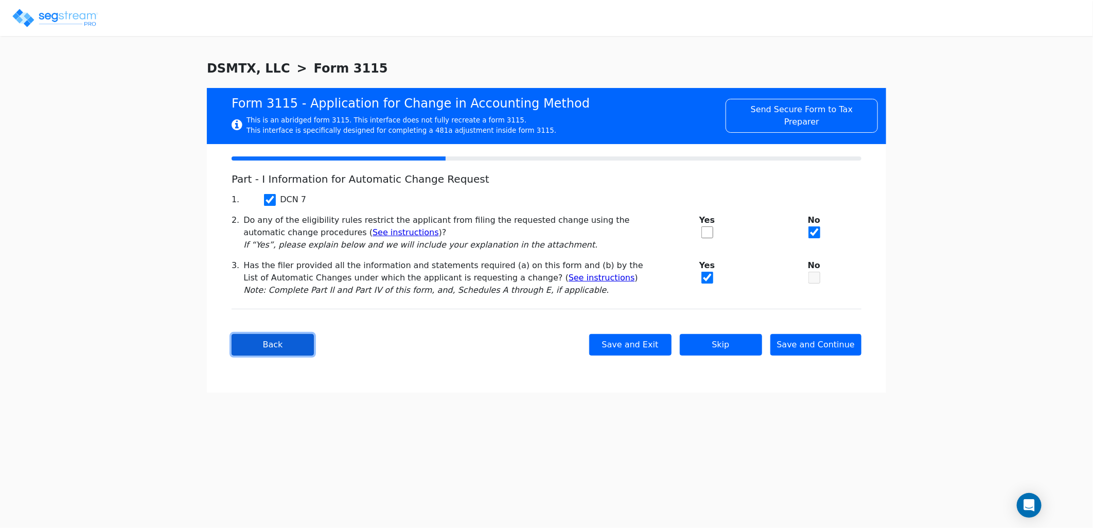
click at [278, 345] on button "Back" at bounding box center [273, 345] width 82 height 22
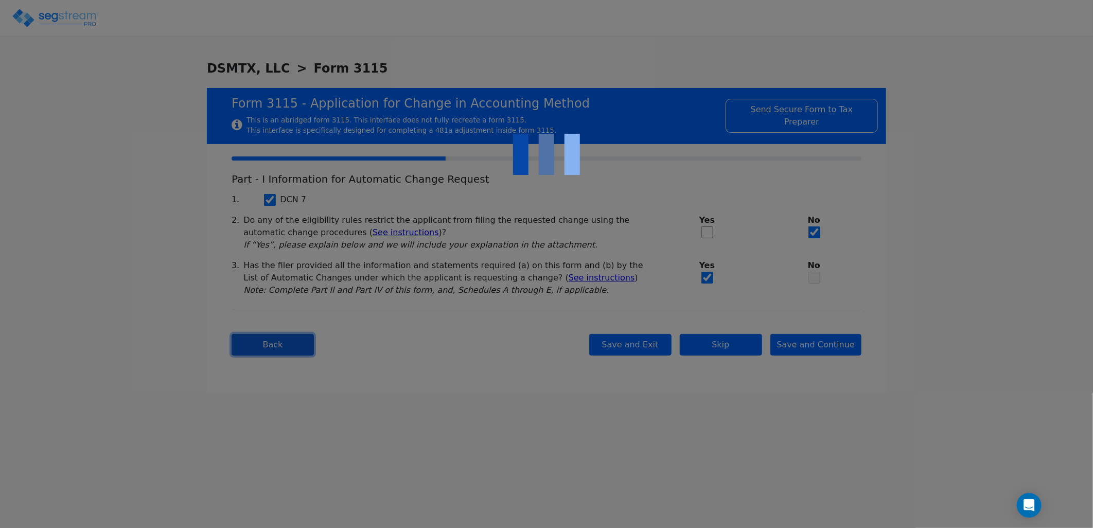
type input "DSMTX, LLC"
type input "[STREET_ADDRESS]"
type input "[DATE]"
type input "77043"
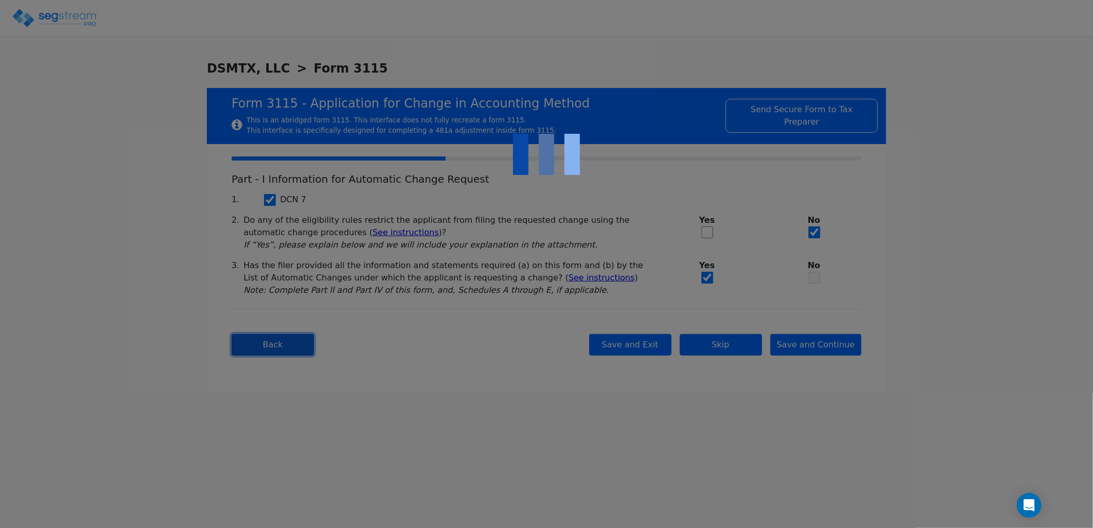
select select "Commercial"
select select "Other (specify):"
type input "LLC"
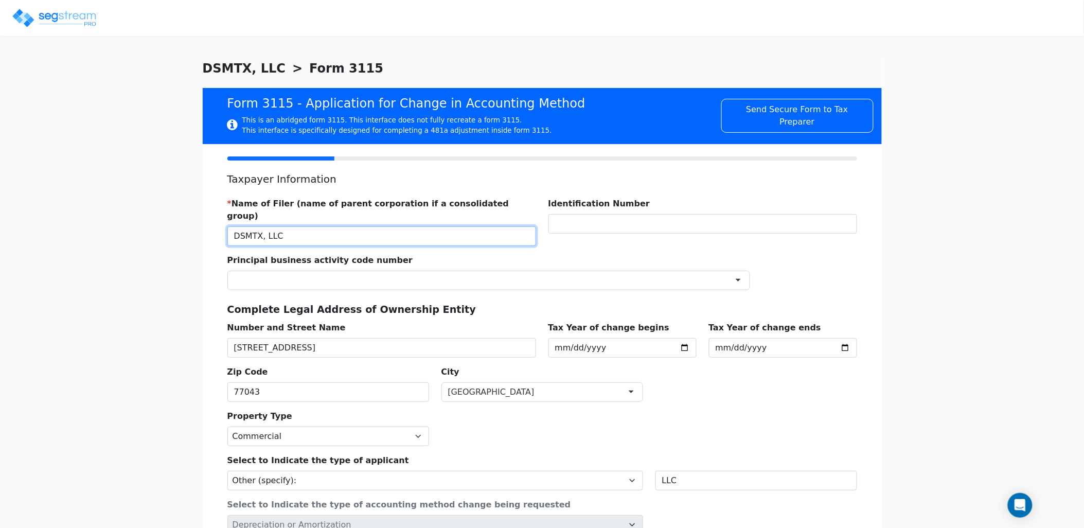
drag, startPoint x: 285, startPoint y: 219, endPoint x: 186, endPoint y: 219, distance: 98.8
click at [186, 219] on div "We are Building your Study. So please grab a coffee and let us do the heavy lif…" at bounding box center [542, 345] width 1084 height 572
type input "DAVID & STACEY MULLER"
click at [185, 219] on div "We are Building your Study. So please grab a coffee and let us do the heavy lif…" at bounding box center [542, 345] width 1084 height 572
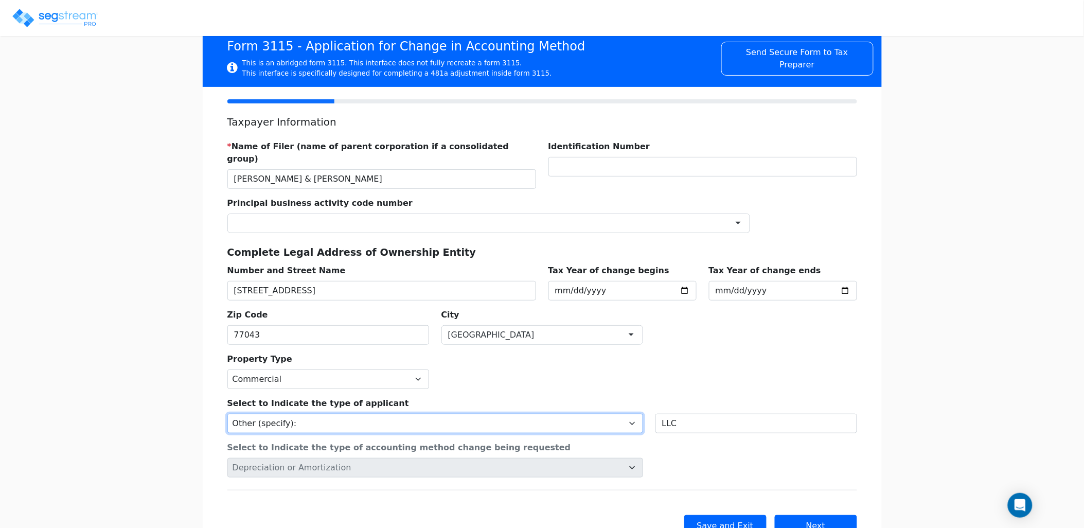
click at [351, 414] on select "Individual Corporation Controlled foreign corporation (Sec. 957) 10/50 corporat…" at bounding box center [435, 424] width 416 height 20
select select "Individual"
click at [227, 414] on select "Individual Corporation Controlled foreign corporation (Sec. 957) 10/50 corporat…" at bounding box center [435, 424] width 416 height 20
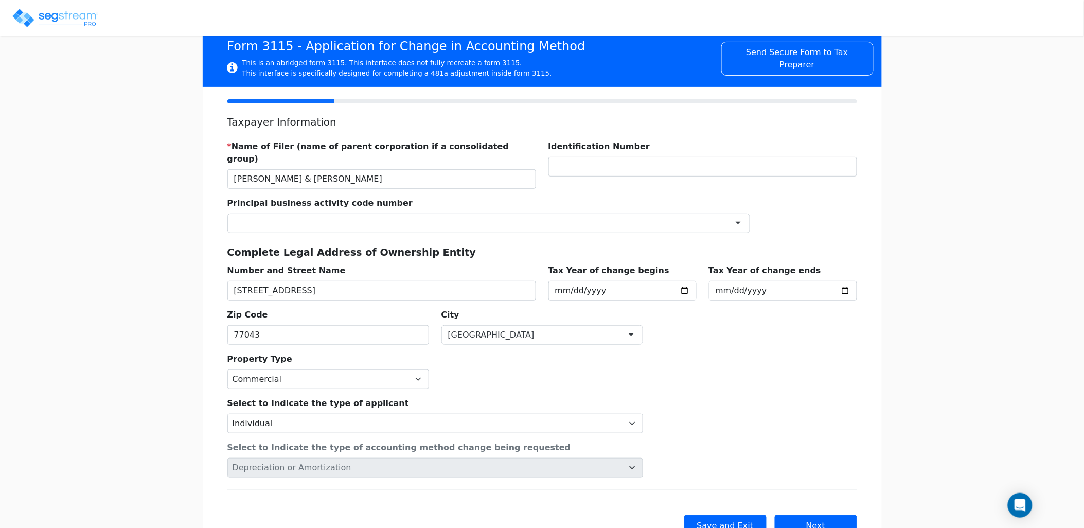
click at [585, 389] on div "Select to Indicate the type of applicant Individual Corporation Controlled fore…" at bounding box center [435, 411] width 428 height 44
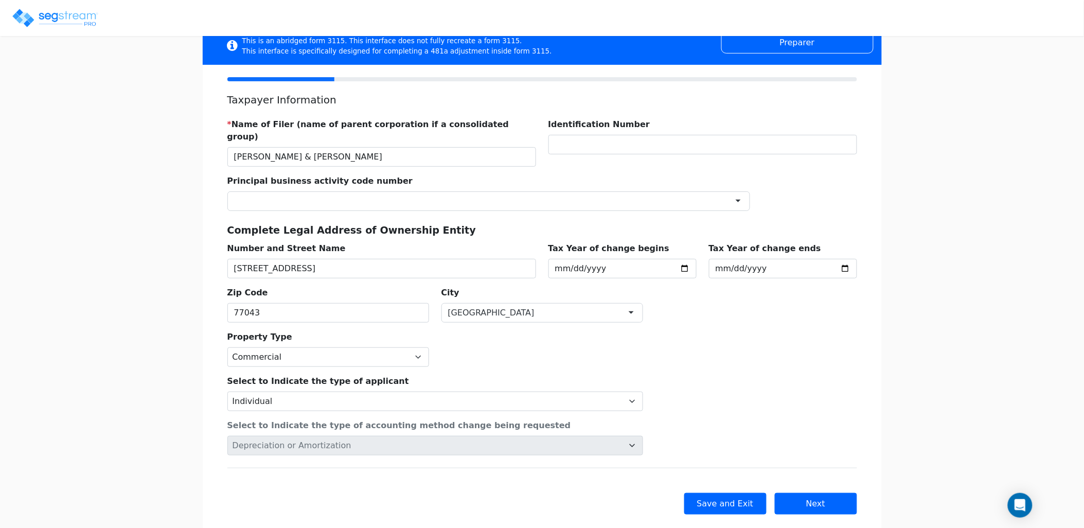
scroll to position [91, 0]
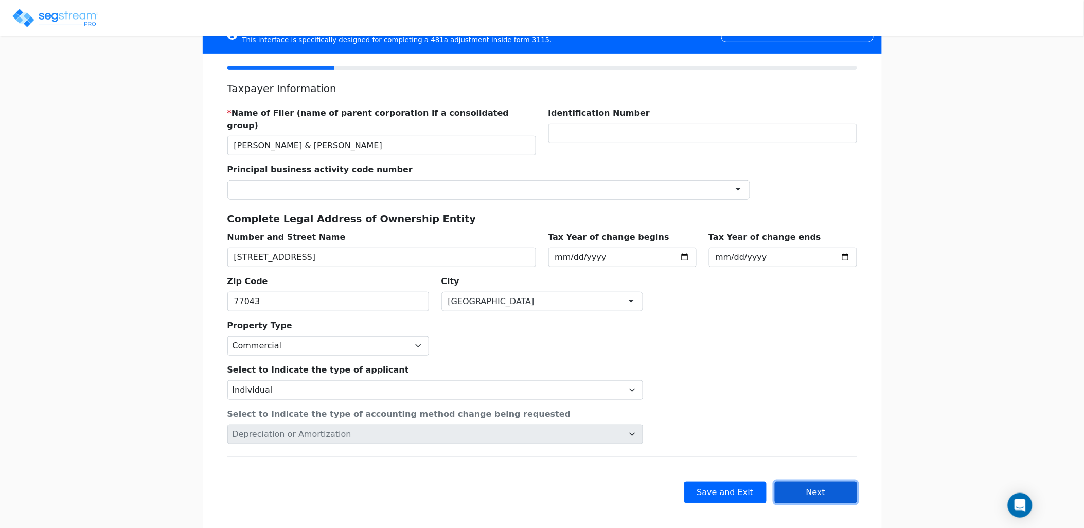
click at [799, 484] on button "Next" at bounding box center [816, 493] width 82 height 22
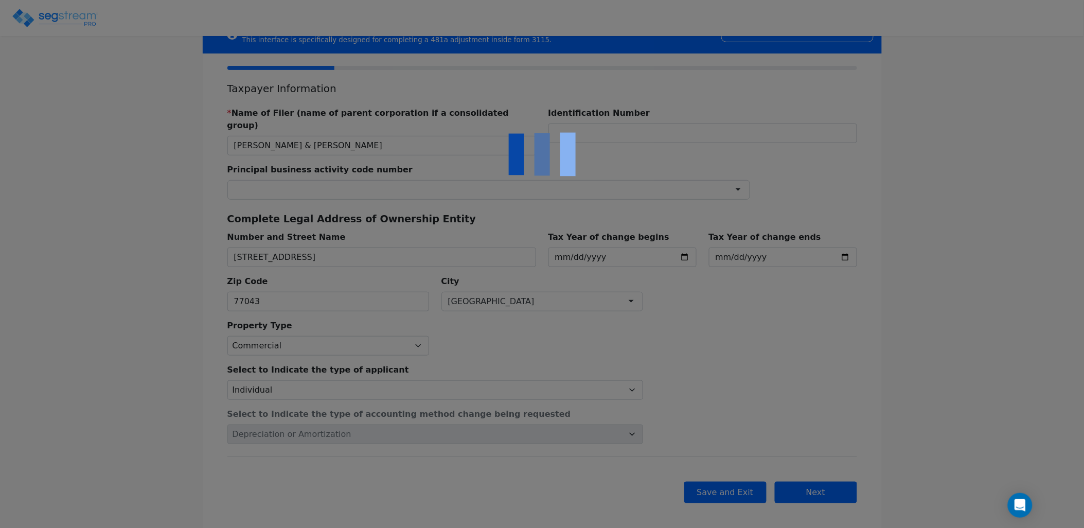
scroll to position [0, 0]
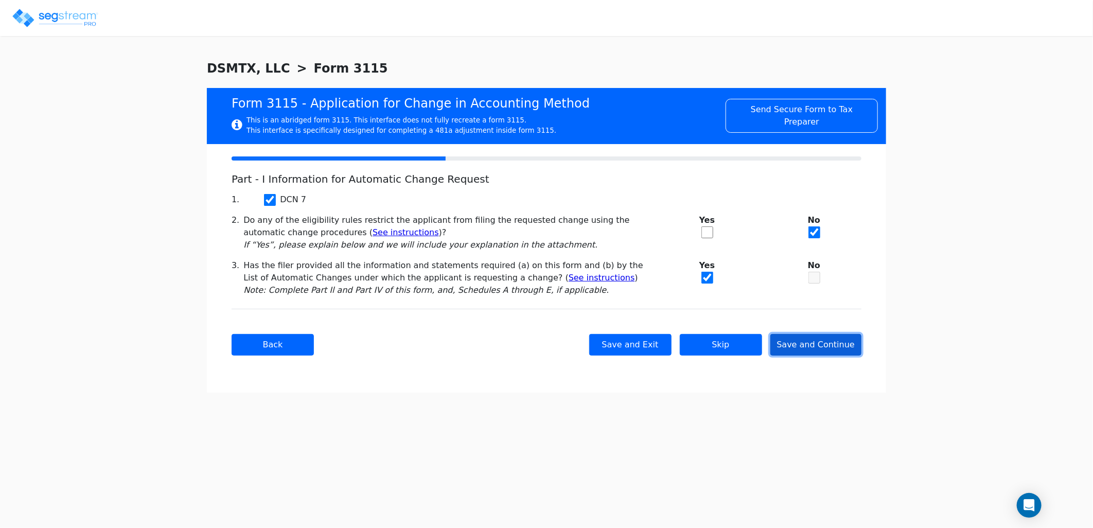
click at [810, 347] on button "Save and Continue" at bounding box center [816, 345] width 92 height 22
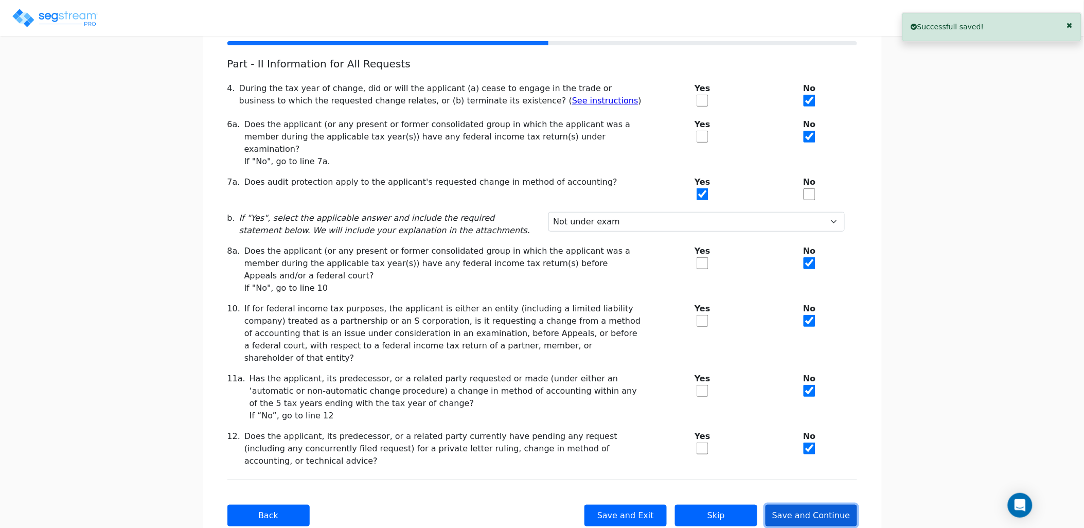
drag, startPoint x: 839, startPoint y: 483, endPoint x: 774, endPoint y: 422, distance: 88.8
click at [839, 505] on button "Save and Continue" at bounding box center [812, 516] width 92 height 22
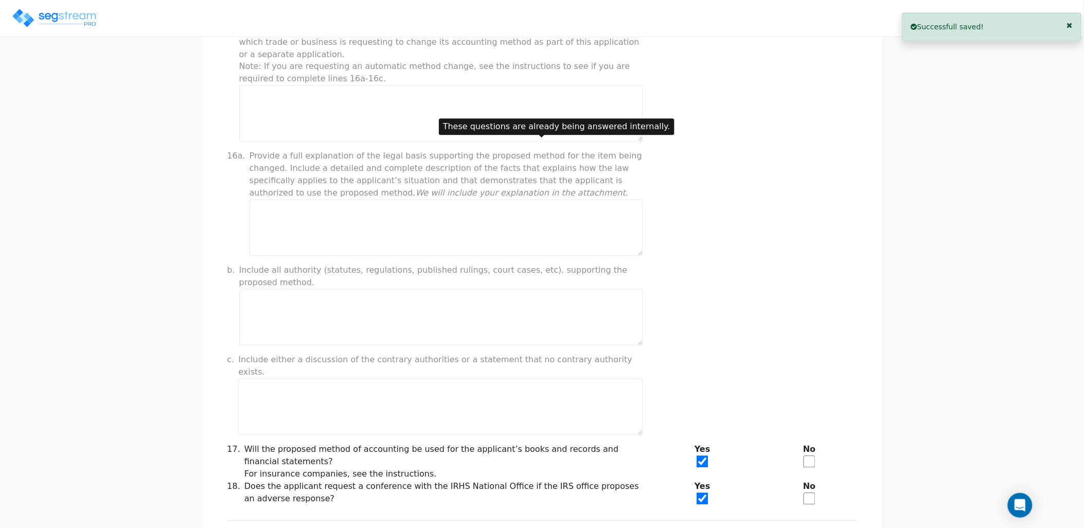
scroll to position [685, 0]
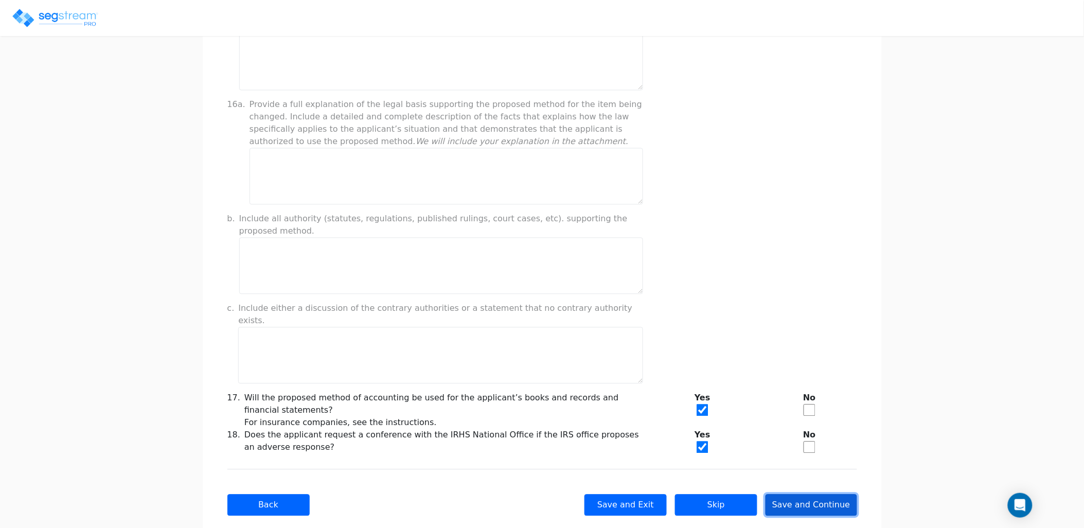
click at [813, 494] on button "Save and Continue" at bounding box center [812, 505] width 92 height 22
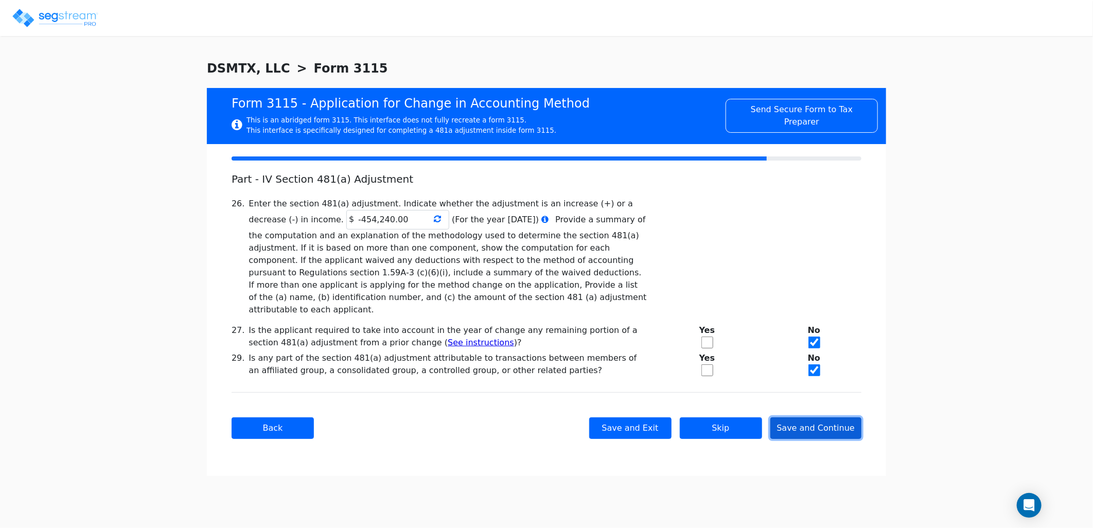
click at [810, 417] on button "Save and Continue" at bounding box center [816, 428] width 92 height 22
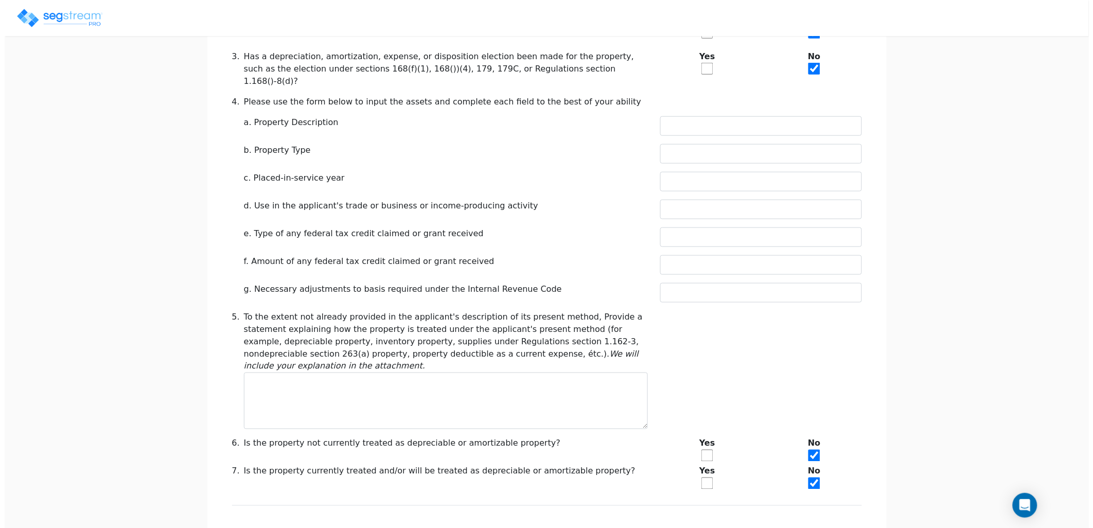
scroll to position [368, 0]
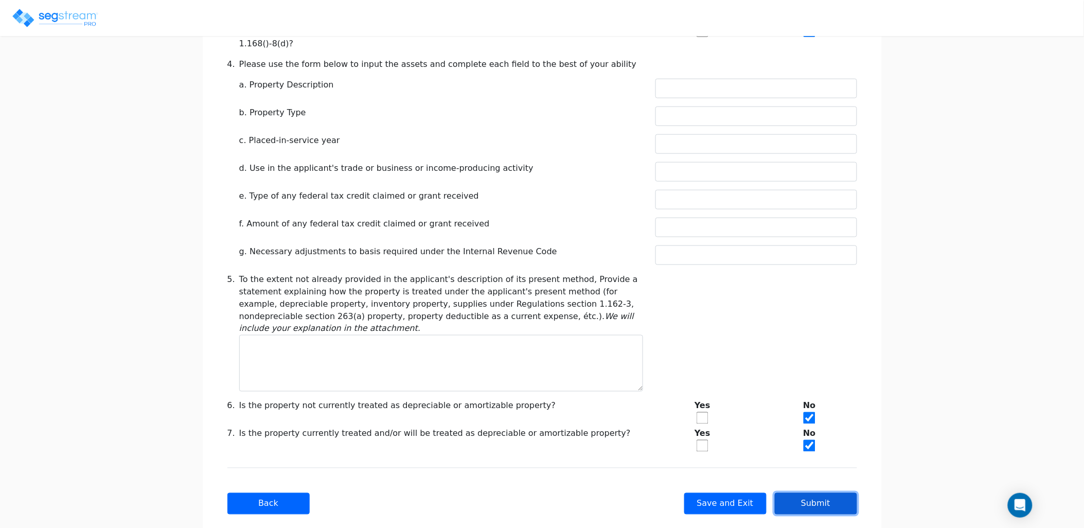
click at [821, 493] on button "Submit" at bounding box center [816, 504] width 82 height 22
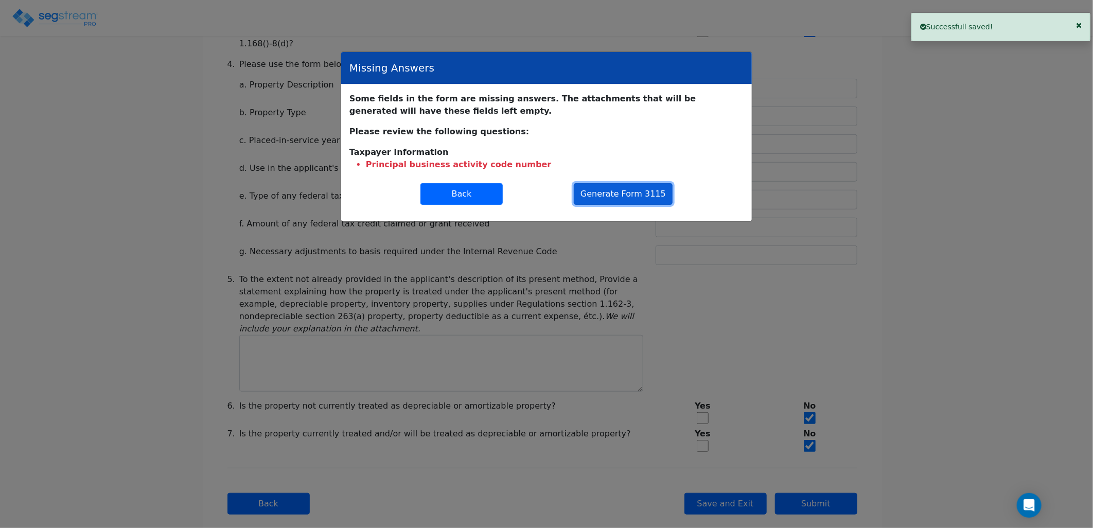
click at [633, 196] on button "Generate Form 3115" at bounding box center [623, 194] width 99 height 22
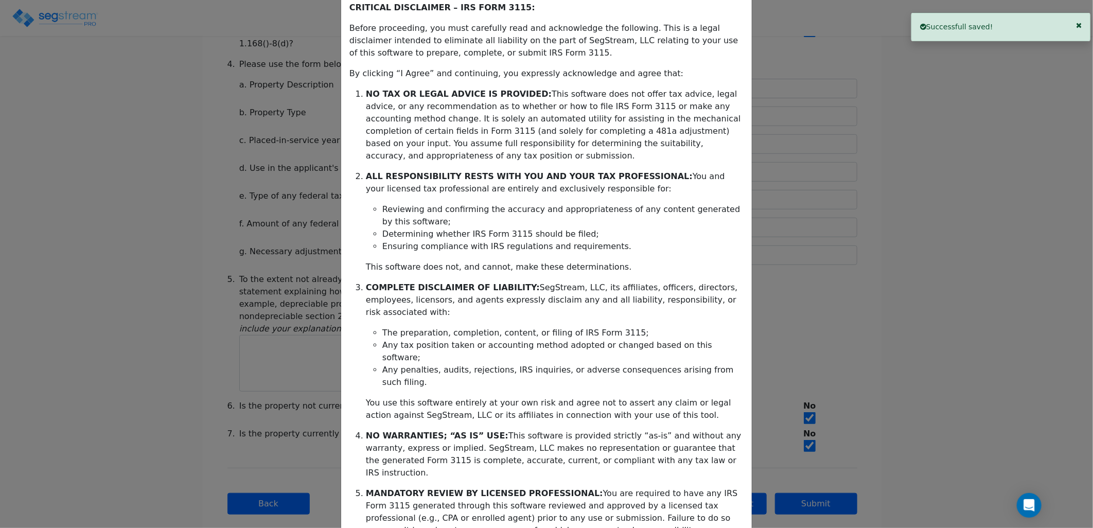
scroll to position [107, 0]
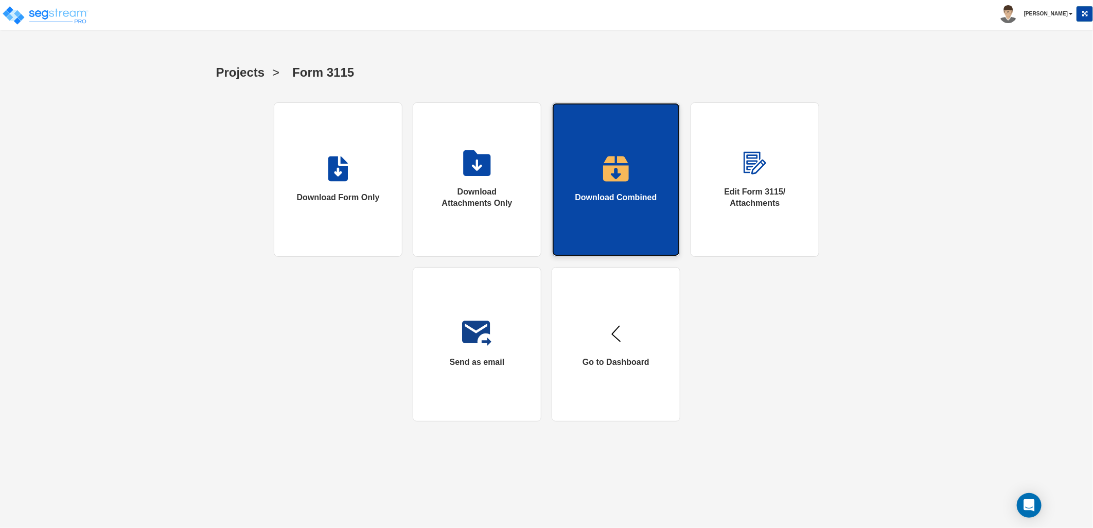
click at [595, 208] on link "Download Combined" at bounding box center [616, 179] width 129 height 154
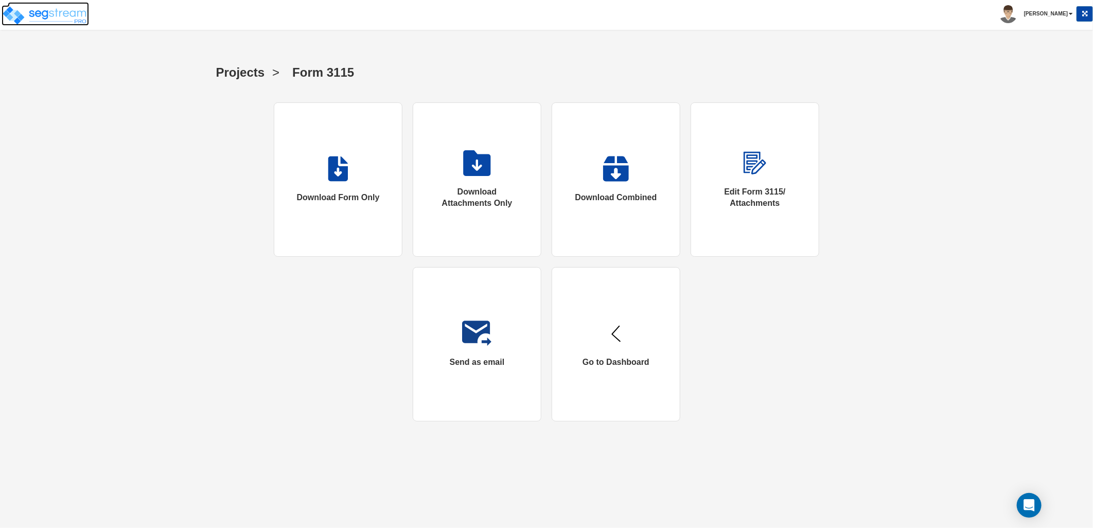
drag, startPoint x: 52, startPoint y: 17, endPoint x: 306, endPoint y: 124, distance: 275.6
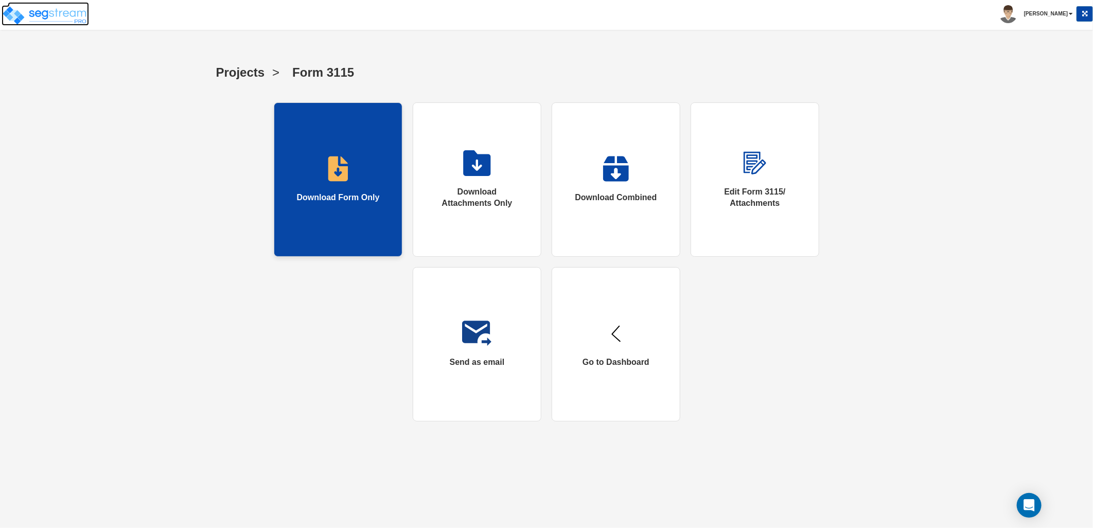
click at [52, 17] on img at bounding box center [45, 15] width 87 height 21
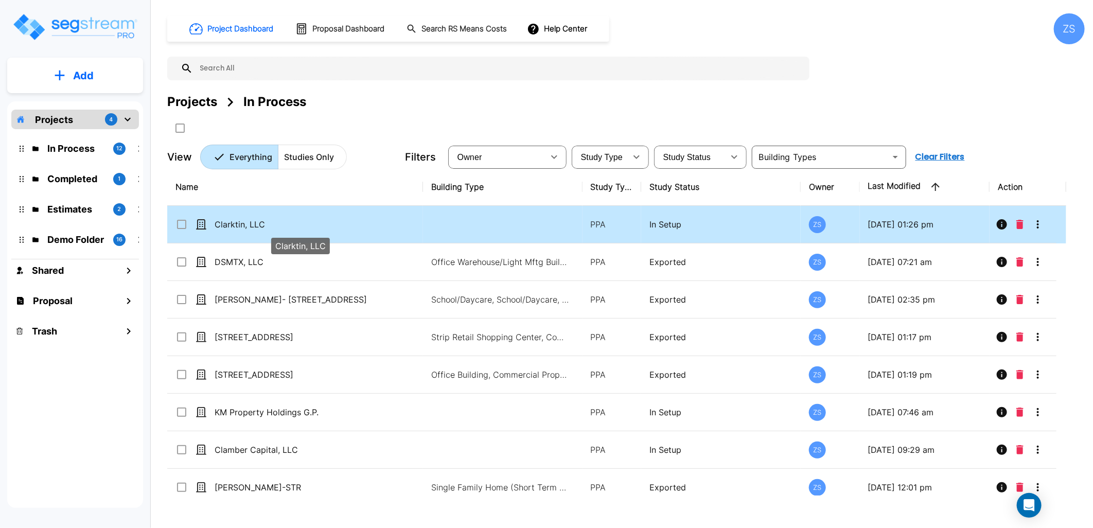
click at [321, 224] on p "Clarktin, LLC" at bounding box center [300, 224] width 171 height 12
checkbox input "true"
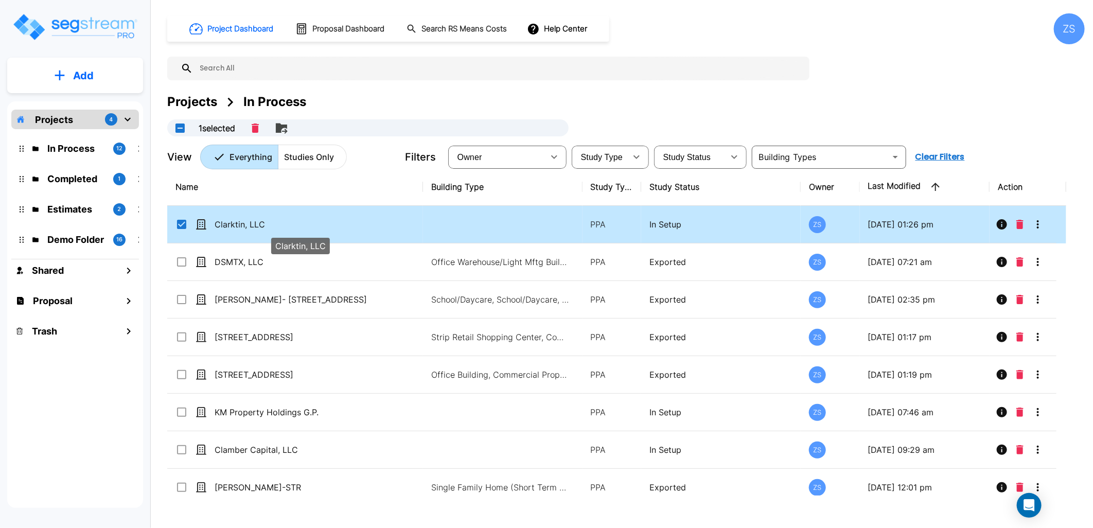
click at [321, 224] on p "Clarktin, LLC" at bounding box center [300, 224] width 171 height 12
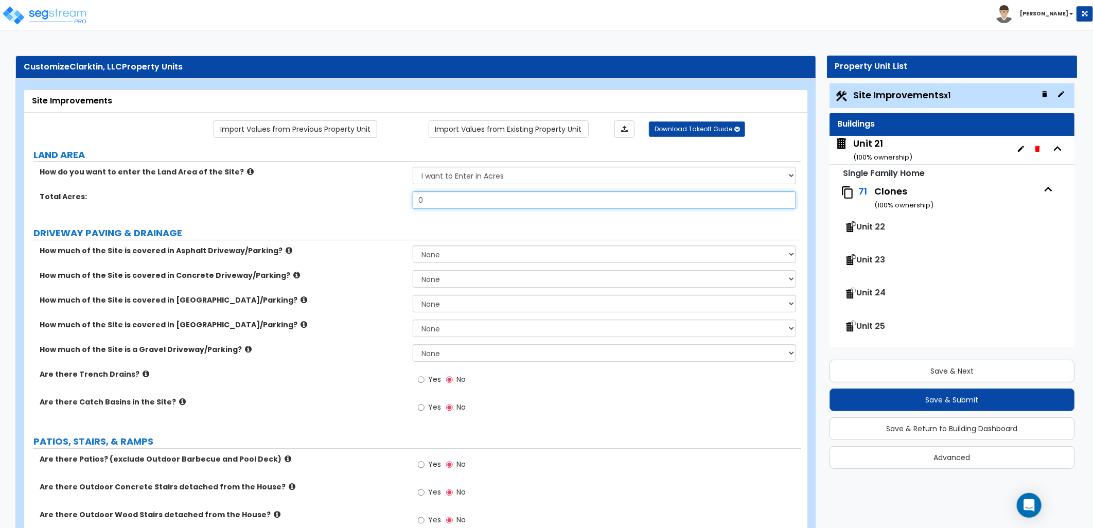
click at [399, 199] on div "Total Acres: 0" at bounding box center [412, 203] width 777 height 25
type input "150."
